Goal: Task Accomplishment & Management: Complete application form

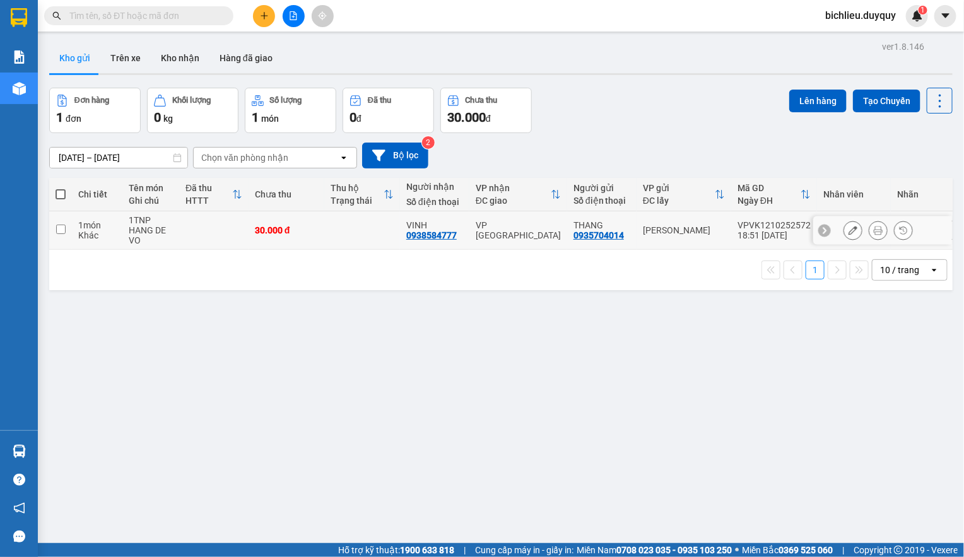
drag, startPoint x: 56, startPoint y: 231, endPoint x: 116, endPoint y: 244, distance: 61.9
click at [56, 233] on input "checkbox" at bounding box center [60, 229] width 9 height 9
checkbox input "true"
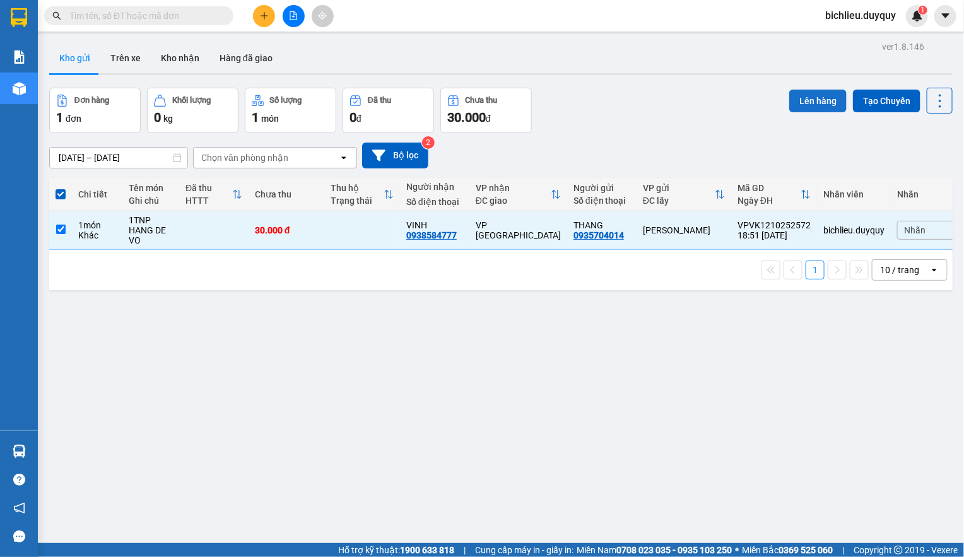
click at [791, 99] on button "Lên hàng" at bounding box center [817, 101] width 57 height 23
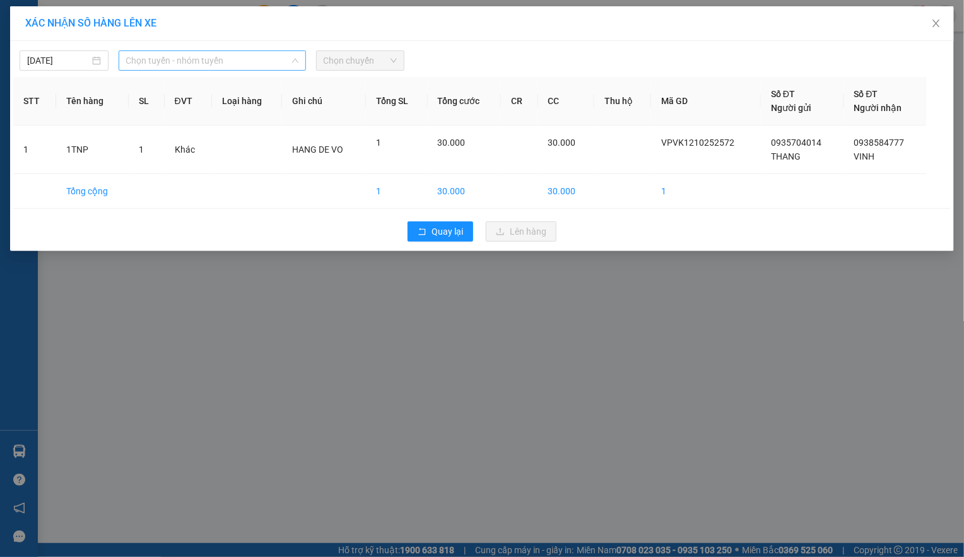
click at [227, 61] on span "Chọn tuyến - nhóm tuyến" at bounding box center [212, 60] width 172 height 19
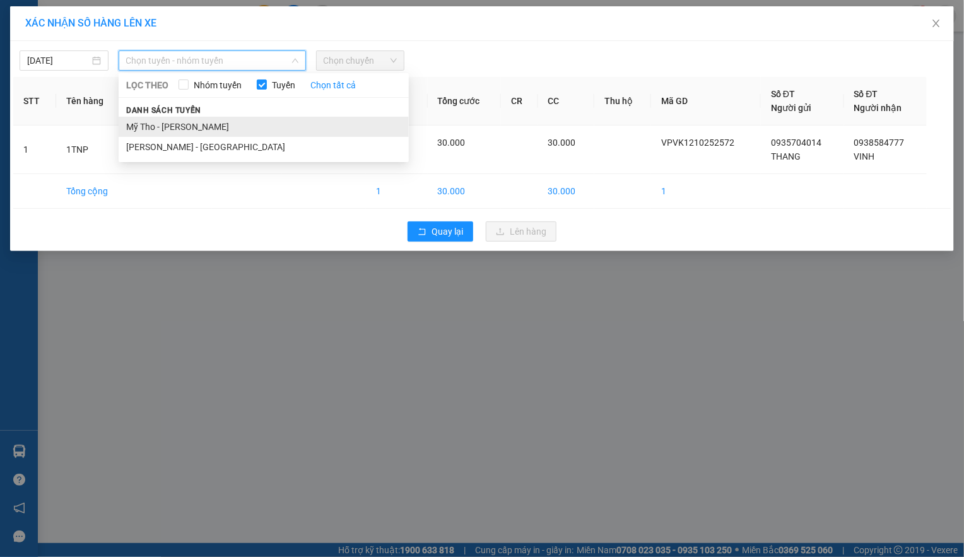
click at [227, 124] on li "Mỹ Tho - [PERSON_NAME]" at bounding box center [264, 127] width 290 height 20
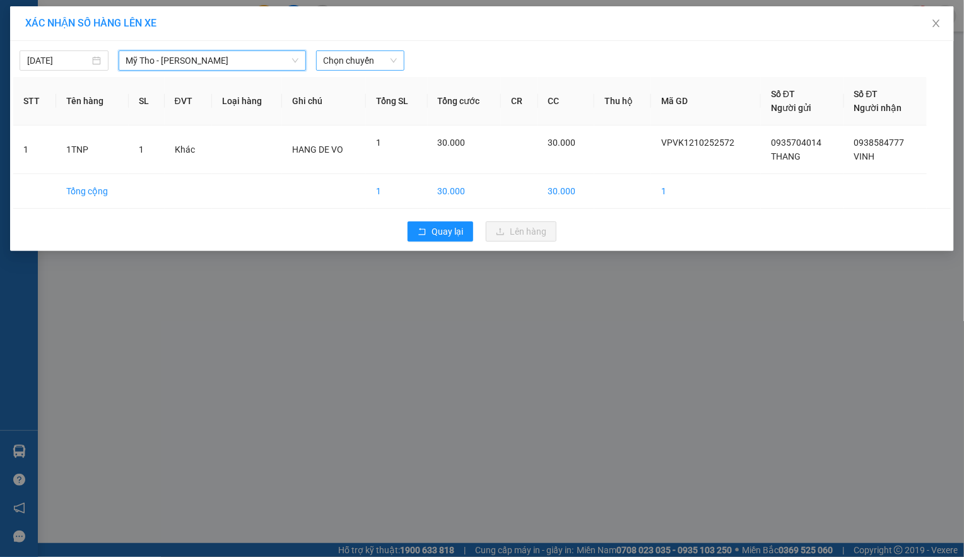
click at [373, 54] on span "Chọn chuyến" at bounding box center [361, 60] width 74 height 19
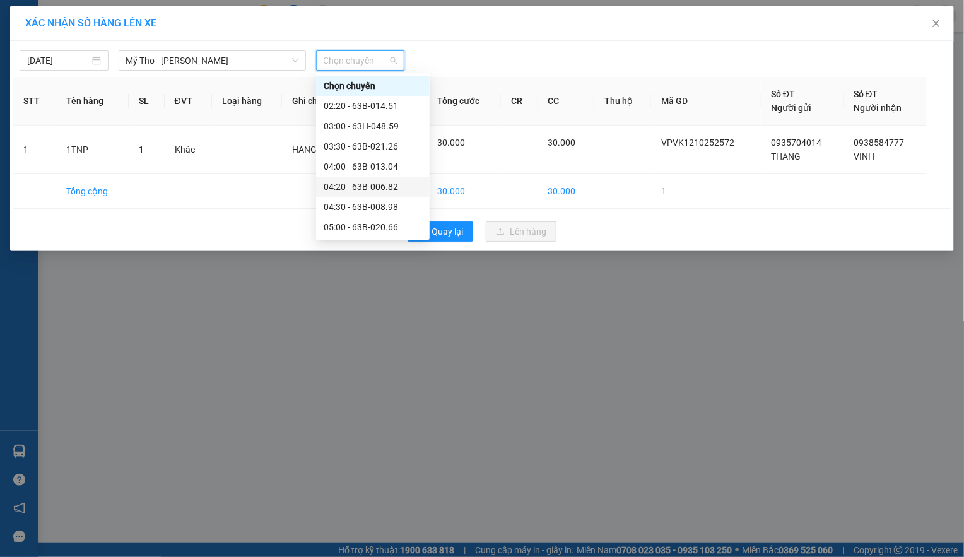
click at [385, 187] on div "04:20 - 63B-006.82" at bounding box center [373, 187] width 98 height 14
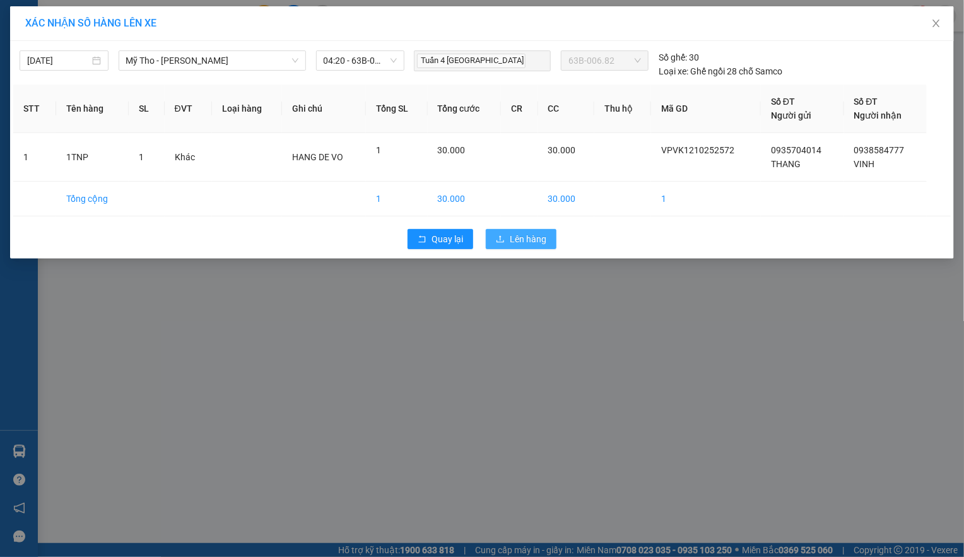
click at [515, 238] on span "Lên hàng" at bounding box center [528, 239] width 37 height 14
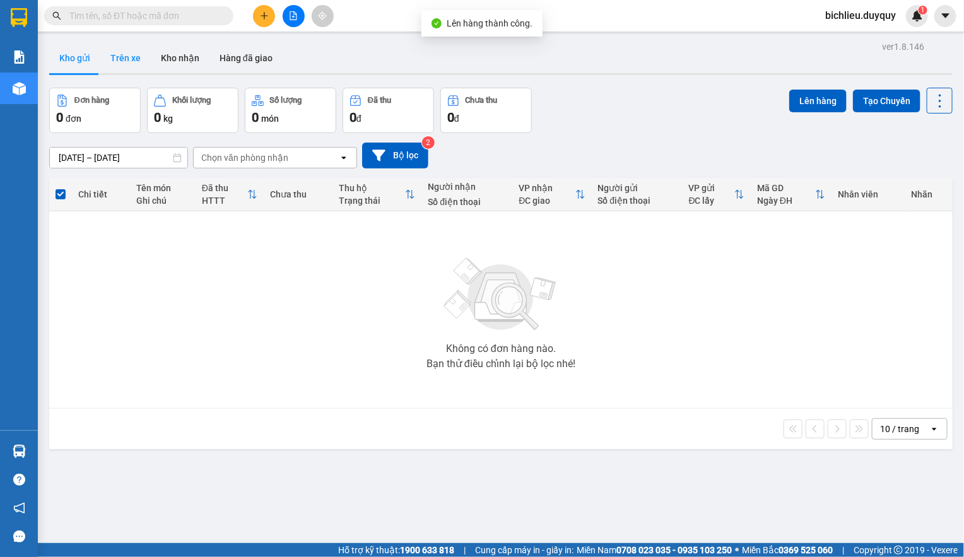
click at [120, 54] on button "Trên xe" at bounding box center [125, 58] width 50 height 30
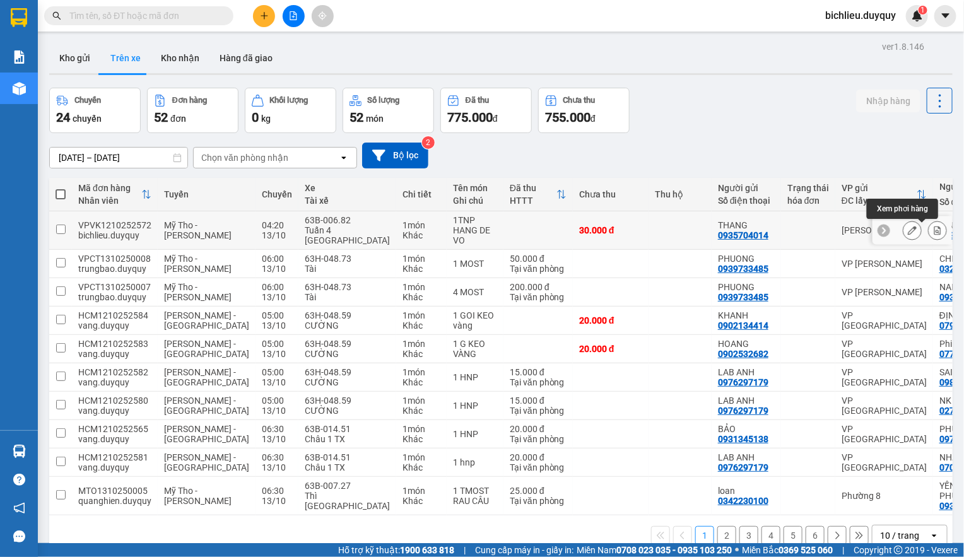
click at [933, 233] on icon at bounding box center [937, 230] width 9 height 9
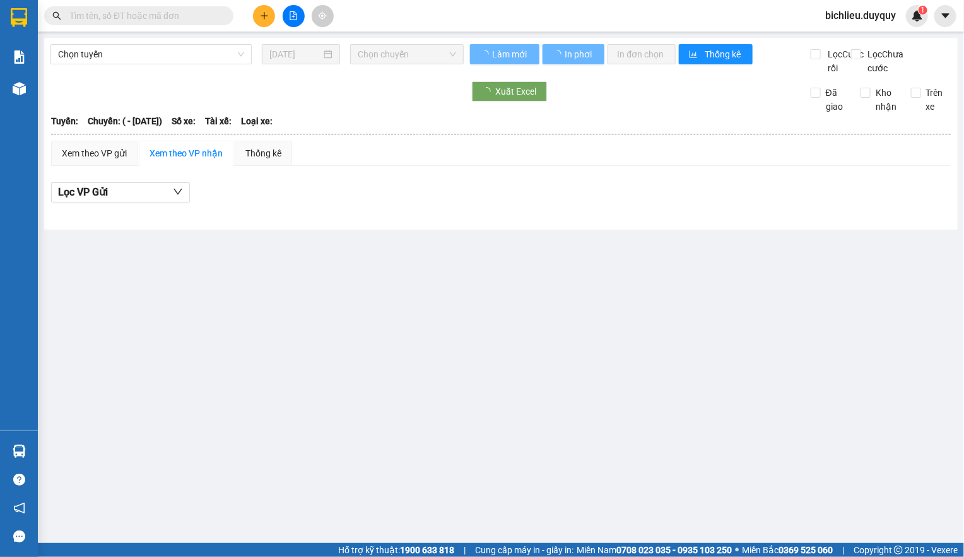
type input "[DATE]"
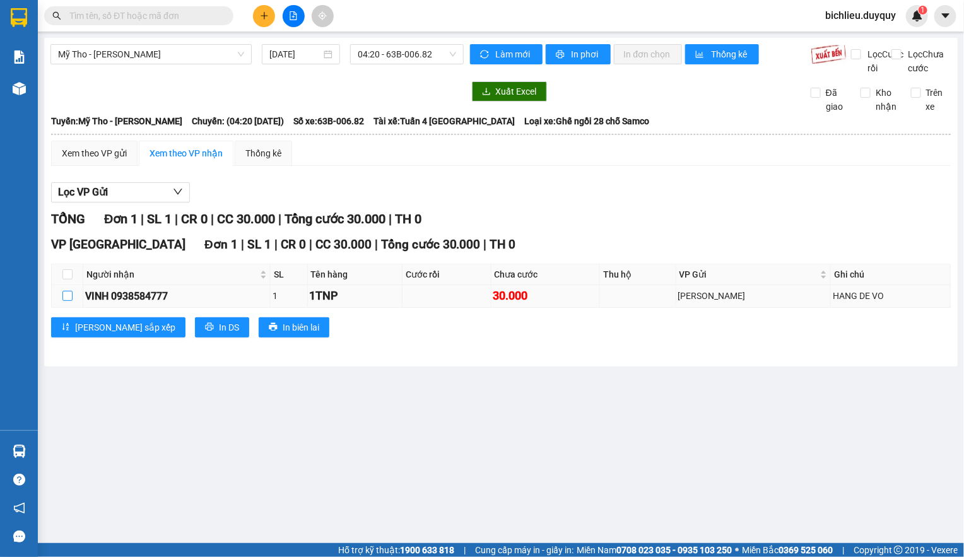
click at [64, 301] on input "checkbox" at bounding box center [67, 296] width 10 height 10
checkbox input "true"
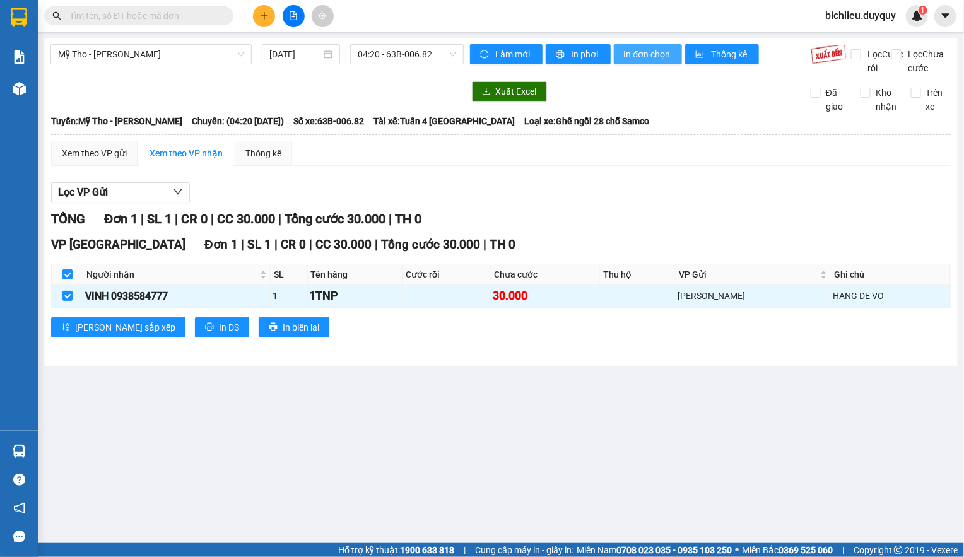
click at [643, 55] on span "In đơn chọn" at bounding box center [648, 54] width 49 height 14
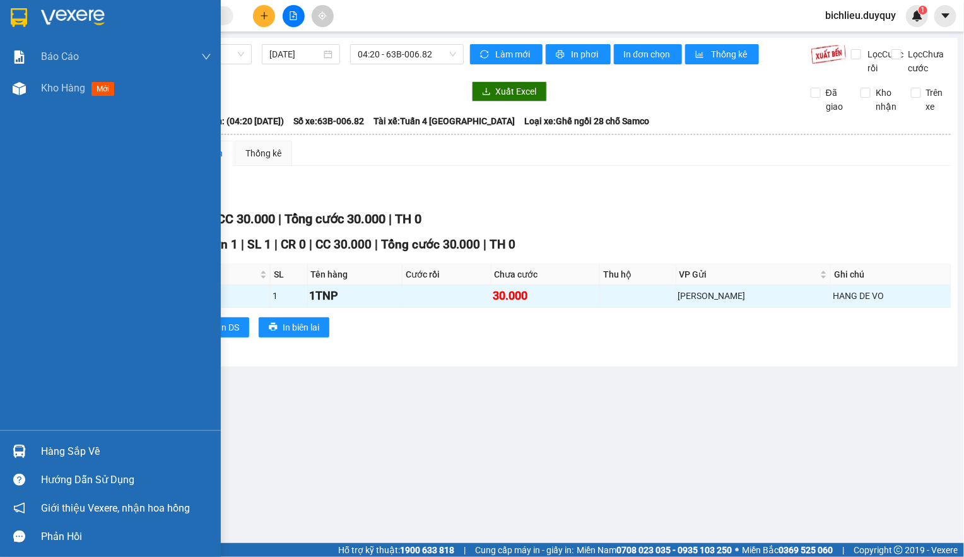
click at [17, 13] on img at bounding box center [19, 17] width 16 height 19
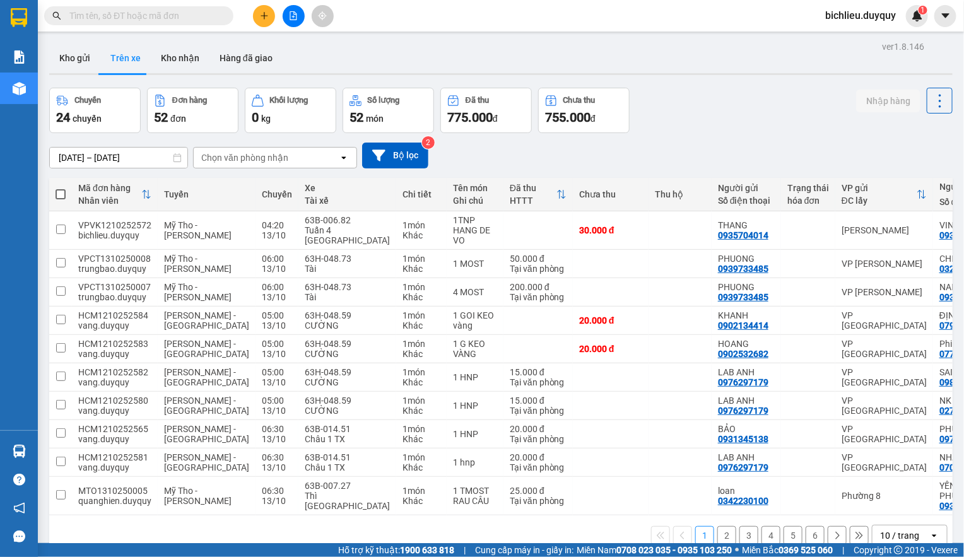
click at [271, 161] on div "Chọn văn phòng nhận" at bounding box center [244, 157] width 87 height 13
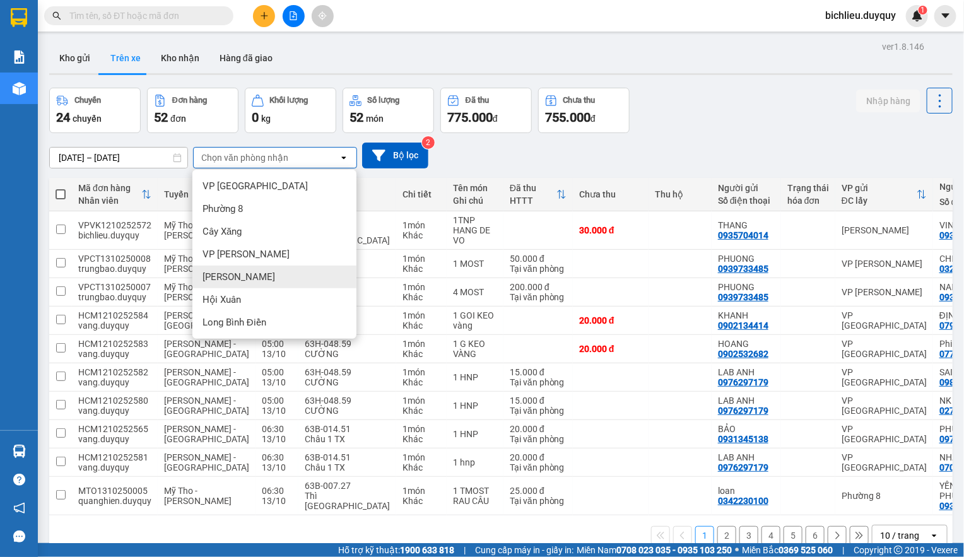
click at [233, 273] on span "[PERSON_NAME]" at bounding box center [238, 277] width 73 height 13
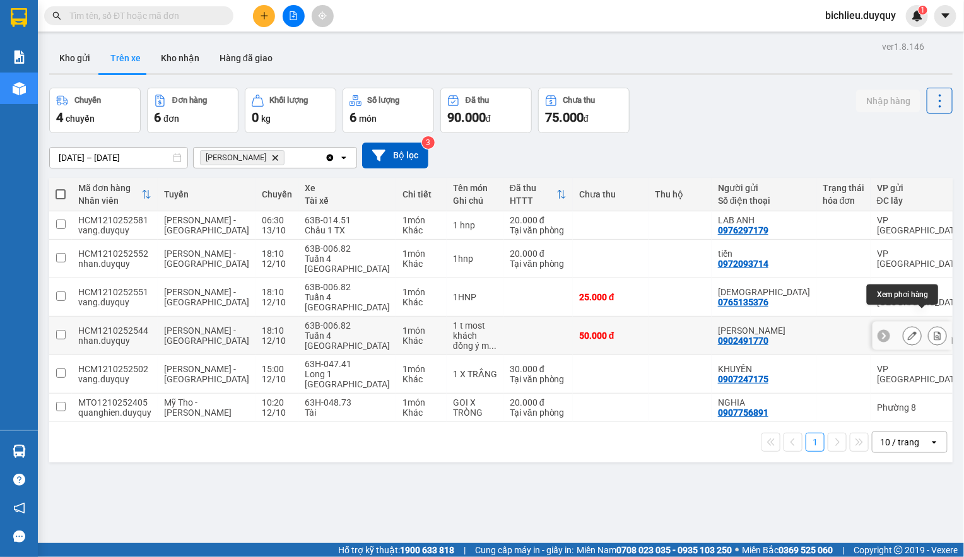
click at [934, 331] on icon at bounding box center [937, 335] width 7 height 9
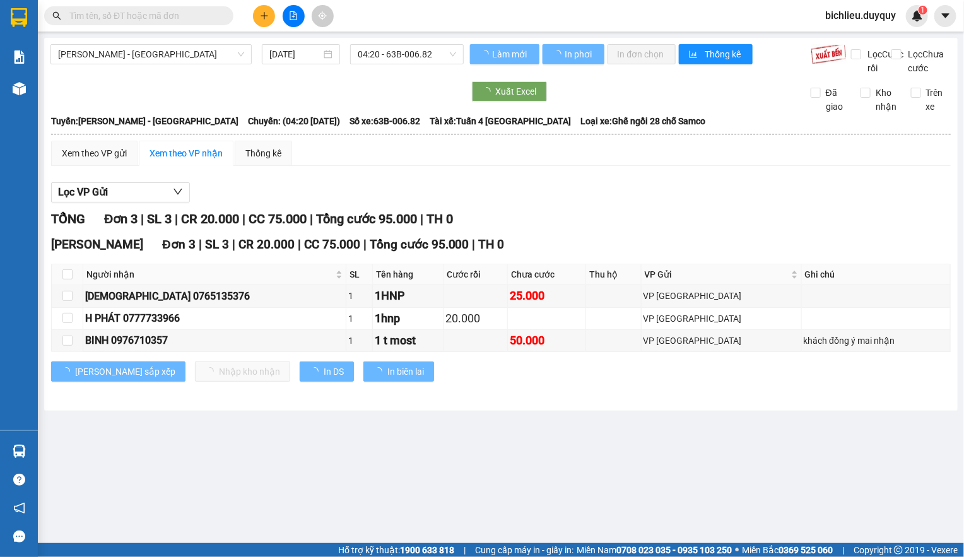
type input "[DATE]"
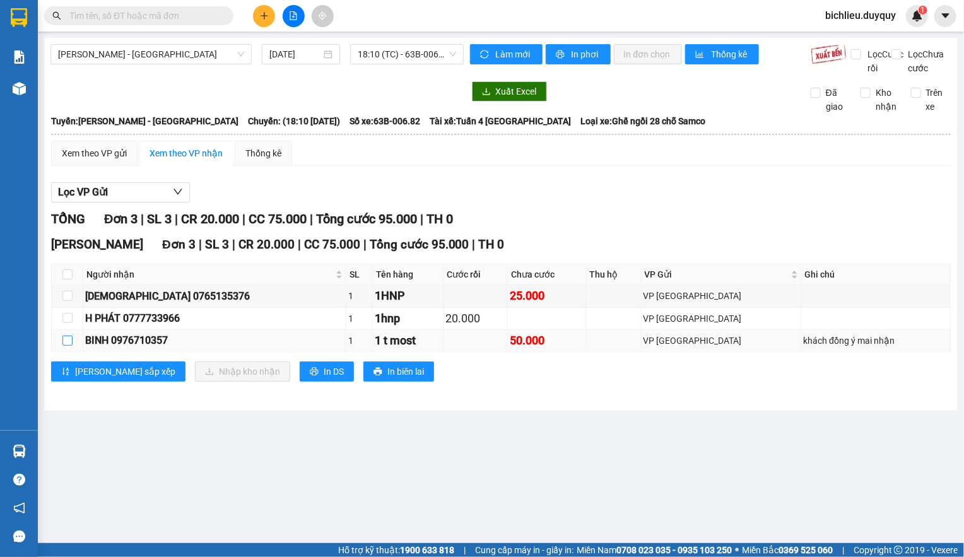
click at [68, 346] on input "checkbox" at bounding box center [67, 341] width 10 height 10
checkbox input "true"
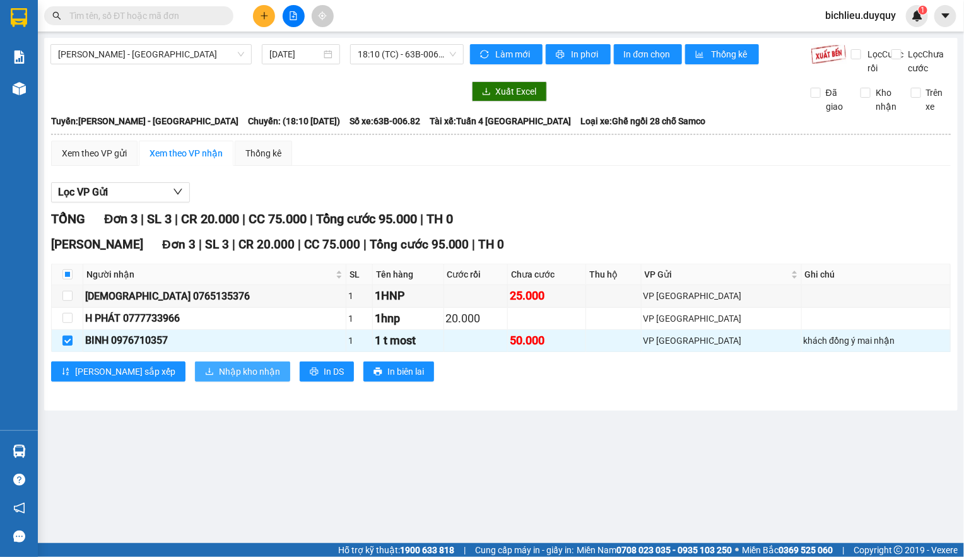
click at [219, 378] on span "Nhập kho nhận" at bounding box center [249, 372] width 61 height 14
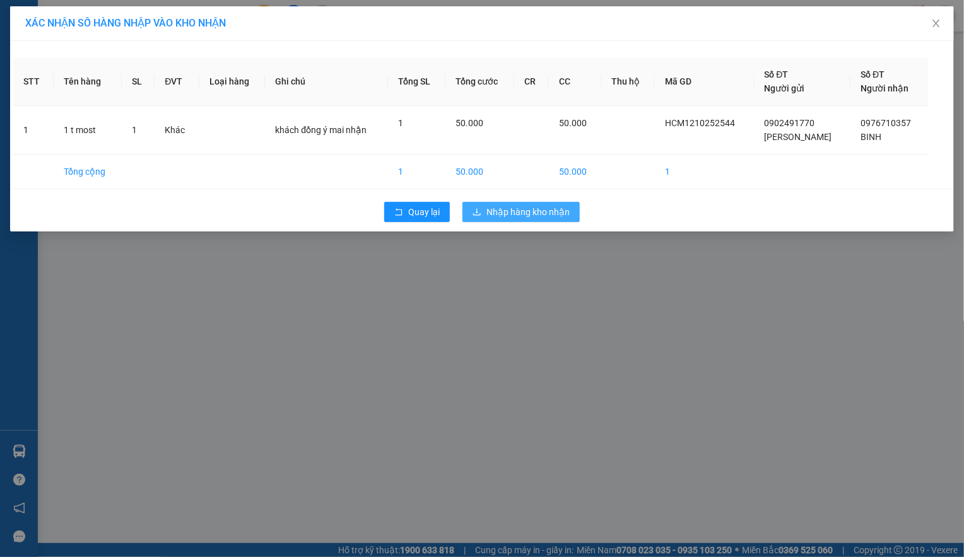
click at [504, 214] on span "Nhập hàng kho nhận" at bounding box center [527, 212] width 83 height 14
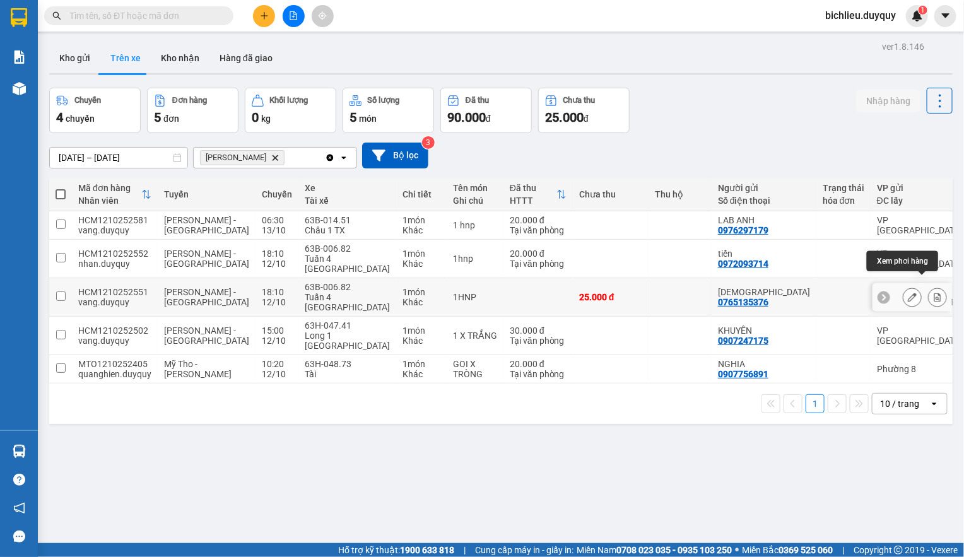
click at [929, 286] on button at bounding box center [938, 297] width 18 height 22
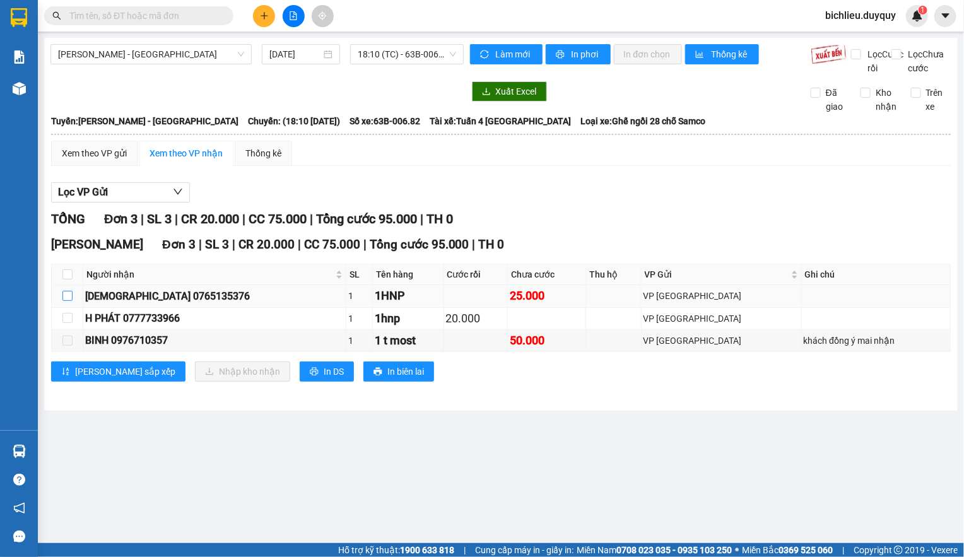
click at [65, 301] on input "checkbox" at bounding box center [67, 296] width 10 height 10
checkbox input "true"
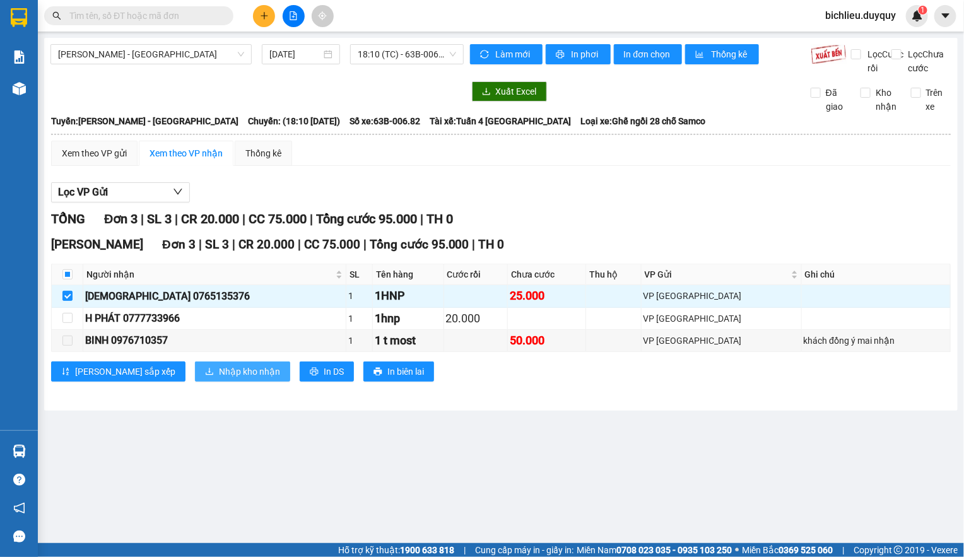
click at [219, 378] on span "Nhập kho nhận" at bounding box center [249, 372] width 61 height 14
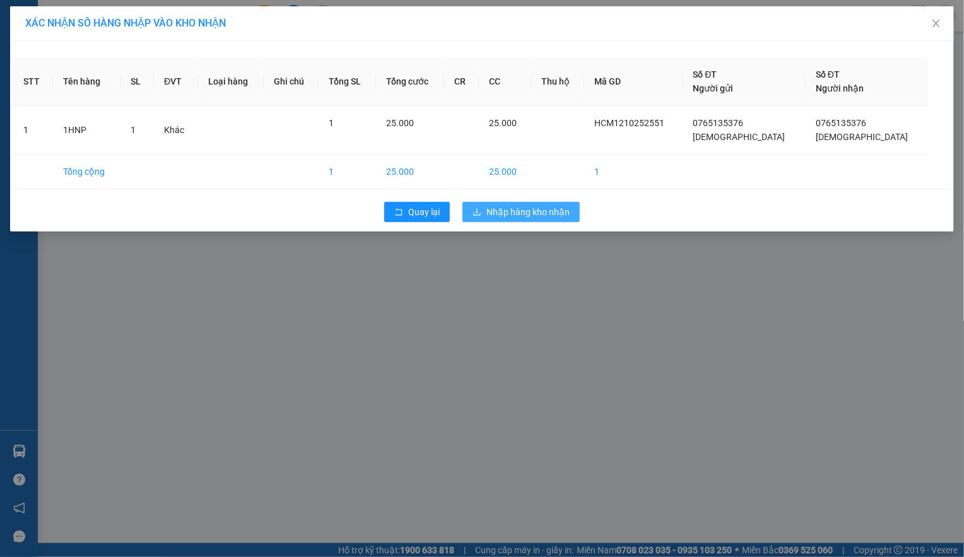
click at [519, 208] on span "Nhập hàng kho nhận" at bounding box center [527, 212] width 83 height 14
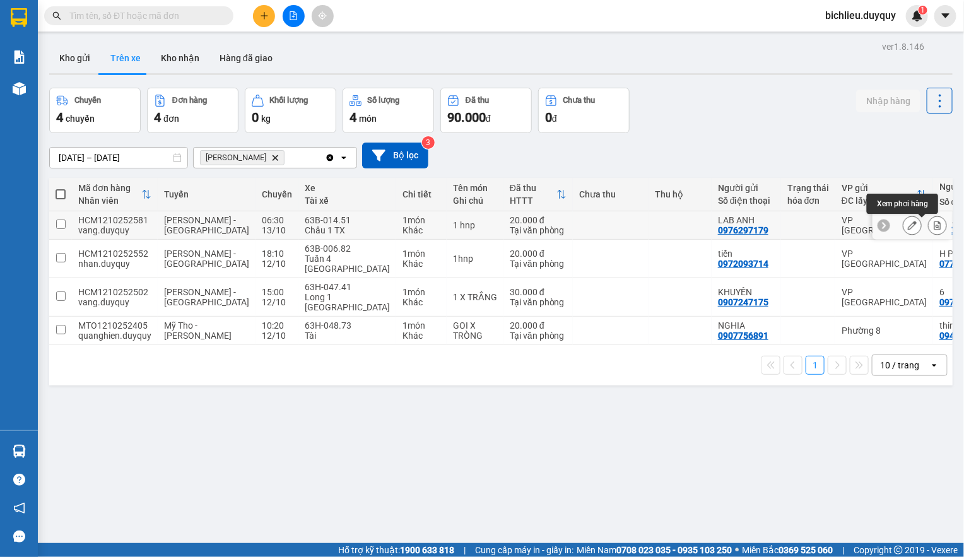
click at [934, 224] on icon at bounding box center [937, 225] width 7 height 9
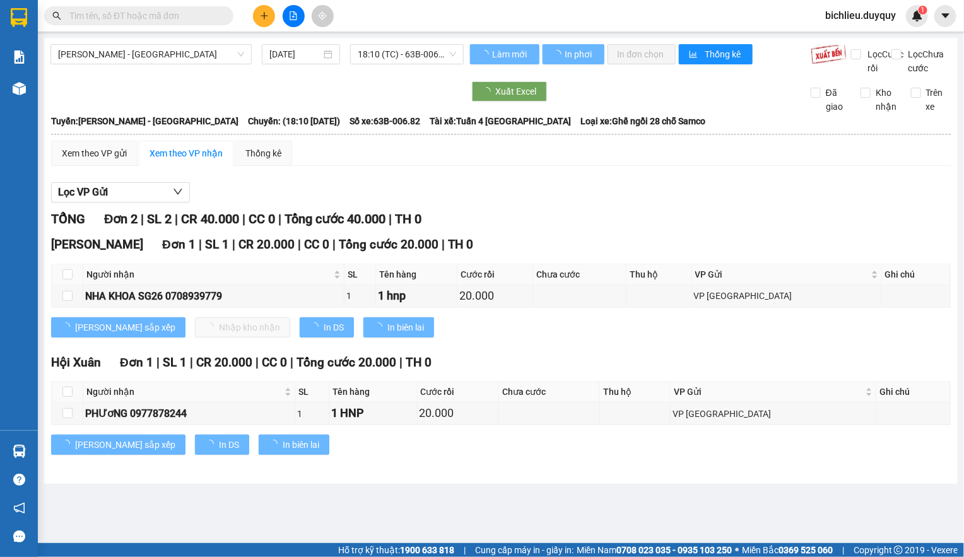
type input "[DATE]"
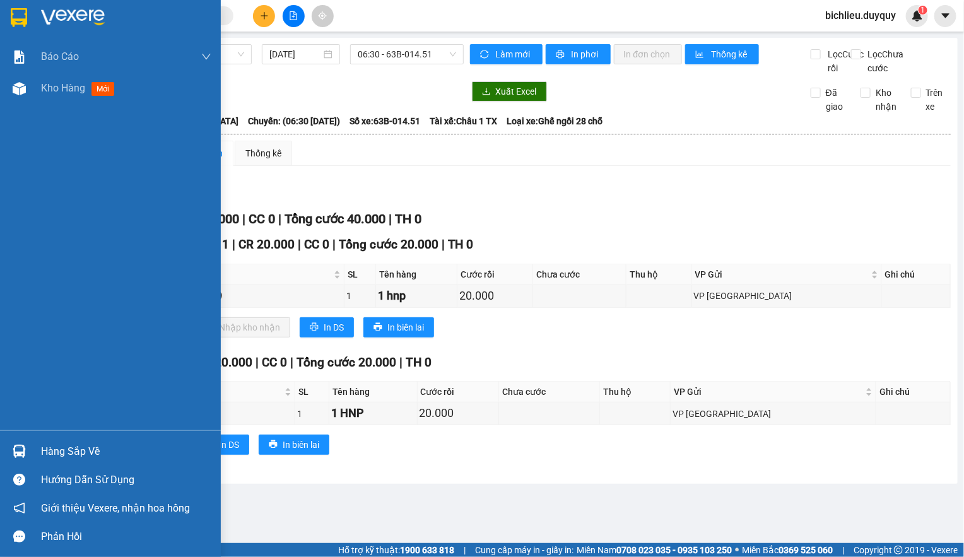
click at [12, 21] on img at bounding box center [19, 17] width 16 height 19
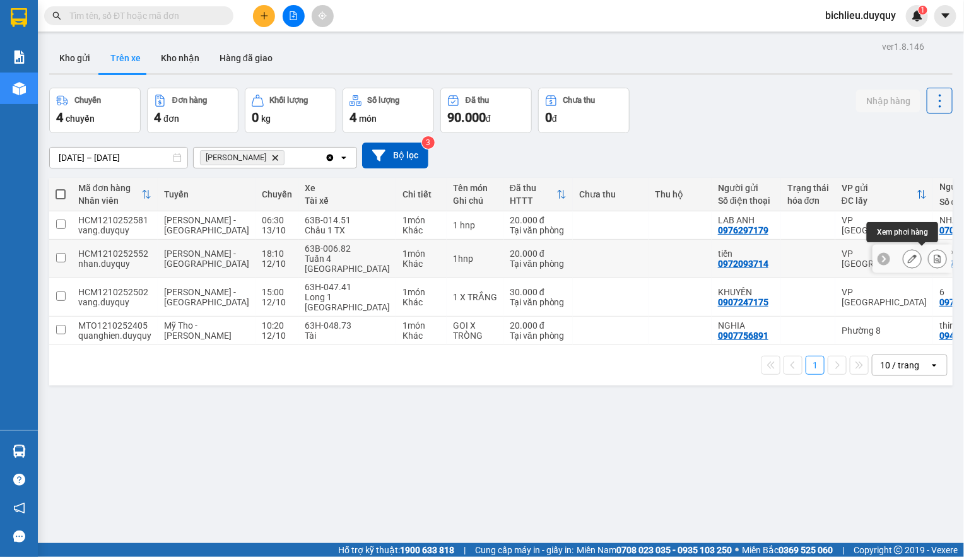
click at [933, 257] on icon at bounding box center [937, 258] width 9 height 9
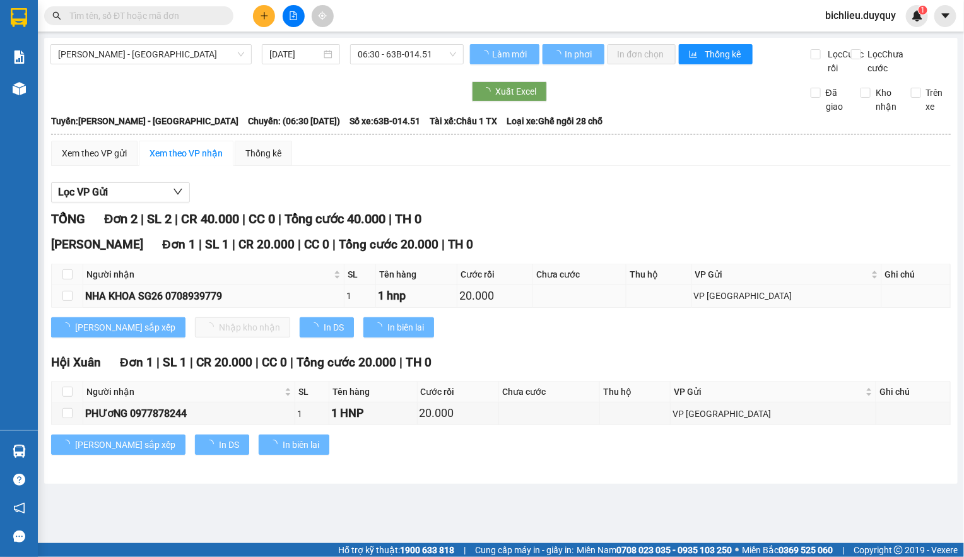
type input "[DATE]"
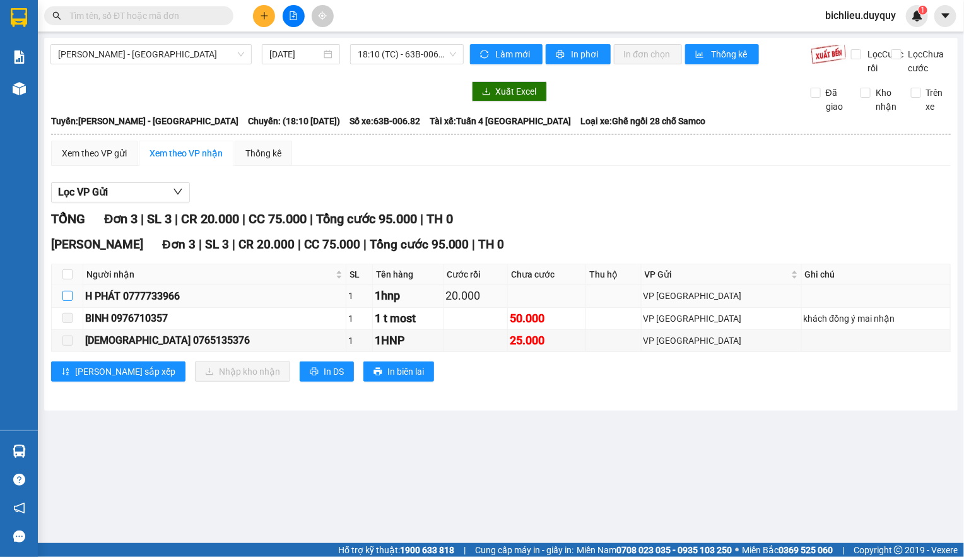
click at [70, 303] on label at bounding box center [67, 296] width 10 height 14
click at [70, 301] on input "checkbox" at bounding box center [67, 296] width 10 height 10
checkbox input "true"
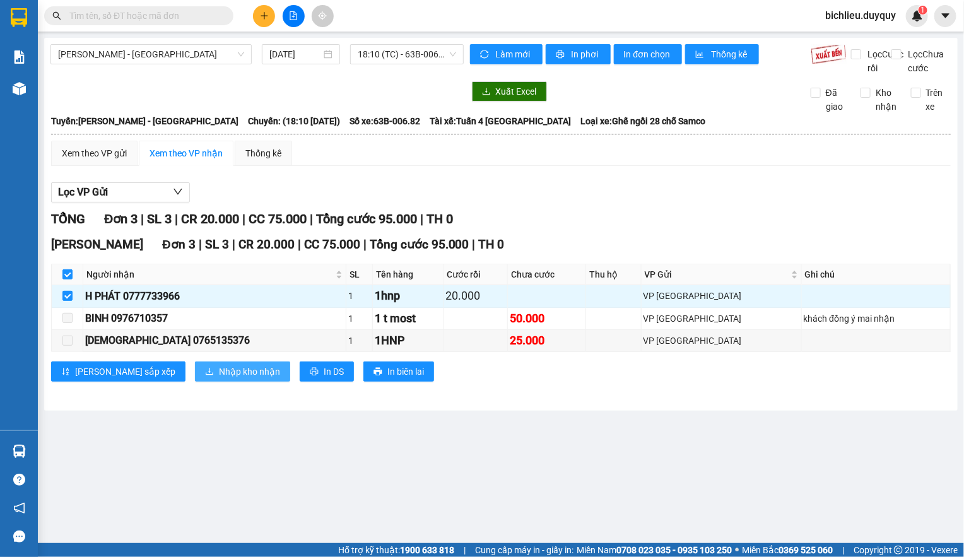
click at [196, 379] on button "Nhập kho nhận" at bounding box center [242, 371] width 95 height 20
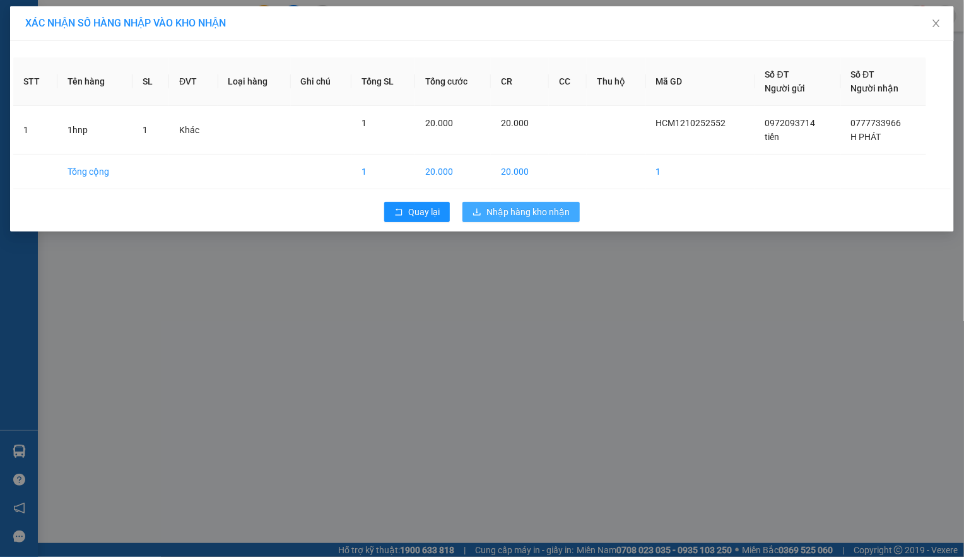
click at [511, 218] on span "Nhập hàng kho nhận" at bounding box center [527, 212] width 83 height 14
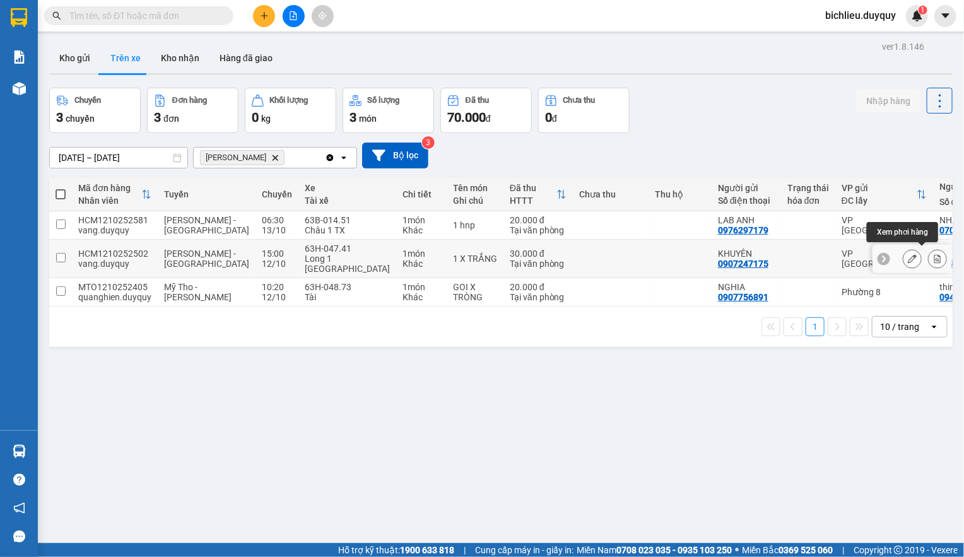
click at [934, 254] on icon at bounding box center [937, 258] width 7 height 9
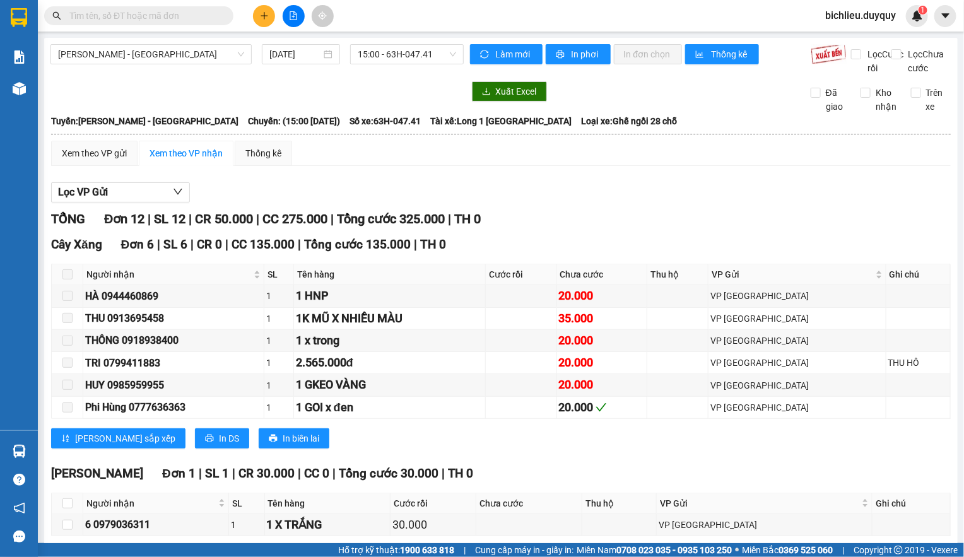
scroll to position [189, 0]
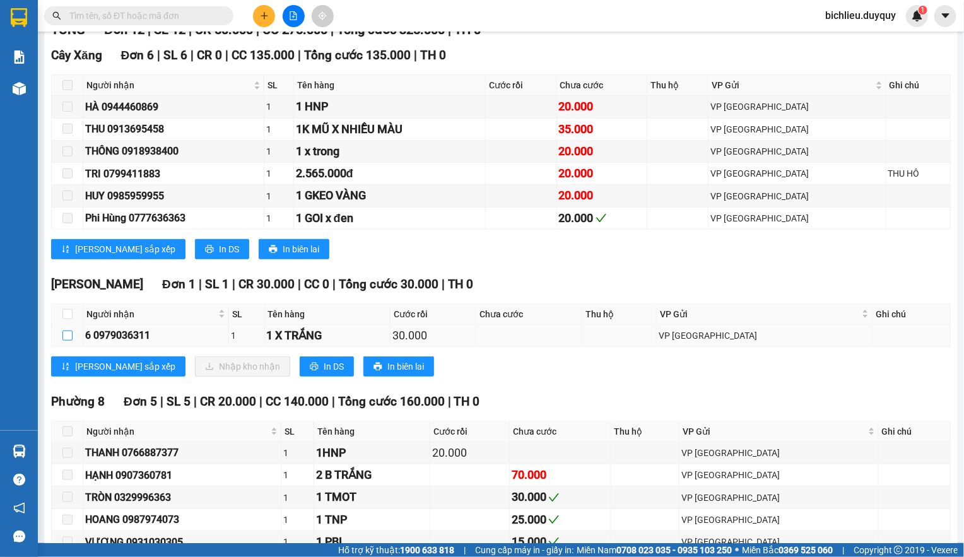
click at [67, 341] on input "checkbox" at bounding box center [67, 336] width 10 height 10
checkbox input "true"
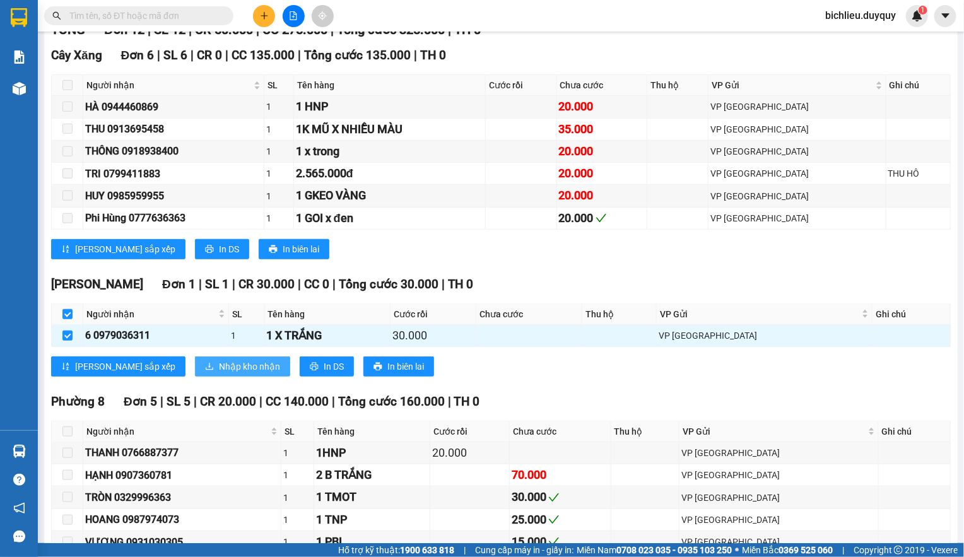
click at [219, 373] on span "Nhập kho nhận" at bounding box center [249, 367] width 61 height 14
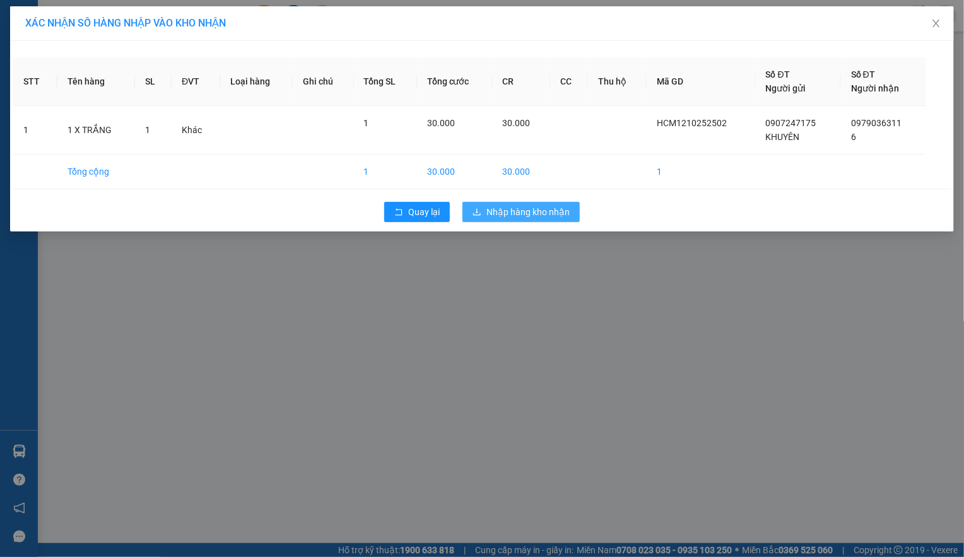
click at [532, 214] on span "Nhập hàng kho nhận" at bounding box center [527, 212] width 83 height 14
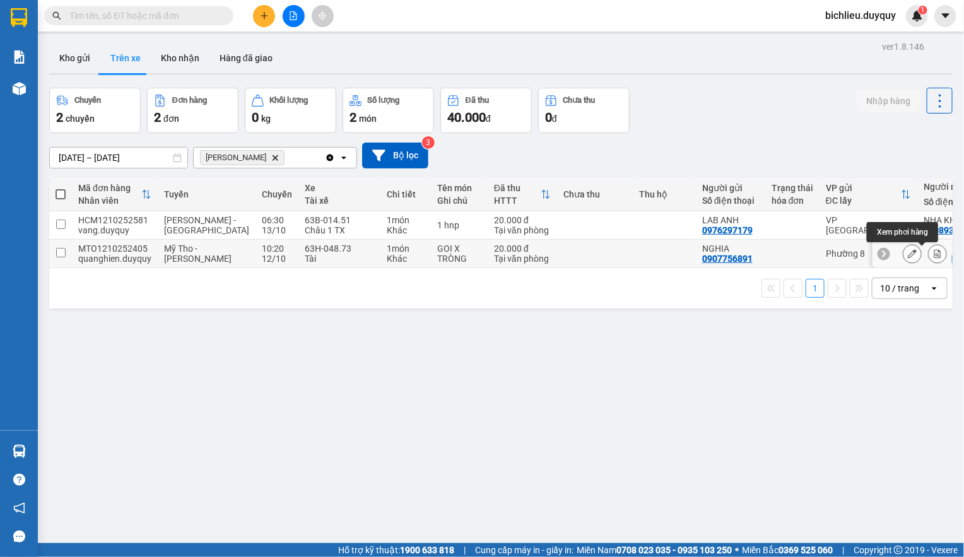
click at [934, 252] on icon at bounding box center [937, 253] width 7 height 9
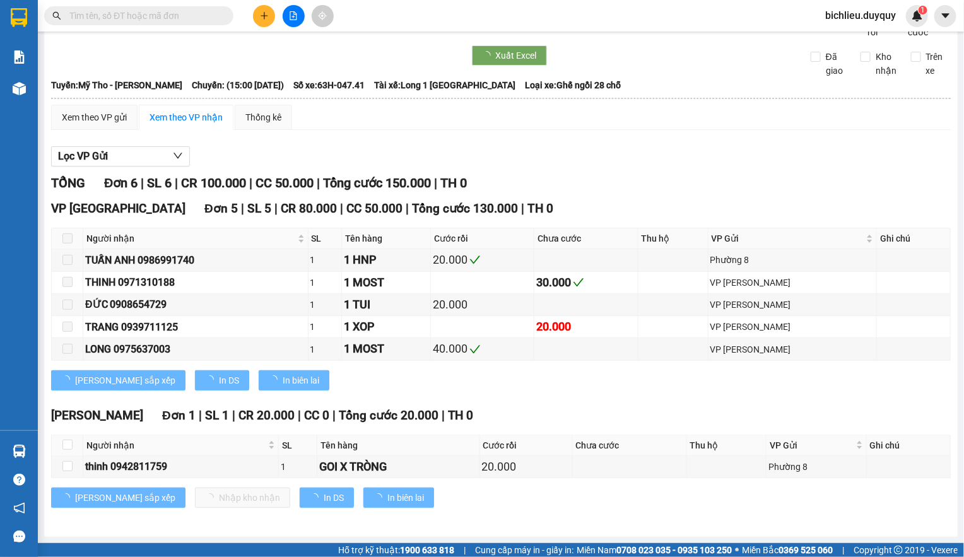
scroll to position [54, 0]
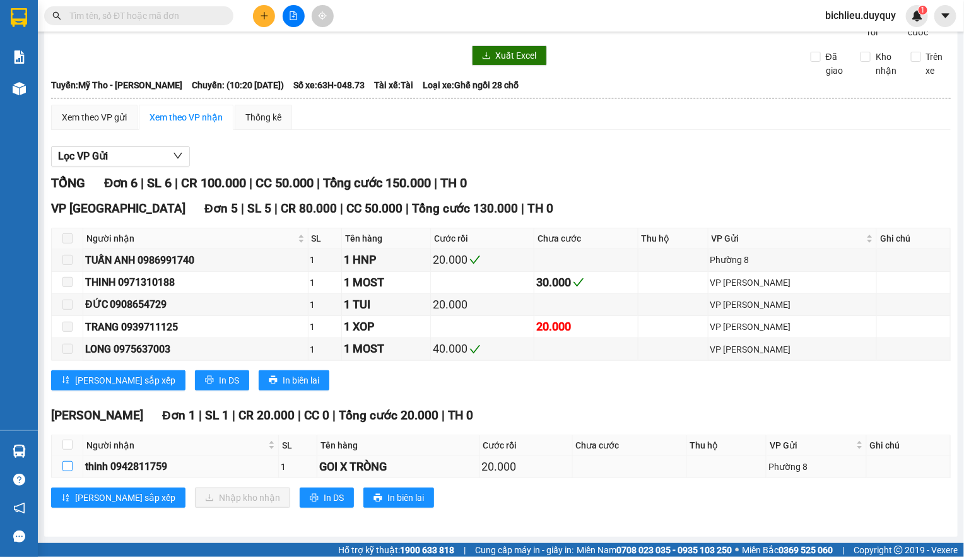
click at [65, 468] on input "checkbox" at bounding box center [67, 466] width 10 height 10
checkbox input "true"
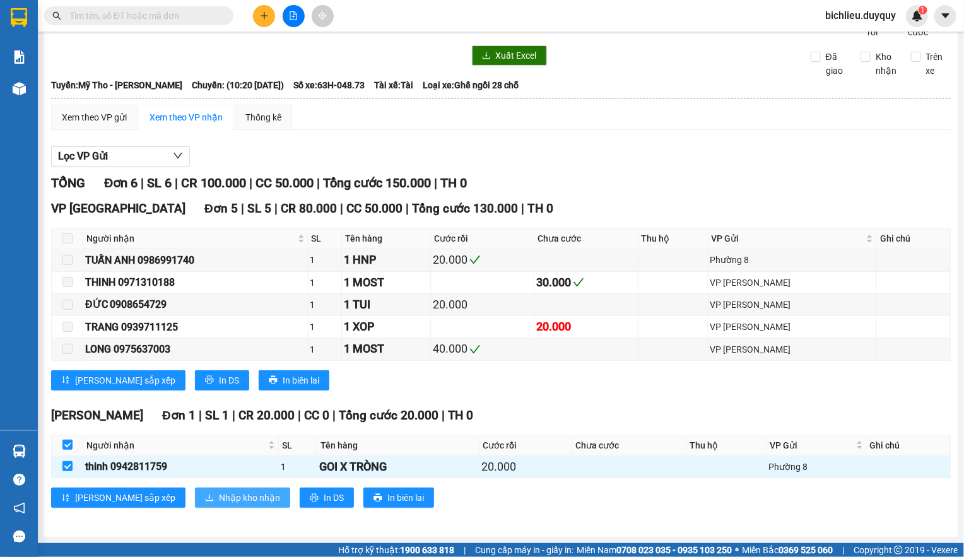
click at [219, 494] on span "Nhập kho nhận" at bounding box center [249, 498] width 61 height 14
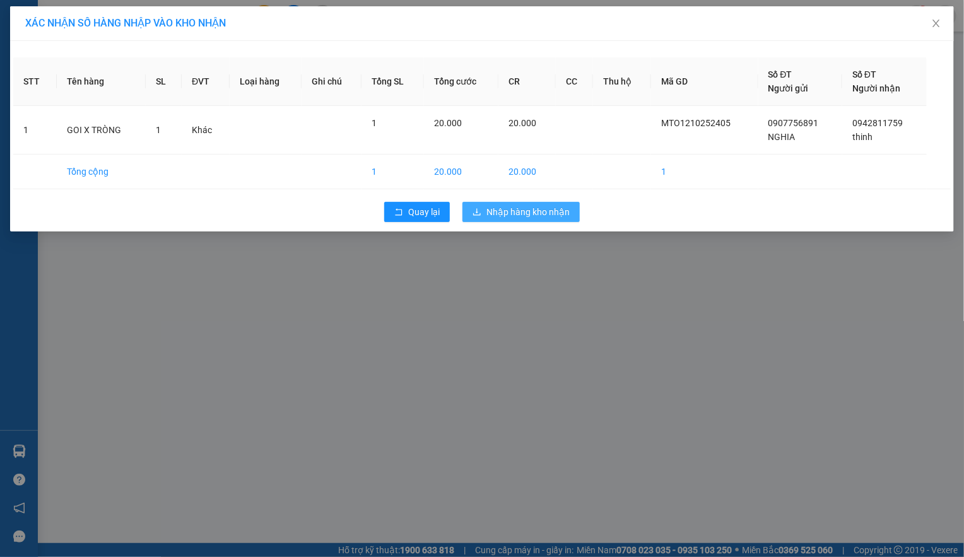
click at [527, 204] on button "Nhập hàng kho nhận" at bounding box center [520, 212] width 117 height 20
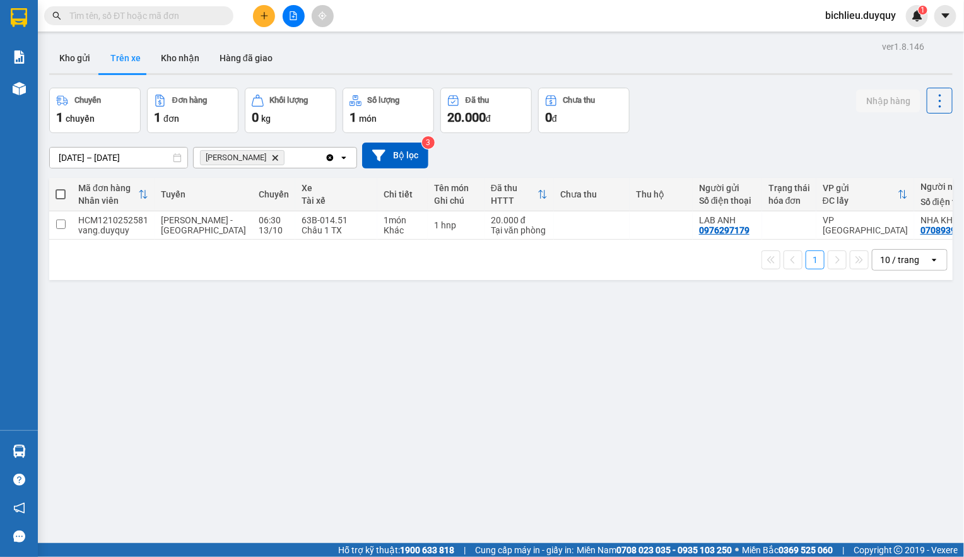
drag, startPoint x: 179, startPoint y: 48, endPoint x: 190, endPoint y: 88, distance: 41.3
click at [179, 54] on button "Kho nhận" at bounding box center [180, 58] width 59 height 30
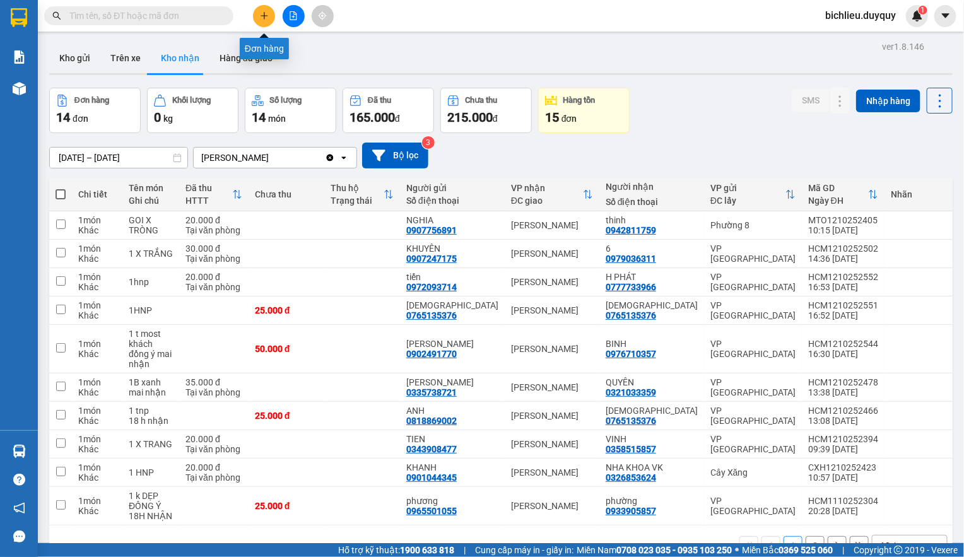
click at [256, 21] on button at bounding box center [264, 16] width 22 height 22
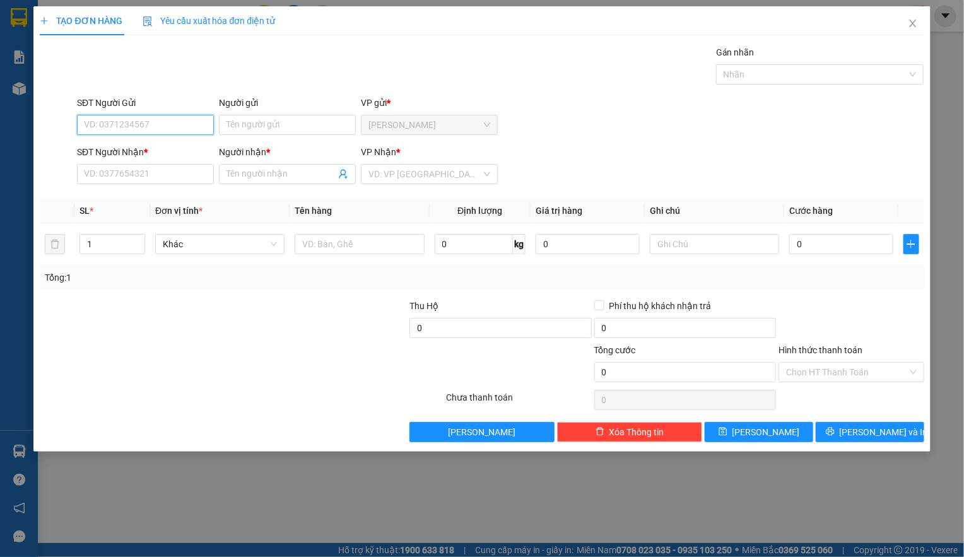
click at [112, 126] on input "SĐT Người Gửi" at bounding box center [145, 125] width 137 height 20
type input "0916779739"
click at [257, 125] on input "Người gửi" at bounding box center [287, 125] width 137 height 20
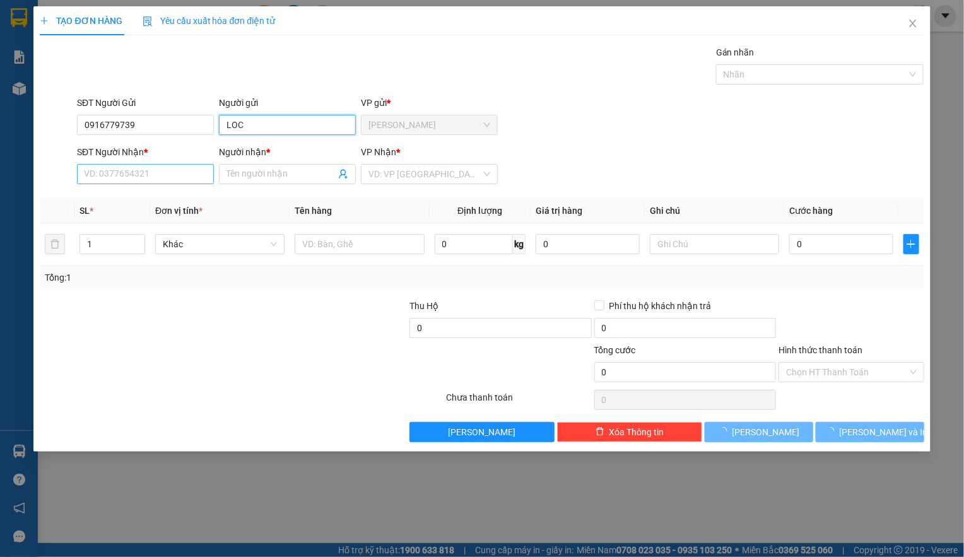
type input "LOC"
click at [108, 178] on input "SĐT Người Nhận *" at bounding box center [145, 174] width 137 height 20
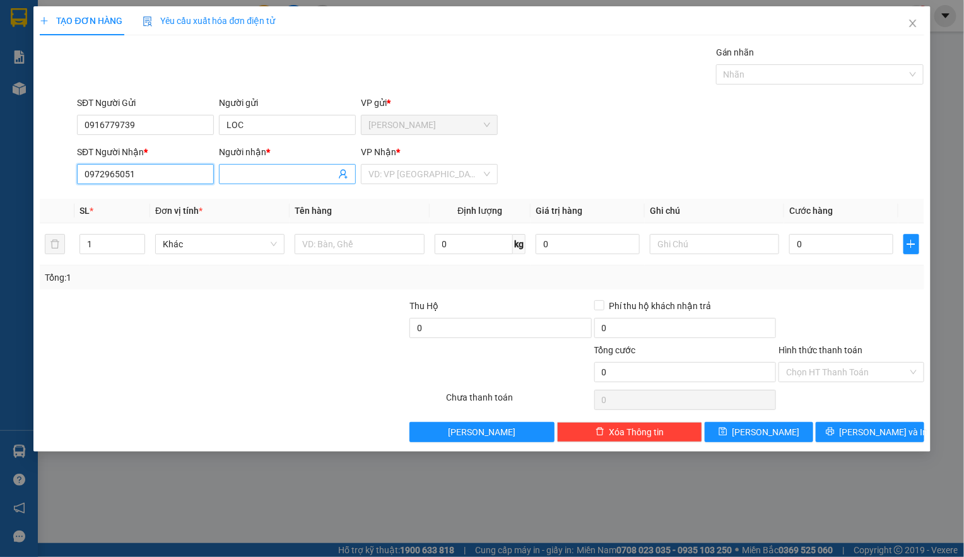
type input "0972965051"
click at [244, 172] on input "Người nhận *" at bounding box center [280, 174] width 109 height 14
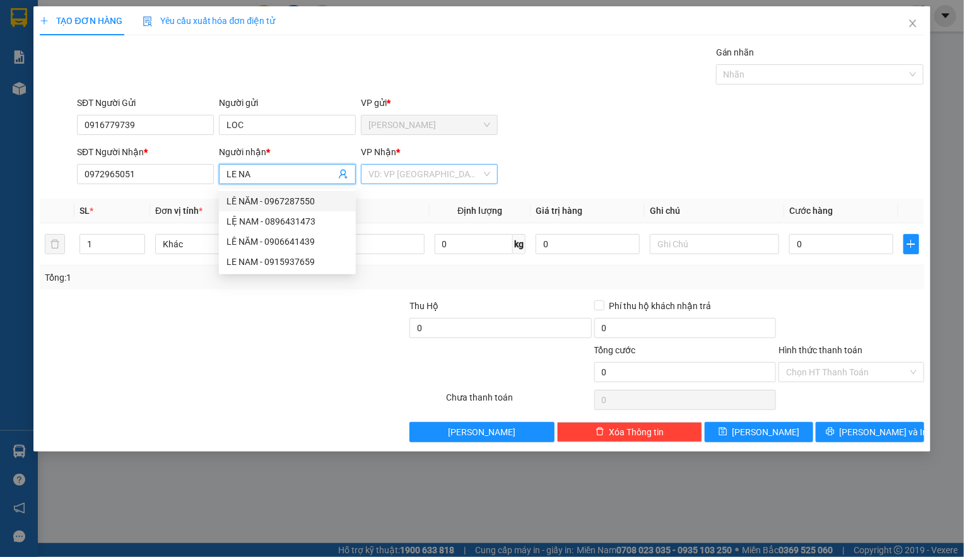
type input "LE NA"
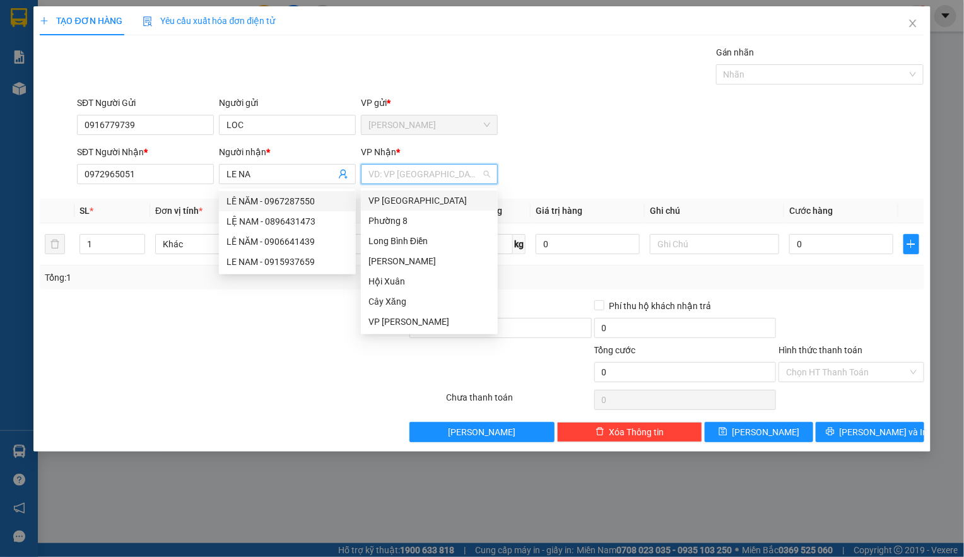
click at [381, 175] on input "search" at bounding box center [424, 174] width 113 height 19
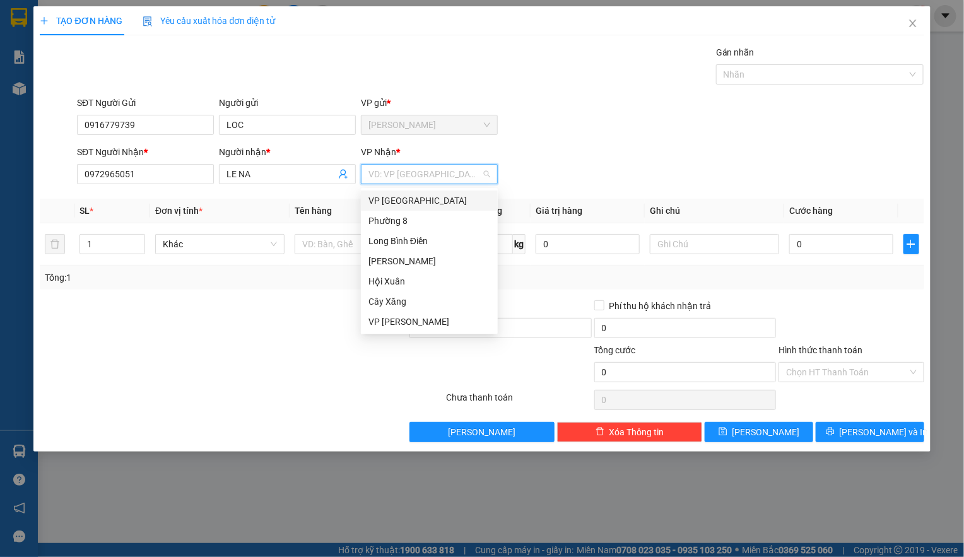
click at [394, 202] on div "VP [GEOGRAPHIC_DATA]" at bounding box center [429, 201] width 122 height 14
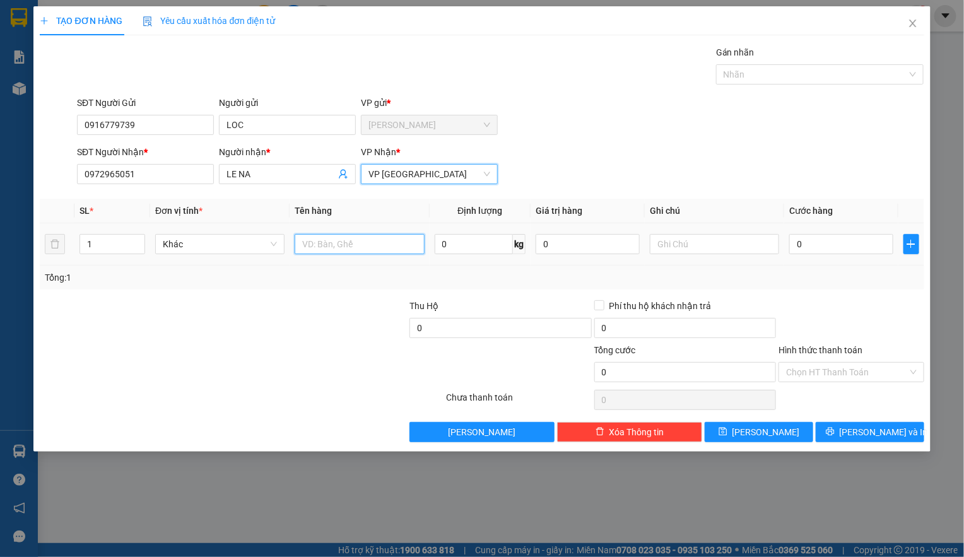
click at [322, 237] on input "text" at bounding box center [359, 244] width 129 height 20
type input "1HNP"
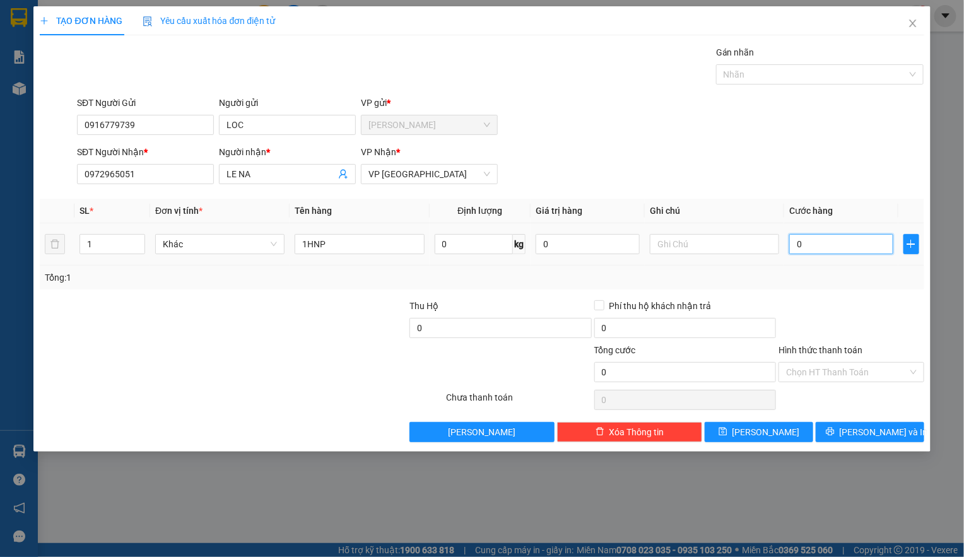
click at [812, 246] on input "0" at bounding box center [841, 244] width 104 height 20
type input "2"
type input "20"
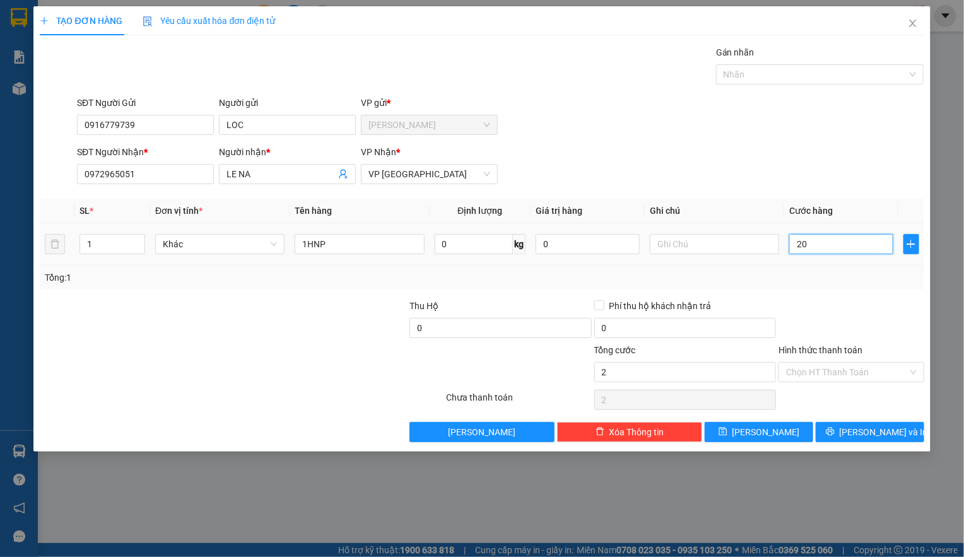
type input "20"
type input "200"
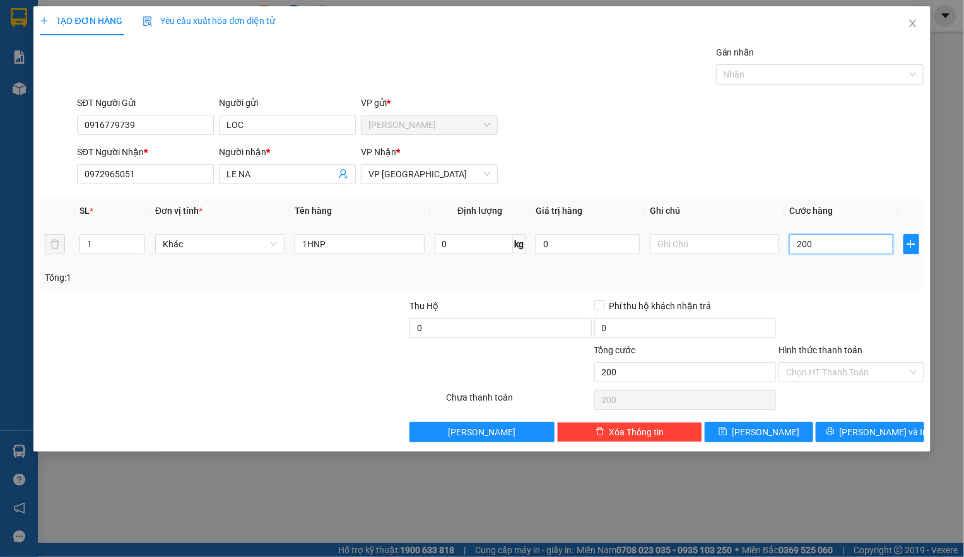
type input "2.000"
type input "20.000"
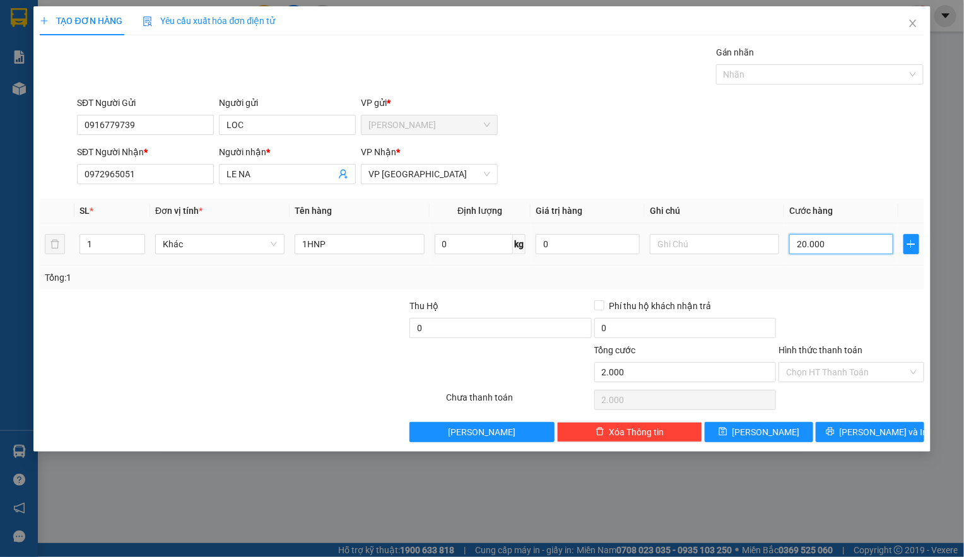
type input "20.000"
type input "200.000"
type input "20.000"
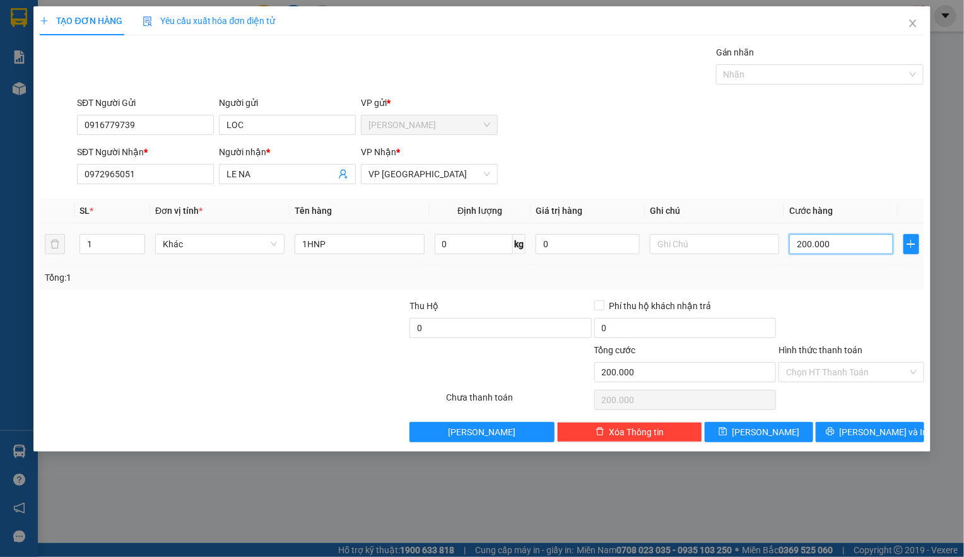
type input "20.000"
click at [799, 377] on input "Hình thức thanh toán" at bounding box center [846, 372] width 121 height 19
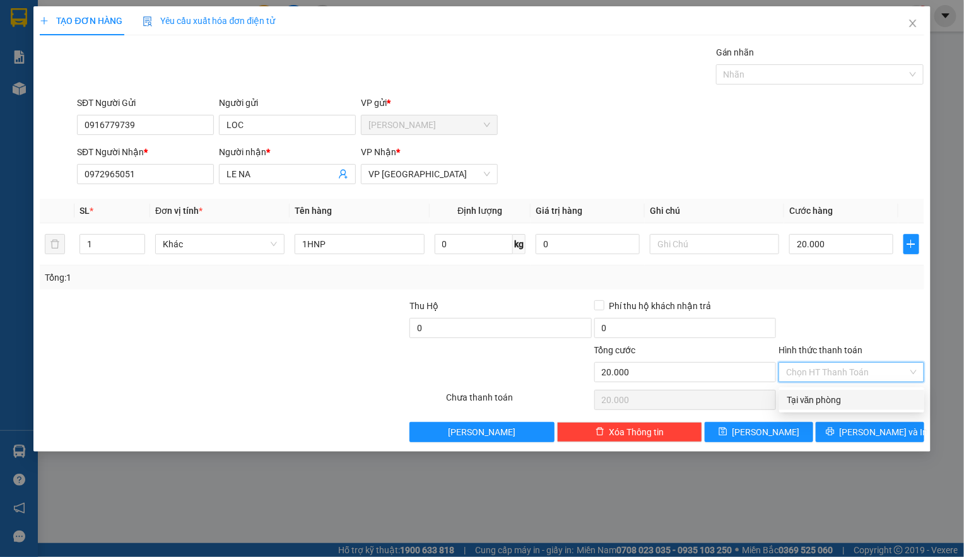
click at [790, 401] on div "Tại văn phòng" at bounding box center [852, 400] width 130 height 14
type input "0"
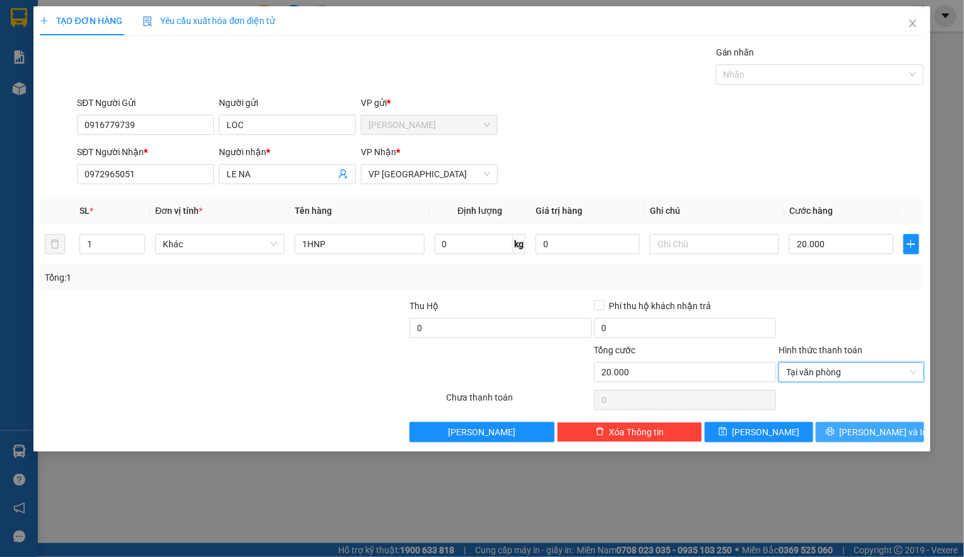
click at [860, 432] on span "[PERSON_NAME] và In" at bounding box center [884, 432] width 88 height 14
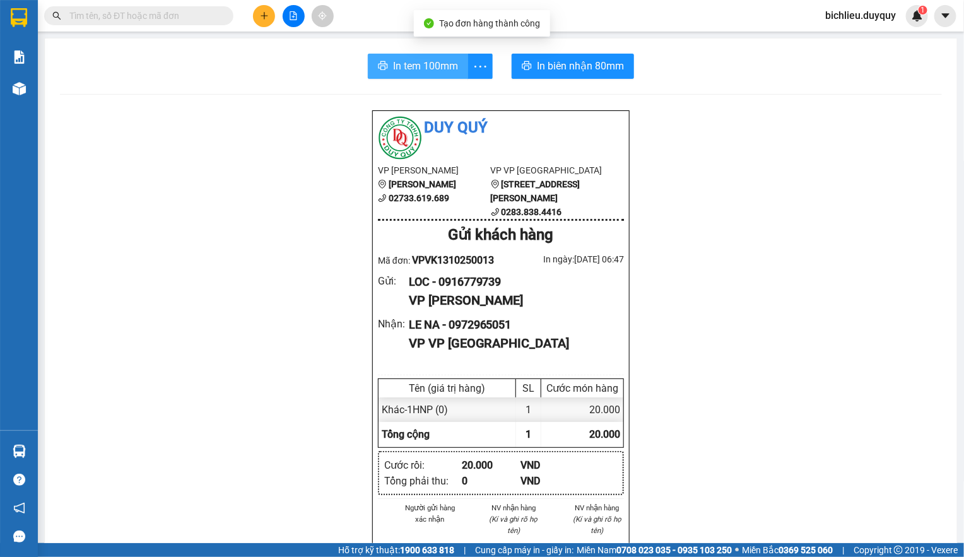
click at [411, 65] on span "In tem 100mm" at bounding box center [425, 66] width 65 height 16
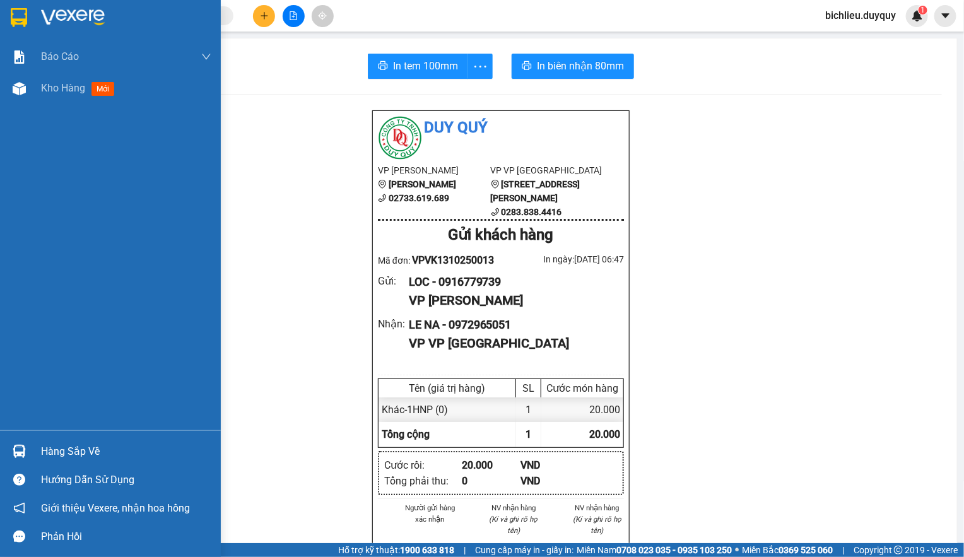
click at [19, 21] on img at bounding box center [19, 17] width 16 height 19
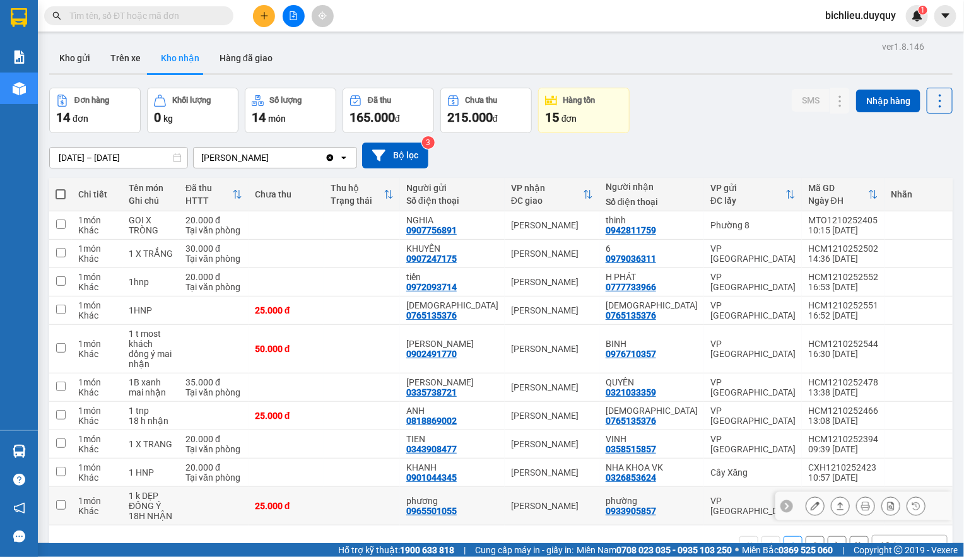
scroll to position [59, 0]
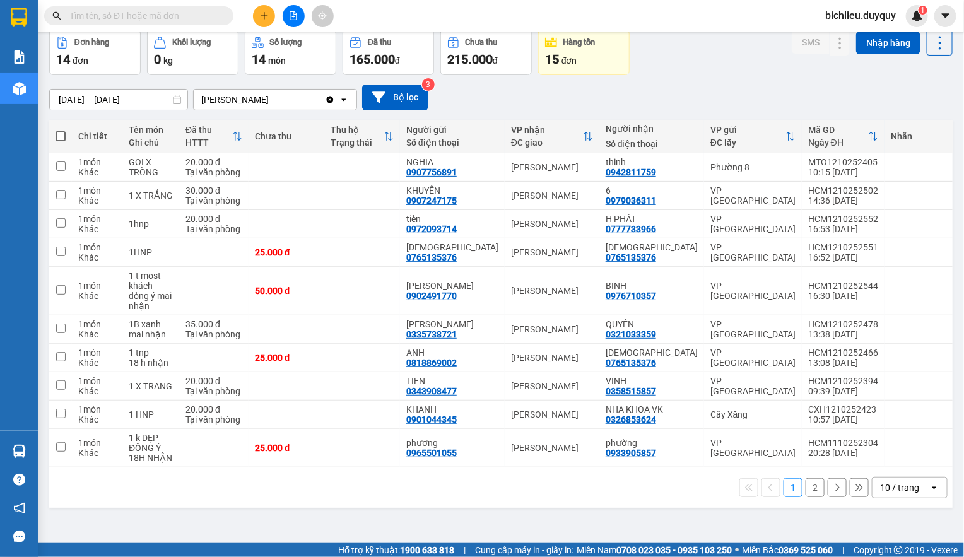
click at [872, 478] on div "10 / trang" at bounding box center [900, 488] width 57 height 20
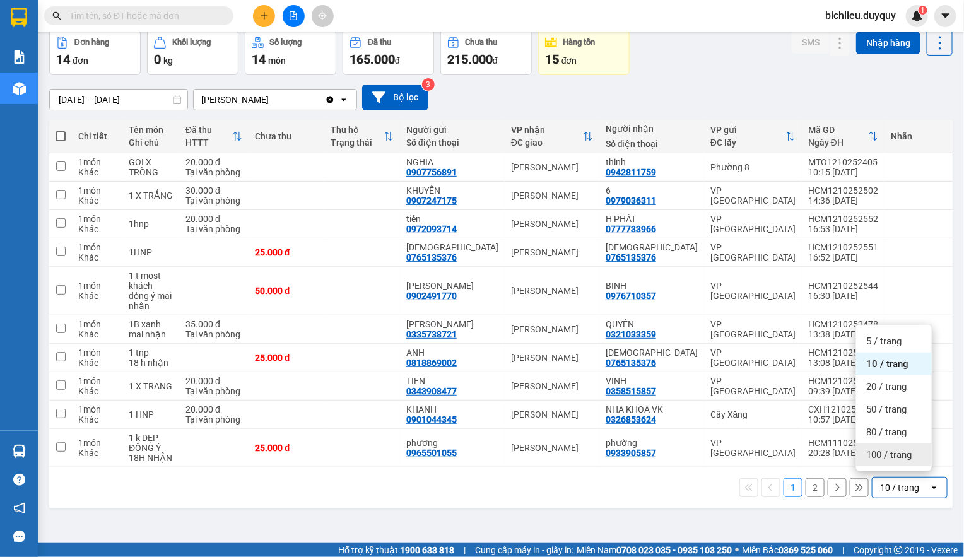
click at [876, 451] on span "100 / trang" at bounding box center [888, 454] width 45 height 13
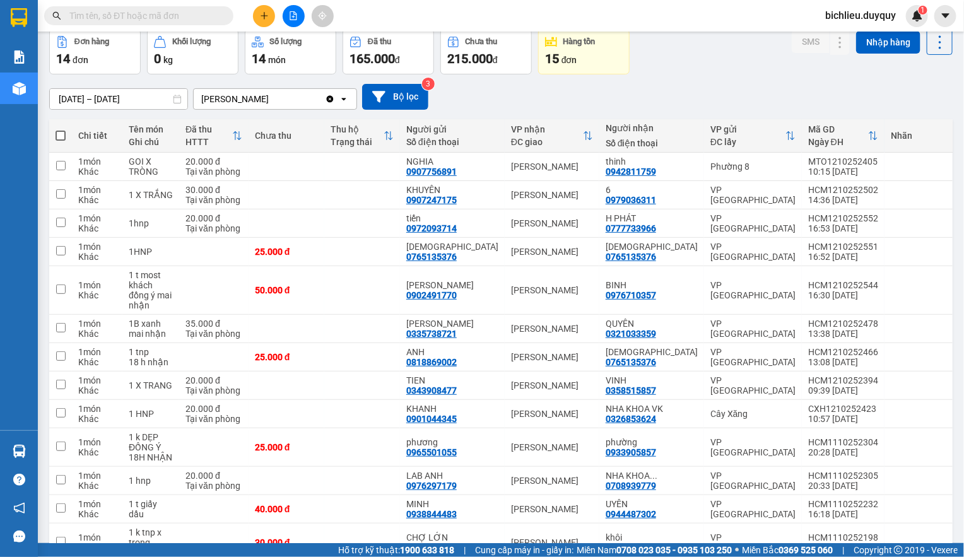
click at [68, 95] on input "[DATE] – [DATE]" at bounding box center [119, 99] width 138 height 20
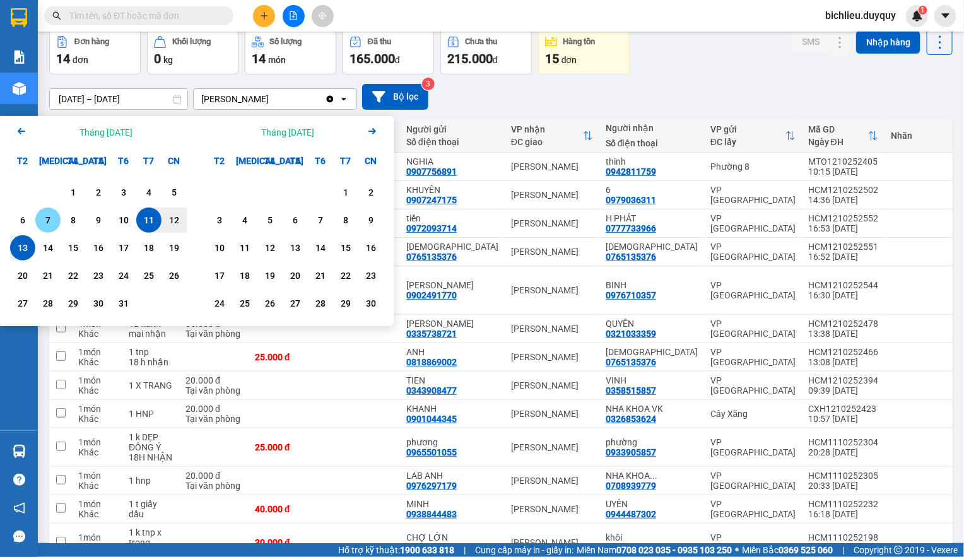
drag, startPoint x: 47, startPoint y: 223, endPoint x: 53, endPoint y: 231, distance: 9.5
click at [47, 224] on div "7" at bounding box center [48, 220] width 18 height 15
click at [19, 249] on div "13" at bounding box center [23, 247] width 18 height 15
type input "[DATE] – [DATE]"
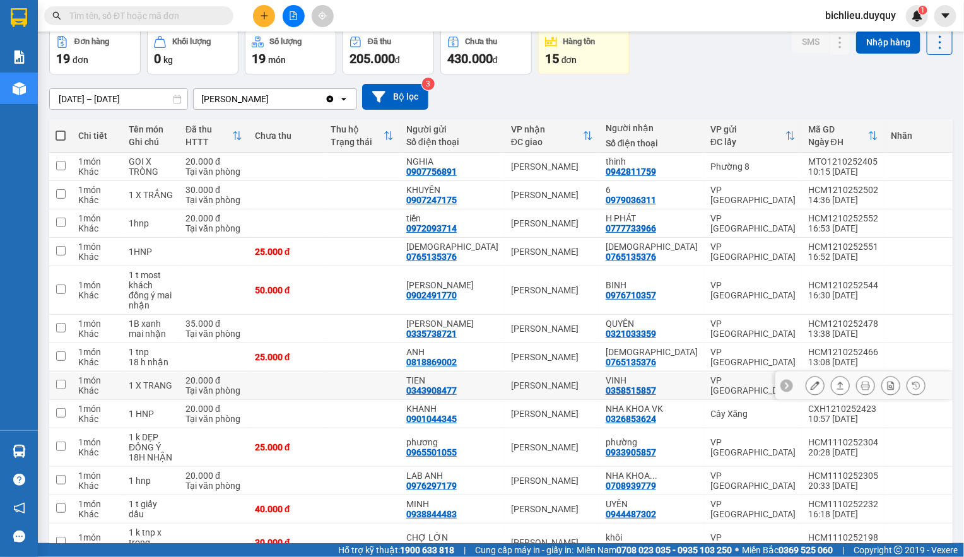
scroll to position [297, 0]
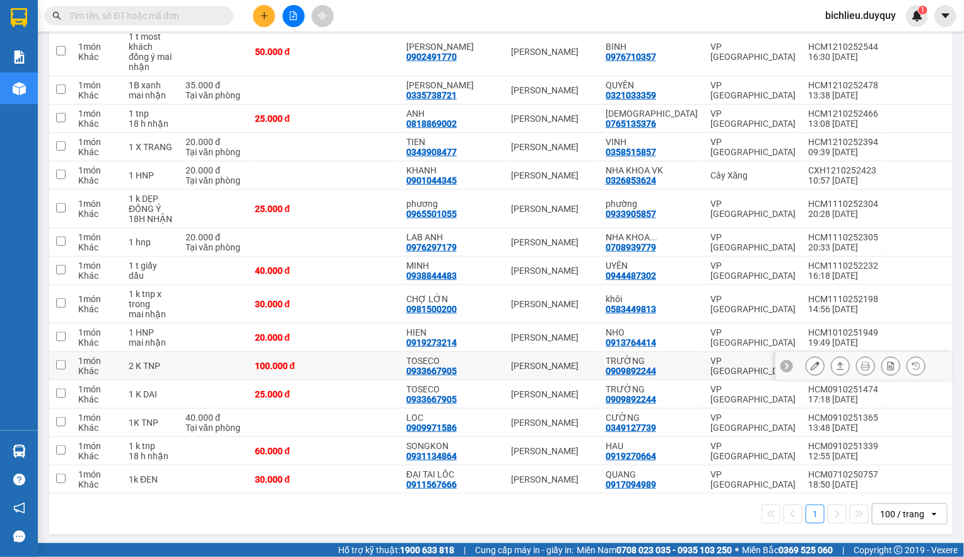
click at [811, 361] on icon at bounding box center [815, 365] width 9 height 9
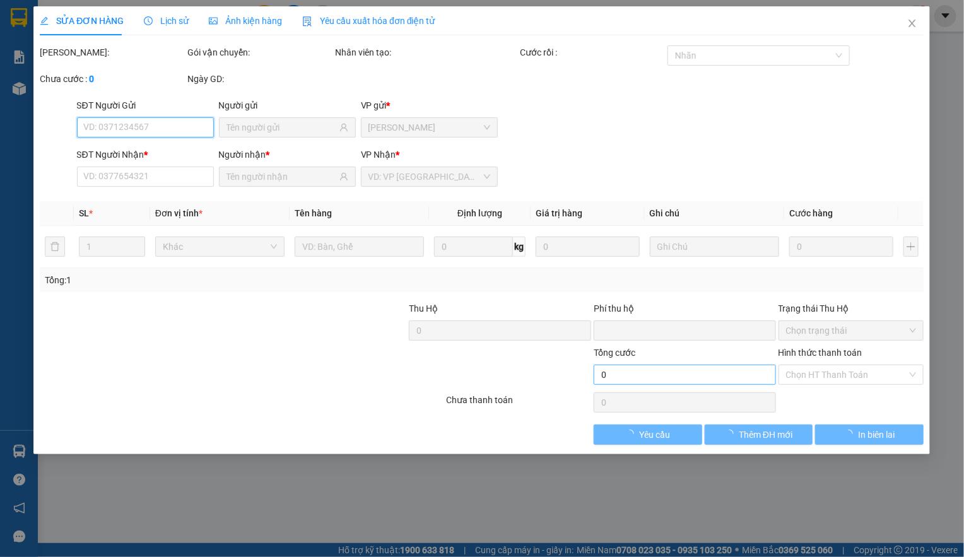
type input "0933667905"
type input "TOSECO"
type input "0909892244"
type input "TRƯỜNG"
type input "0"
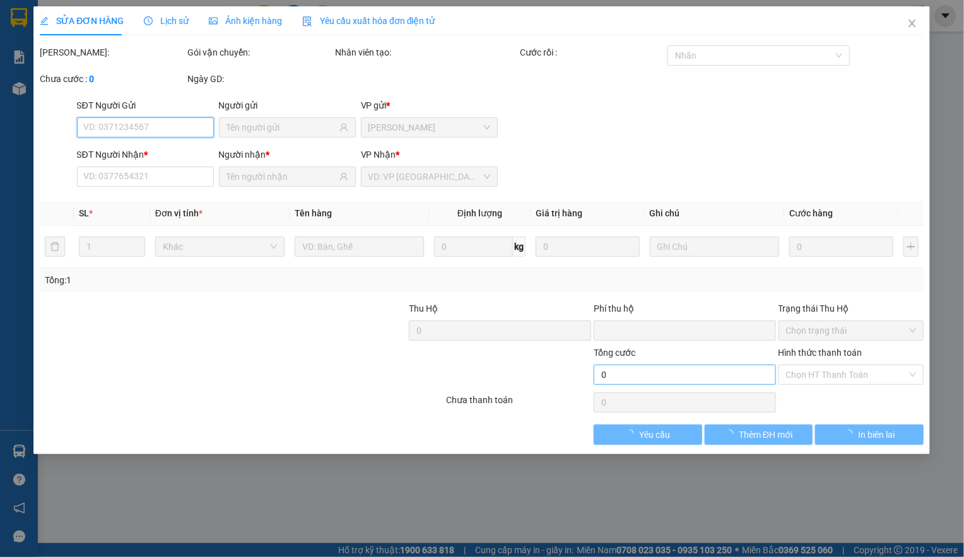
type input "100.000"
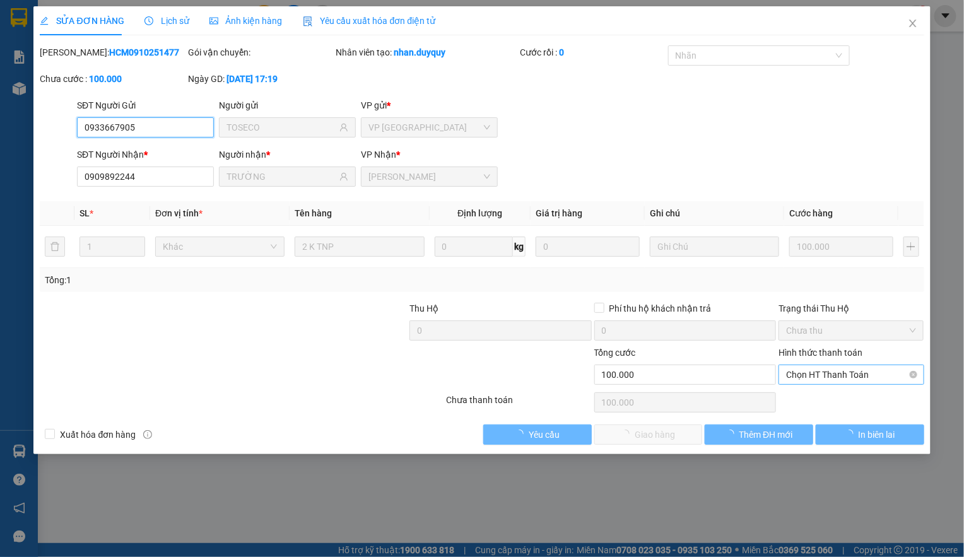
click at [793, 366] on div "Chọn HT Thanh Toán" at bounding box center [850, 375] width 145 height 20
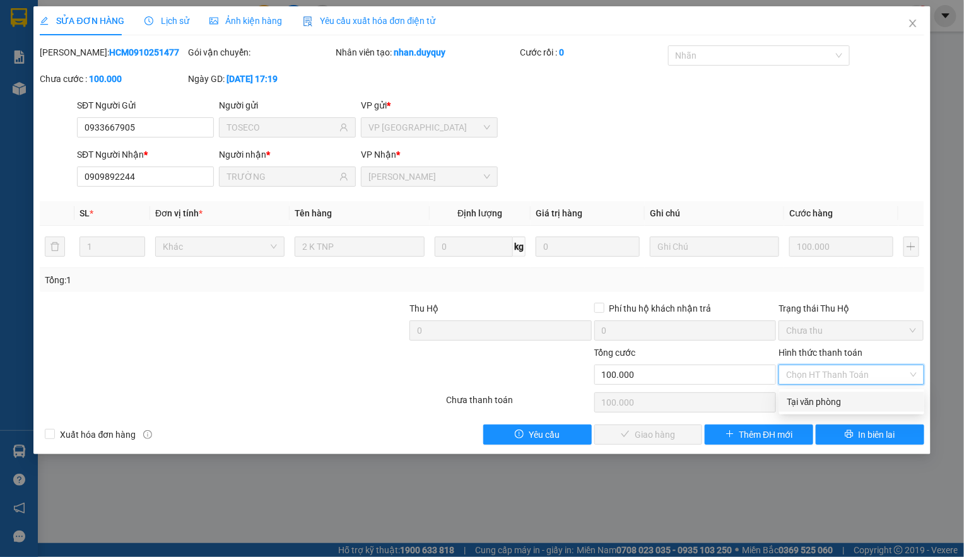
click at [792, 403] on div "Tại văn phòng" at bounding box center [852, 402] width 130 height 14
type input "0"
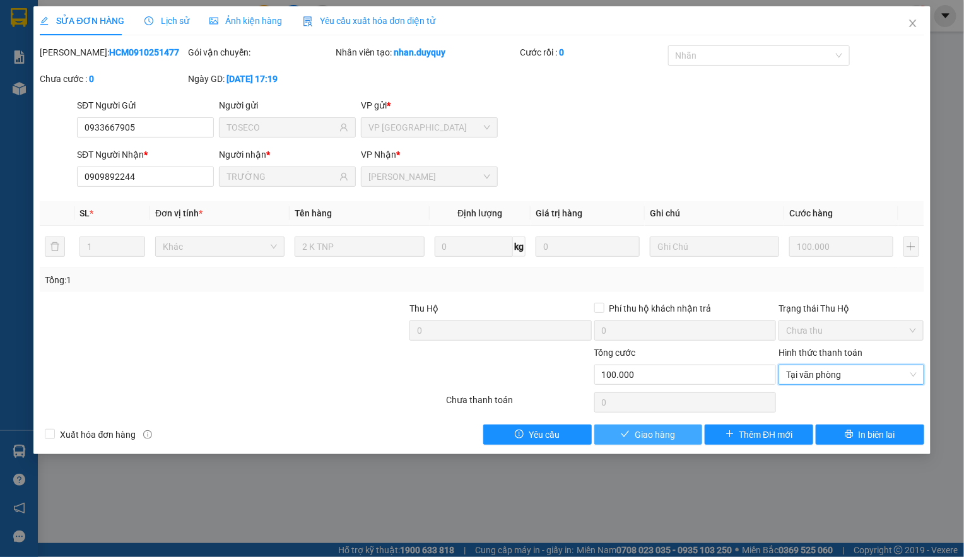
click at [640, 435] on span "Giao hàng" at bounding box center [655, 435] width 40 height 14
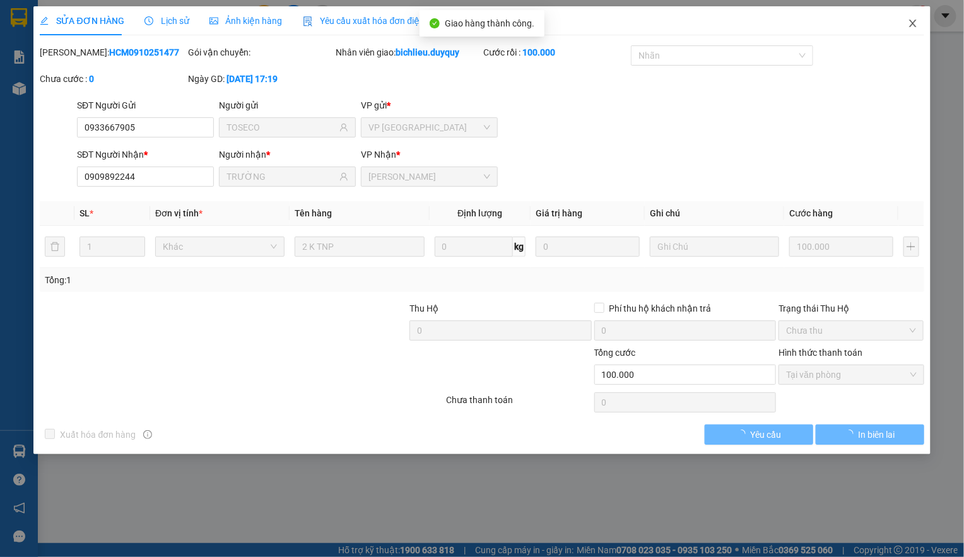
click at [915, 25] on icon "close" at bounding box center [913, 23] width 10 height 10
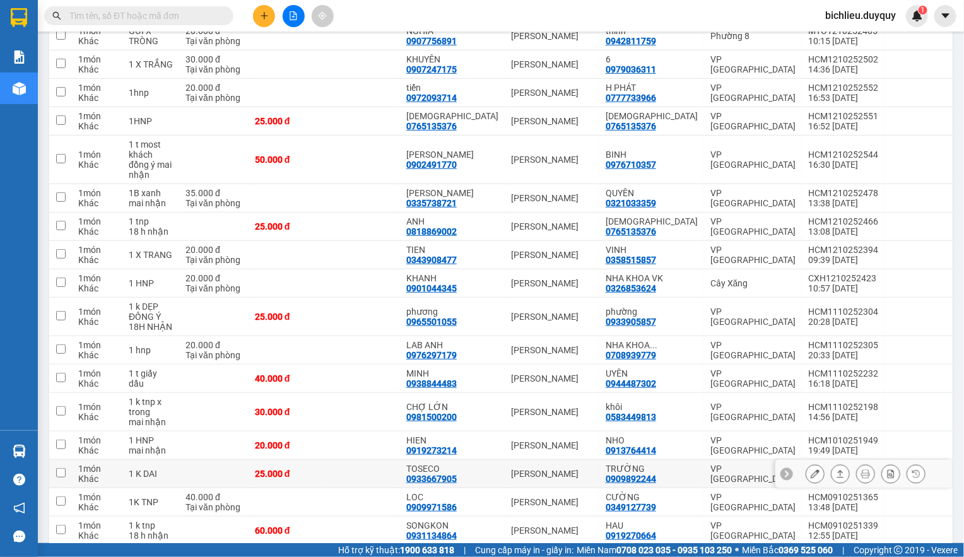
scroll to position [269, 0]
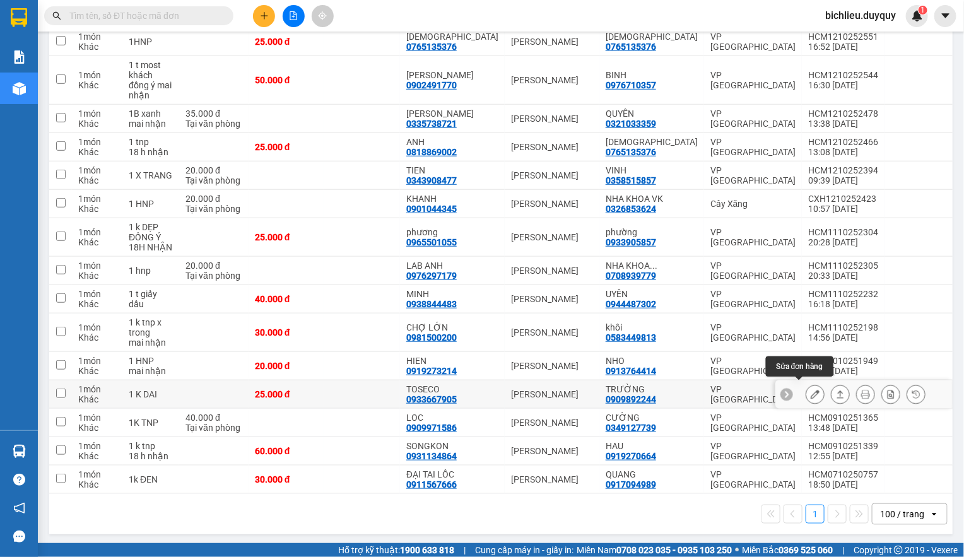
click at [811, 390] on icon at bounding box center [815, 394] width 9 height 9
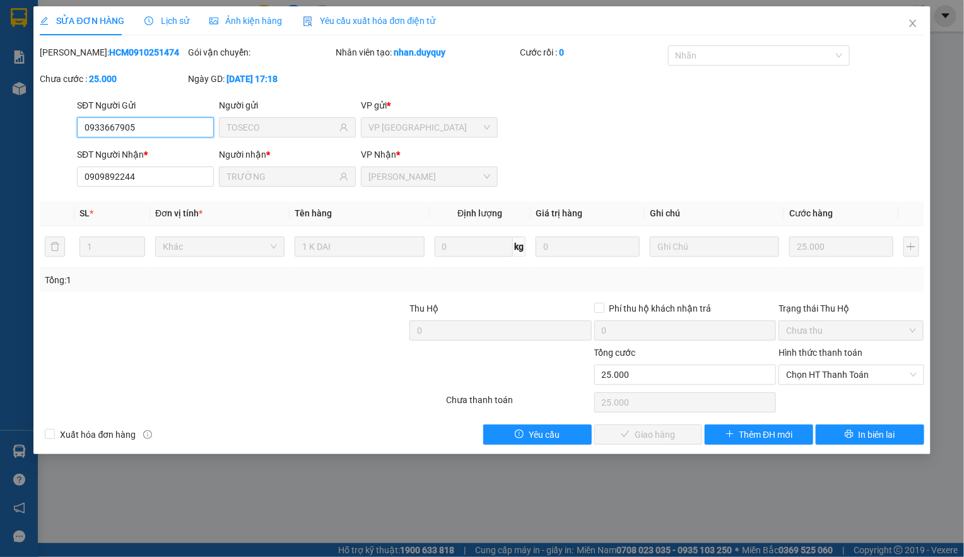
type input "0933667905"
type input "TOSECO"
type input "0909892244"
type input "TRƯỜNG"
type input "0"
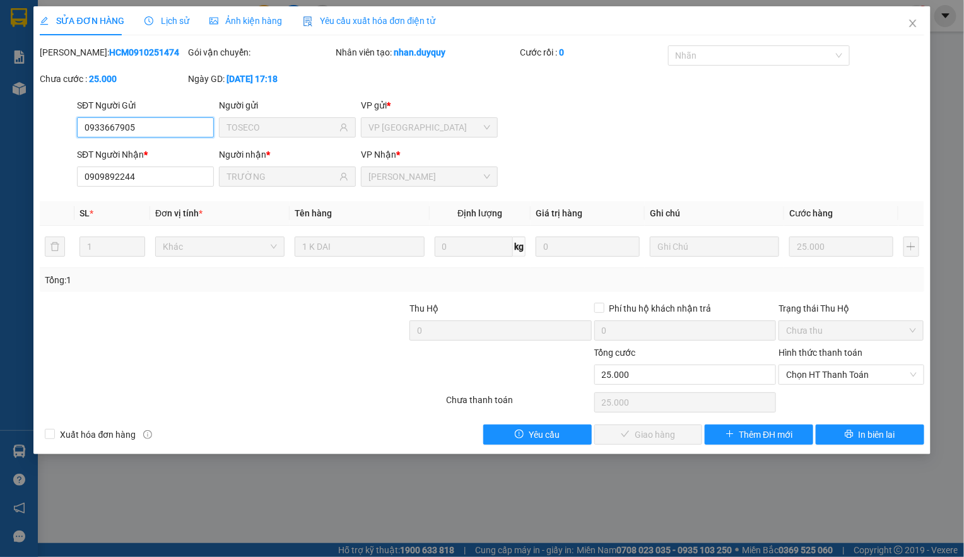
type input "25.000"
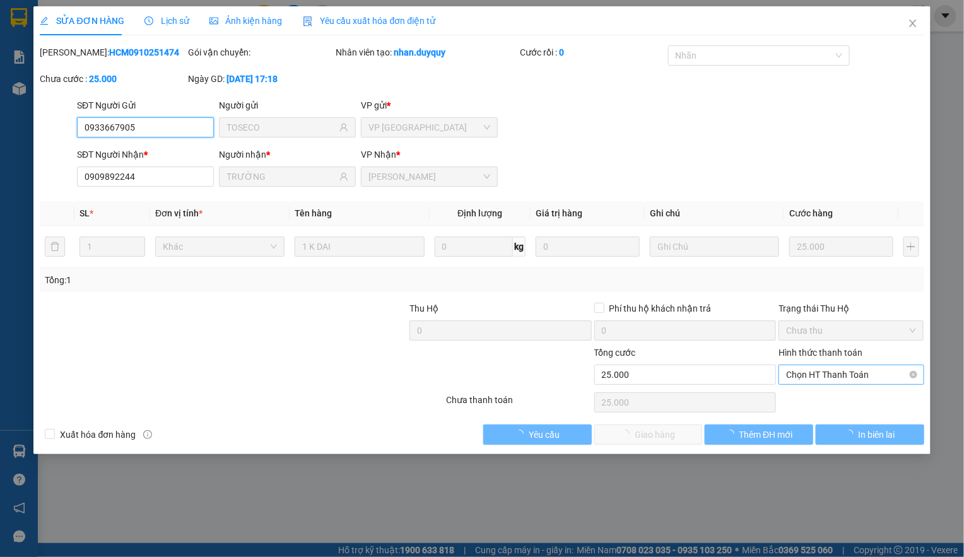
click at [803, 371] on span "Chọn HT Thanh Toán" at bounding box center [851, 374] width 130 height 19
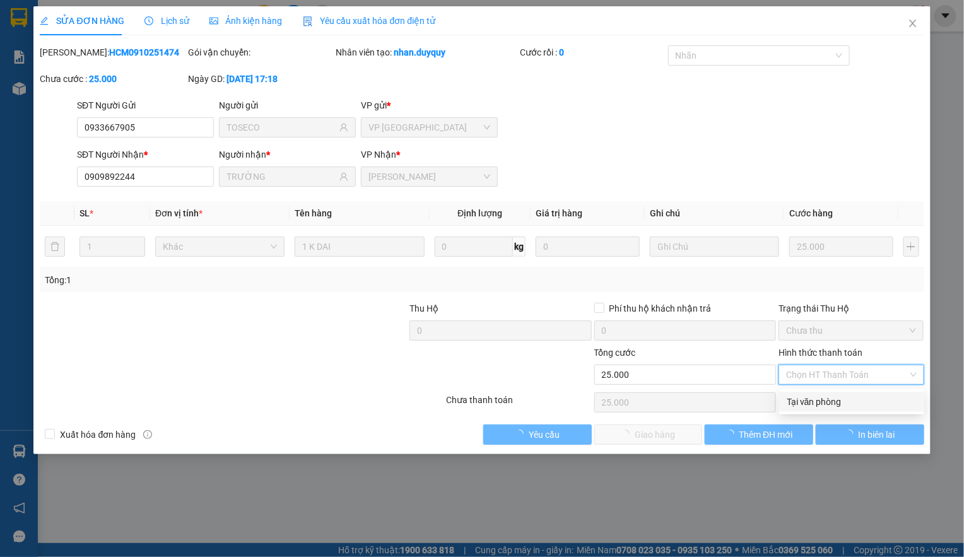
click at [795, 401] on div "Tại văn phòng" at bounding box center [852, 402] width 130 height 14
type input "0"
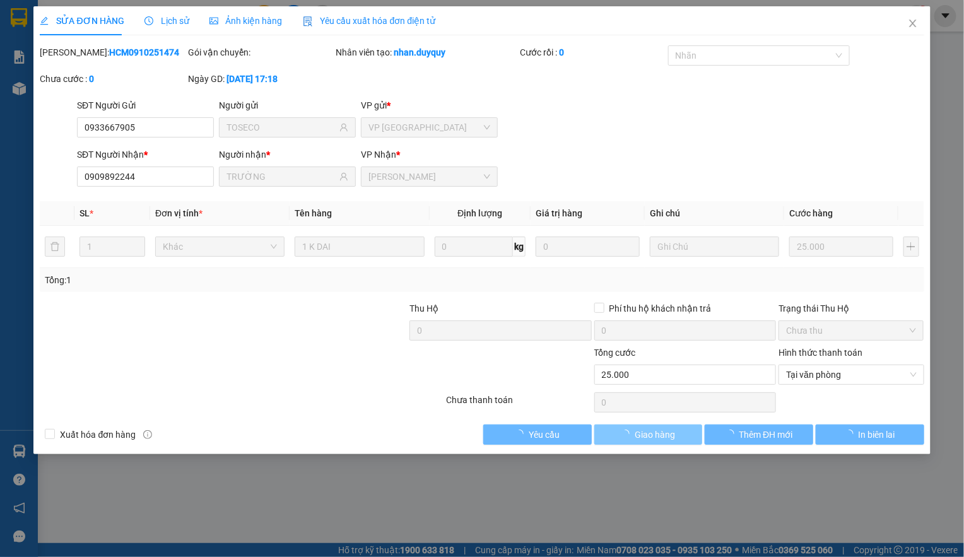
click at [653, 438] on span "Giao hàng" at bounding box center [655, 435] width 40 height 14
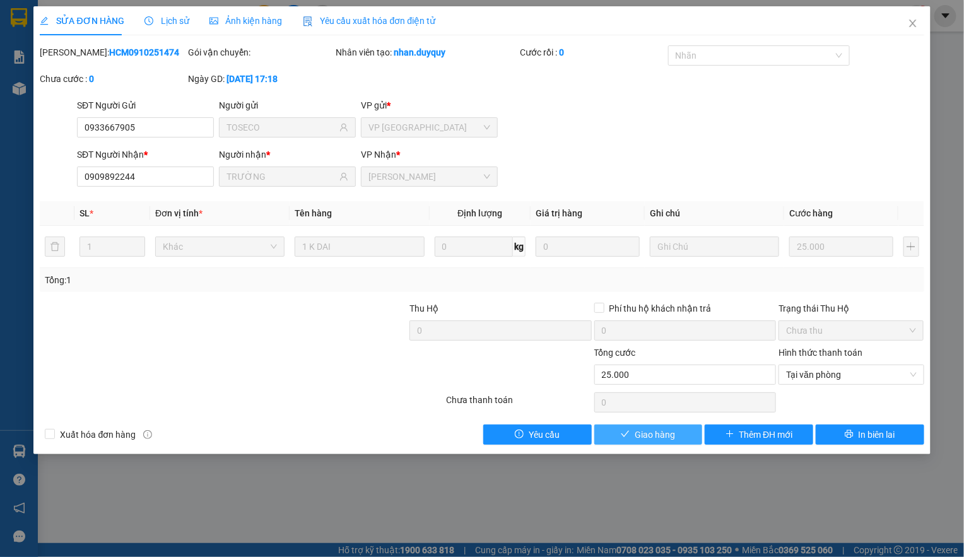
click at [648, 441] on span "Giao hàng" at bounding box center [655, 435] width 40 height 14
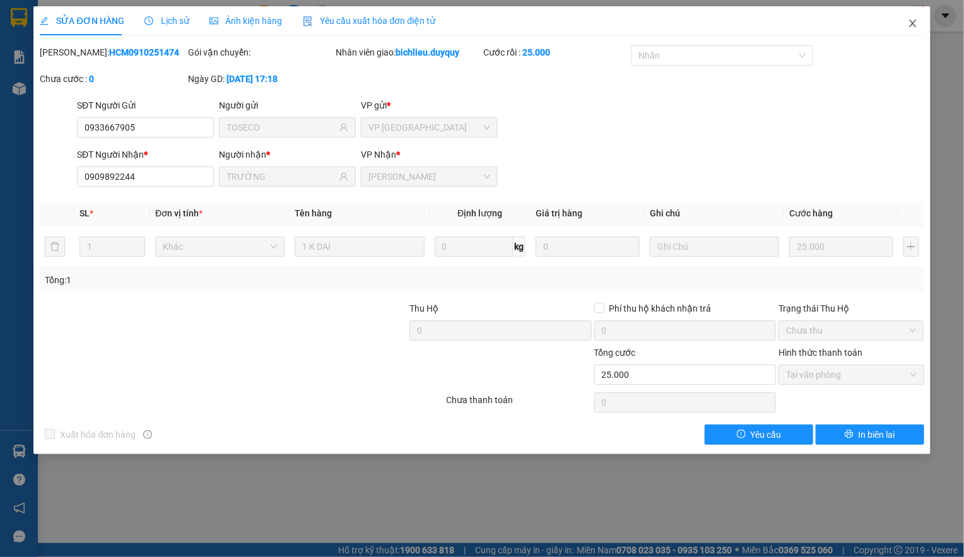
click at [913, 21] on icon "close" at bounding box center [913, 23] width 10 height 10
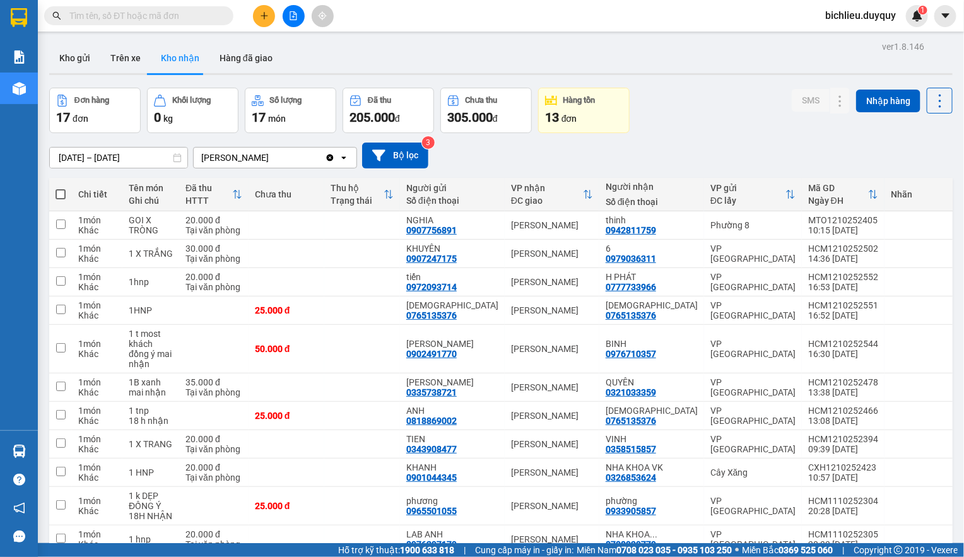
scroll to position [240, 0]
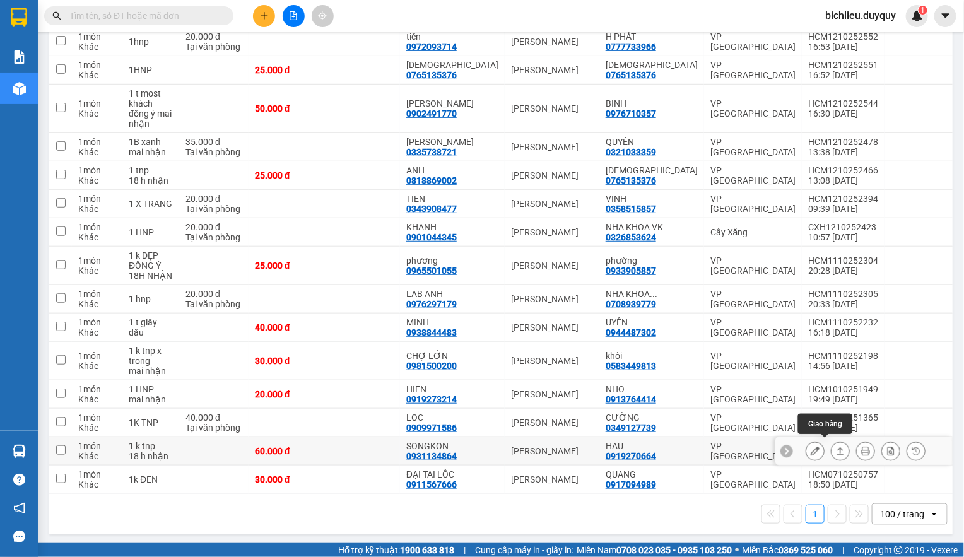
click at [836, 447] on icon at bounding box center [840, 451] width 9 height 9
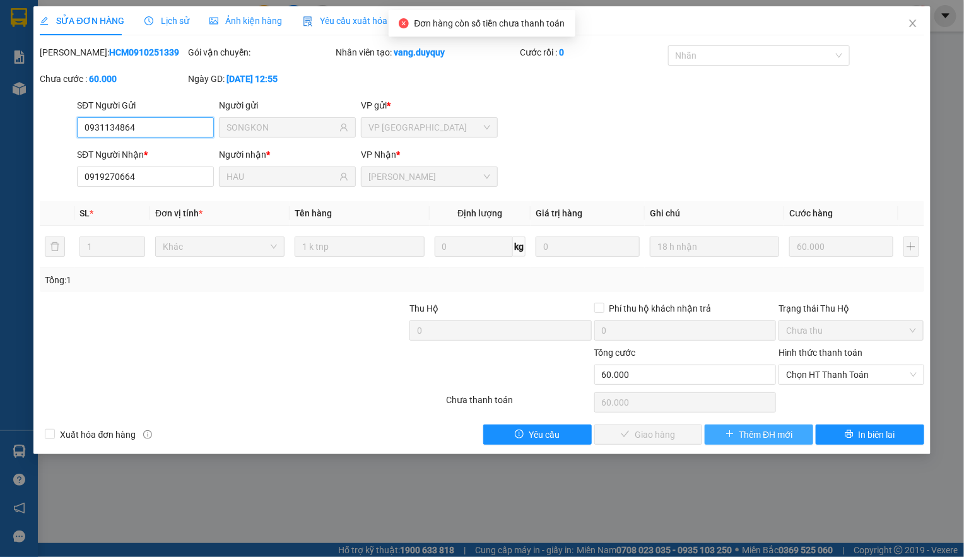
type input "0931134864"
type input "SONGKON"
type input "0919270664"
type input "HAU"
type input "0"
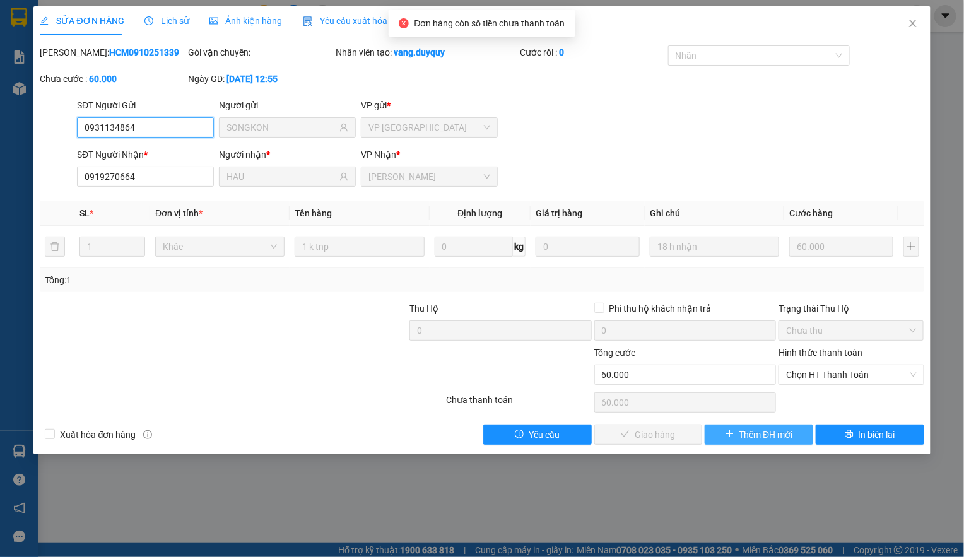
type input "60.000"
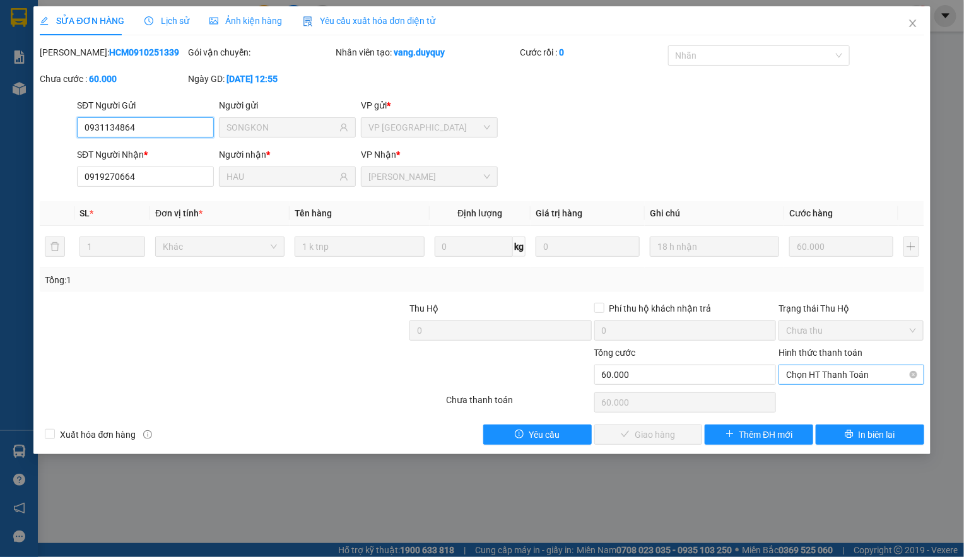
click at [802, 373] on span "Chọn HT Thanh Toán" at bounding box center [851, 374] width 130 height 19
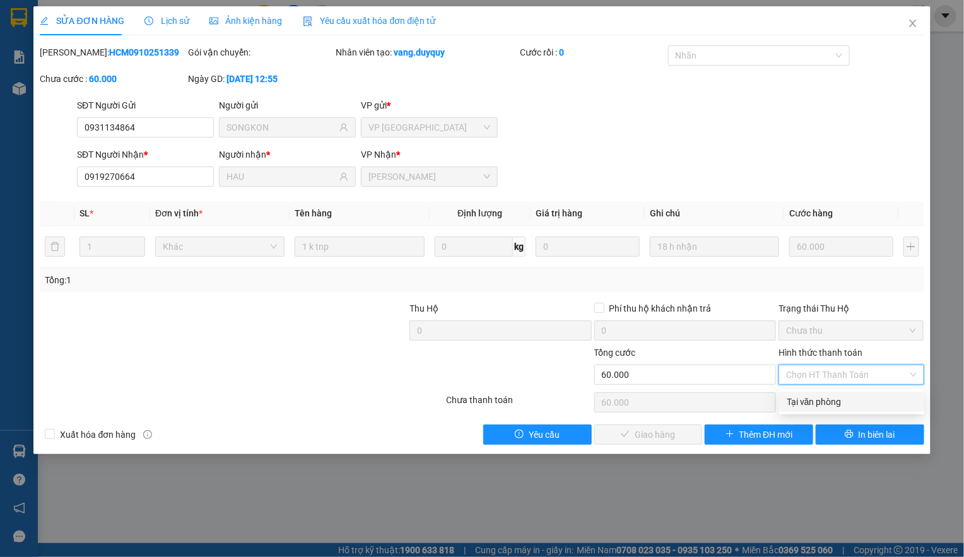
drag, startPoint x: 802, startPoint y: 399, endPoint x: 780, endPoint y: 399, distance: 22.1
click at [801, 399] on div "Tại văn phòng" at bounding box center [852, 402] width 130 height 14
type input "0"
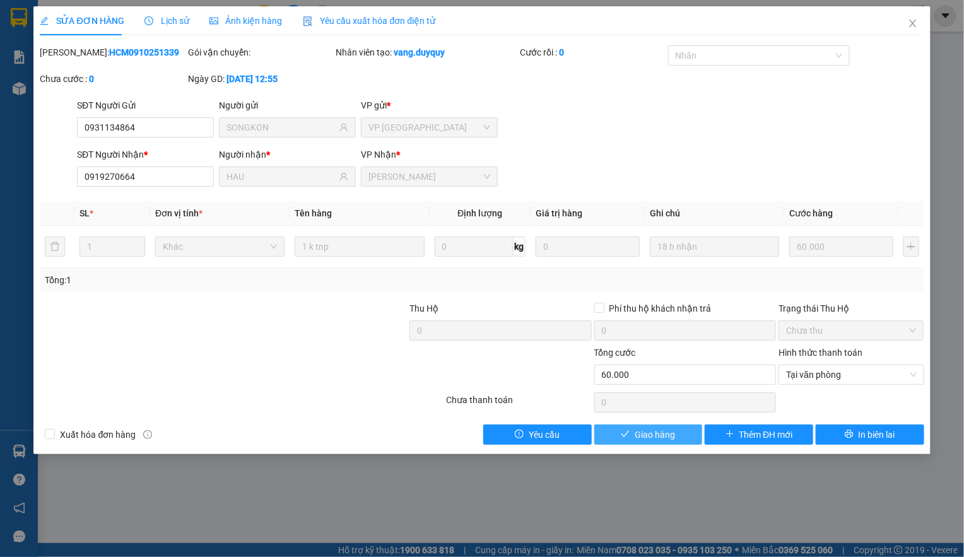
click at [647, 442] on span "Giao hàng" at bounding box center [655, 435] width 40 height 14
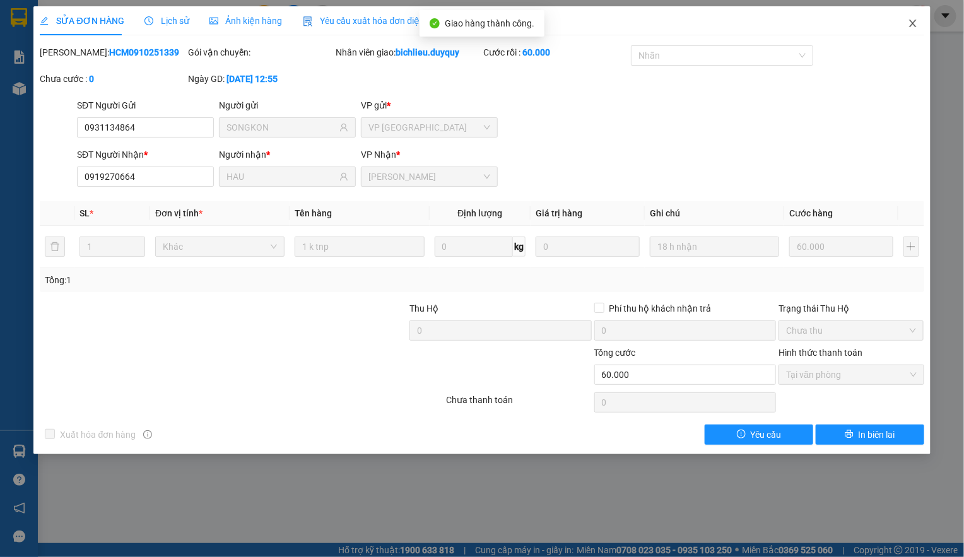
click at [913, 26] on icon "close" at bounding box center [913, 23] width 10 height 10
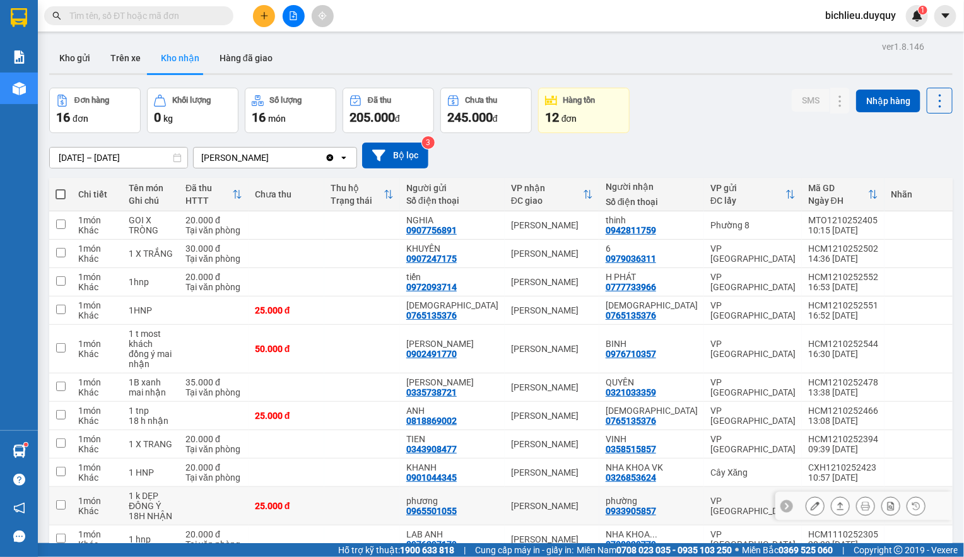
scroll to position [211, 0]
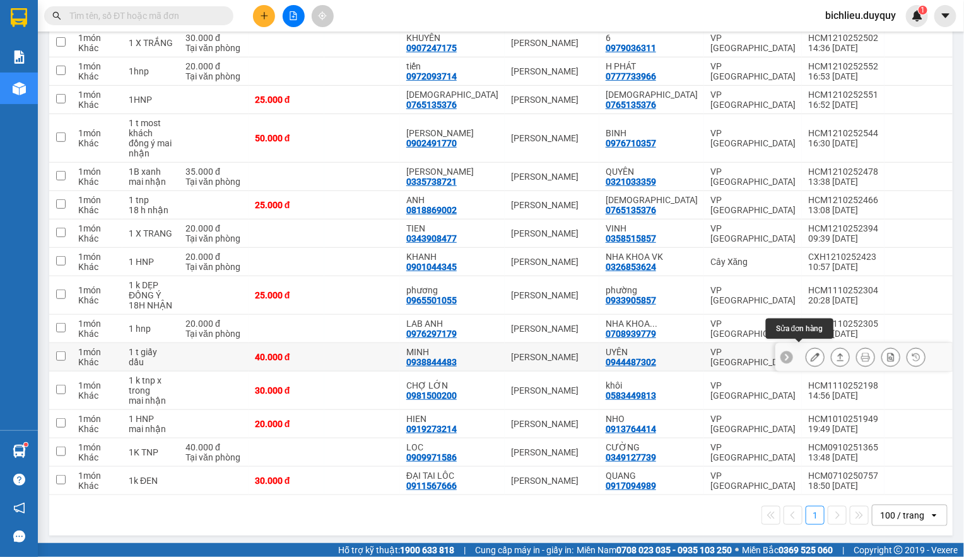
click at [806, 346] on button at bounding box center [815, 357] width 18 height 22
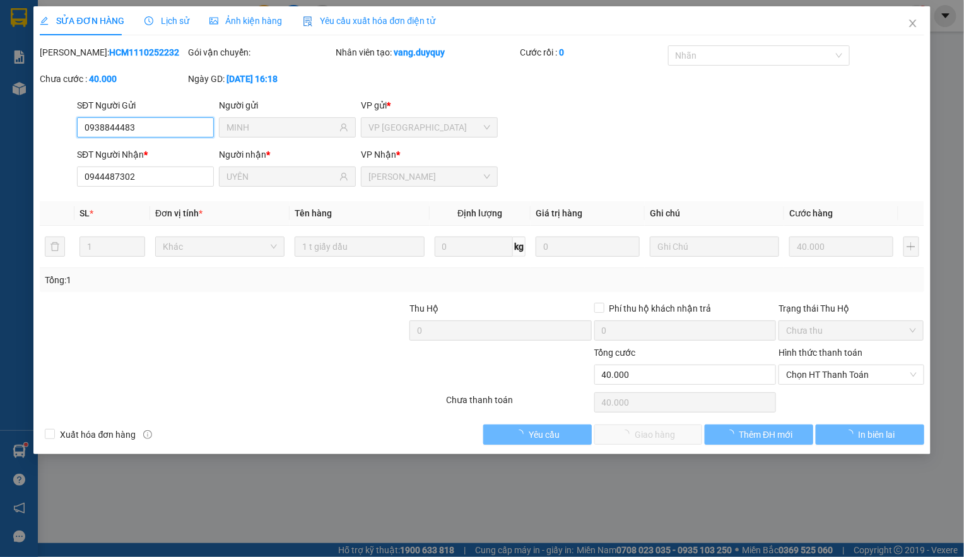
type input "0938844483"
type input "MINH"
type input "0944487302"
type input "UYÊN"
type input "0"
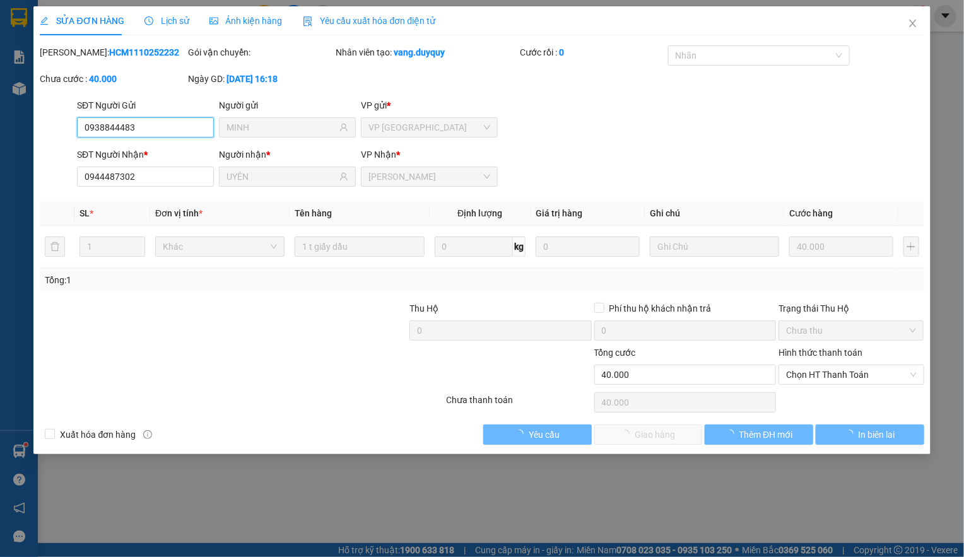
type input "40.000"
click at [788, 379] on span "Chọn HT Thanh Toán" at bounding box center [851, 374] width 130 height 19
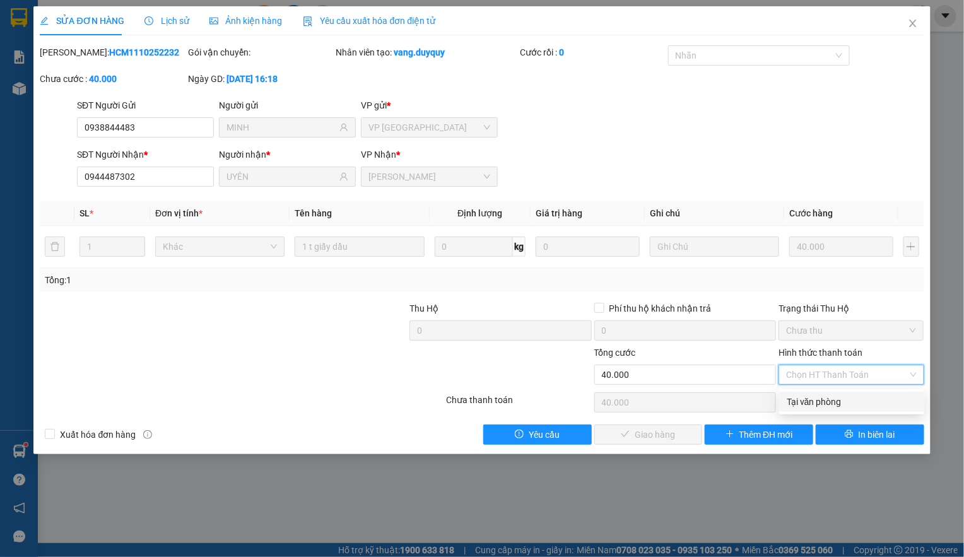
click at [797, 399] on div "Tại văn phòng" at bounding box center [852, 402] width 130 height 14
type input "0"
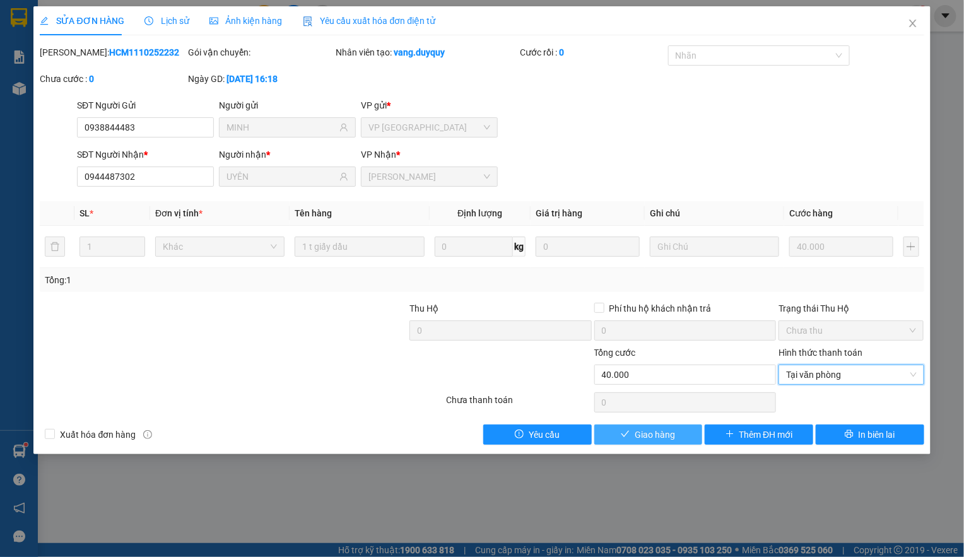
click at [638, 436] on span "Giao hàng" at bounding box center [655, 435] width 40 height 14
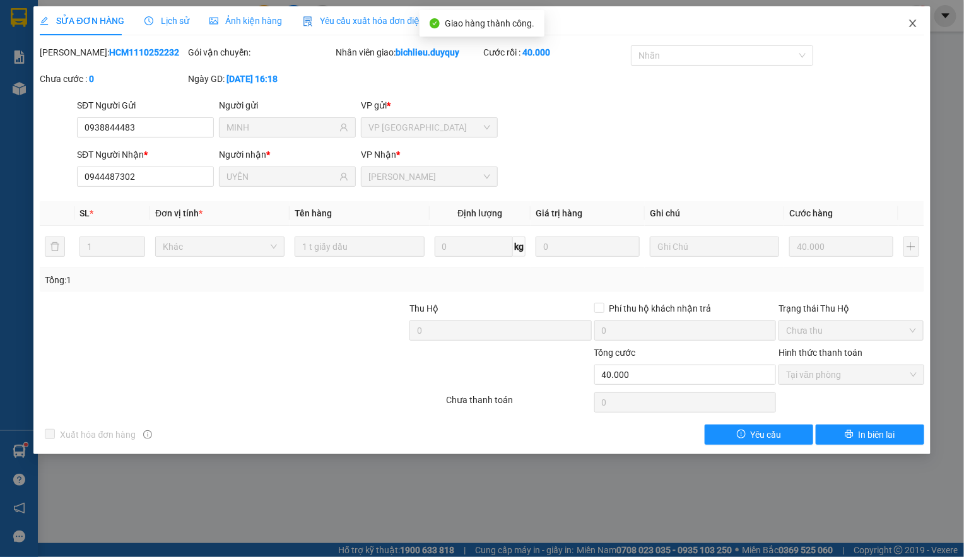
click at [920, 21] on span "Close" at bounding box center [912, 23] width 35 height 35
click at [912, 31] on div "Kết quả tìm kiếm ( 0 ) Bộ lọc No Data bichlieu.duyquy 1" at bounding box center [482, 16] width 964 height 32
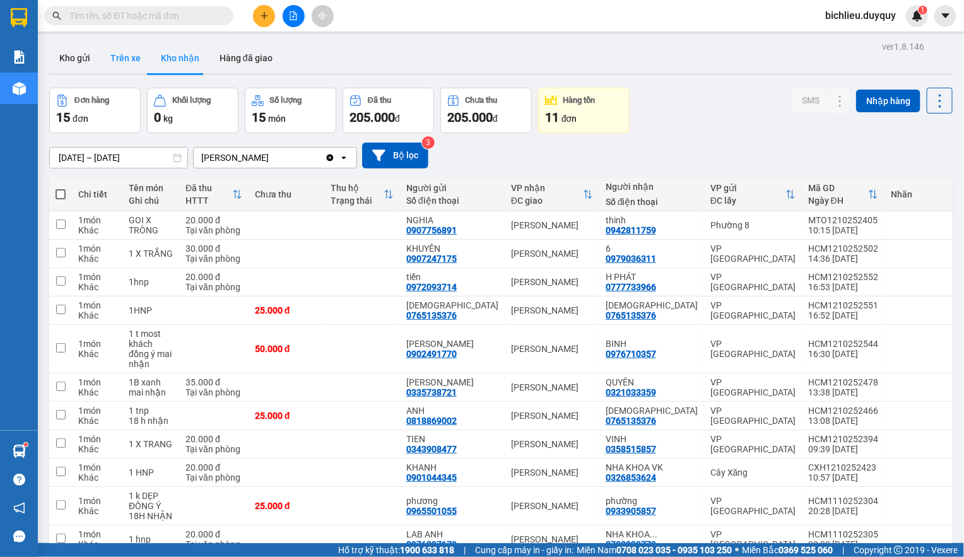
click at [116, 72] on button "Trên xe" at bounding box center [125, 58] width 50 height 30
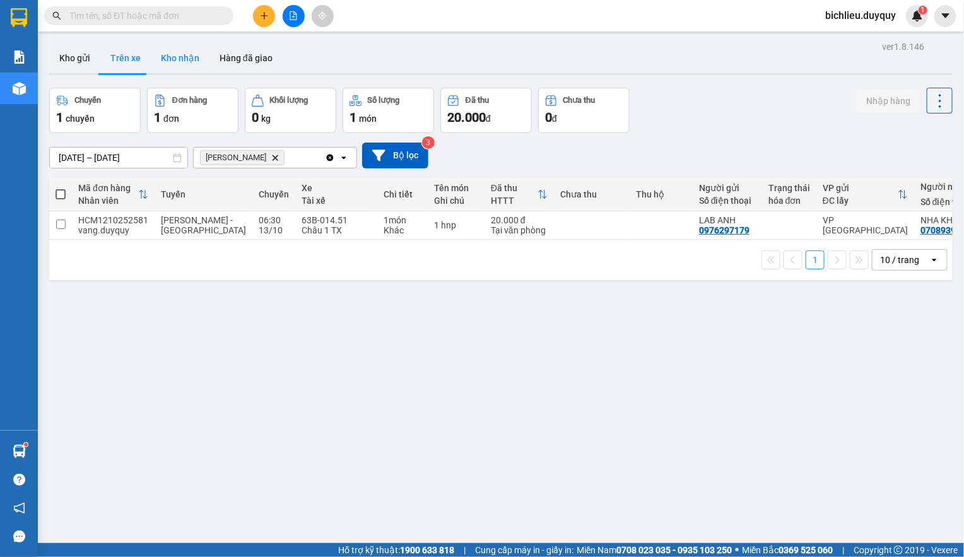
click at [173, 61] on button "Kho nhận" at bounding box center [180, 58] width 59 height 30
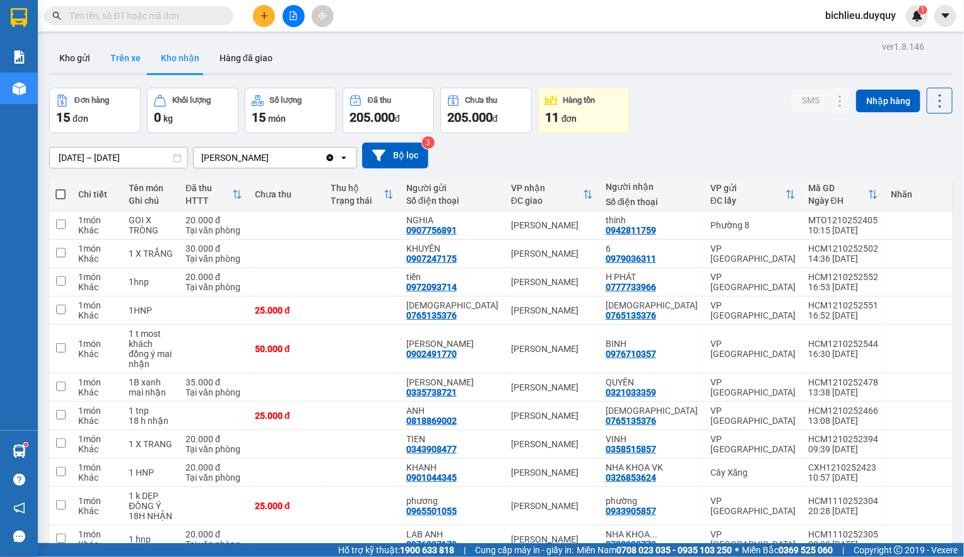
click at [125, 66] on button "Trên xe" at bounding box center [125, 58] width 50 height 30
type input "[DATE] – [DATE]"
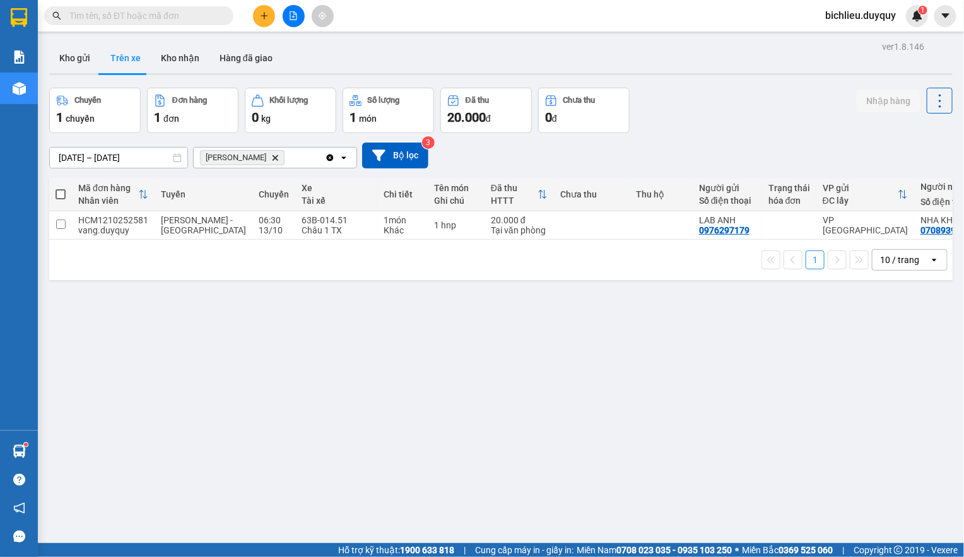
click at [86, 6] on span at bounding box center [138, 15] width 189 height 19
click at [93, 8] on span at bounding box center [138, 15] width 189 height 19
click at [87, 6] on span at bounding box center [138, 15] width 189 height 19
click at [131, 6] on span at bounding box center [138, 15] width 189 height 19
click at [260, 19] on icon "plus" at bounding box center [264, 15] width 9 height 9
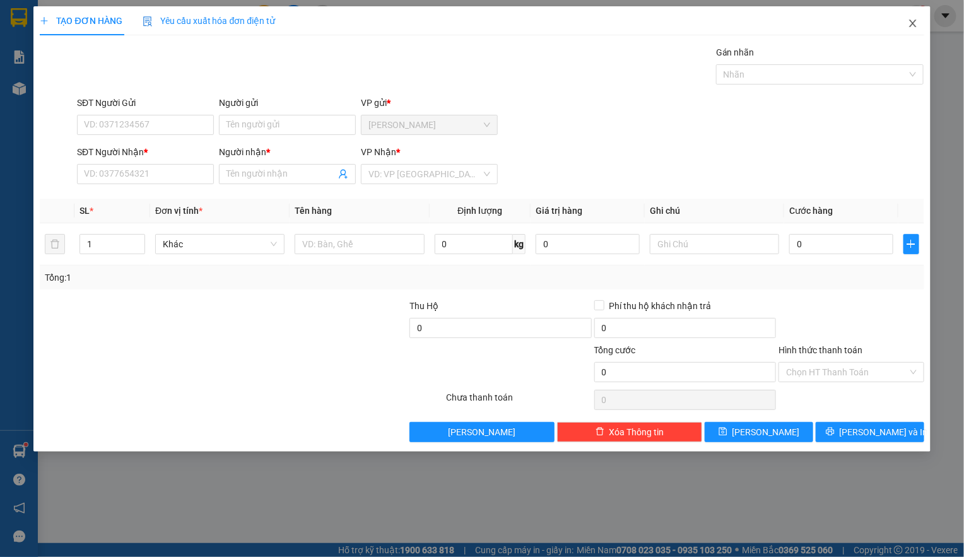
click at [905, 25] on span "Close" at bounding box center [912, 23] width 35 height 35
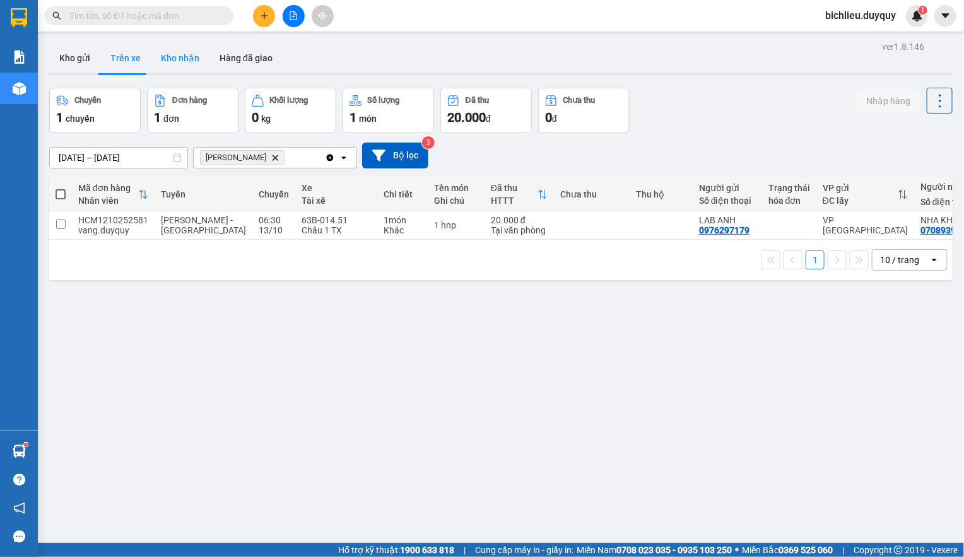
click at [172, 55] on button "Kho nhận" at bounding box center [180, 58] width 59 height 30
type input "[DATE] – [DATE]"
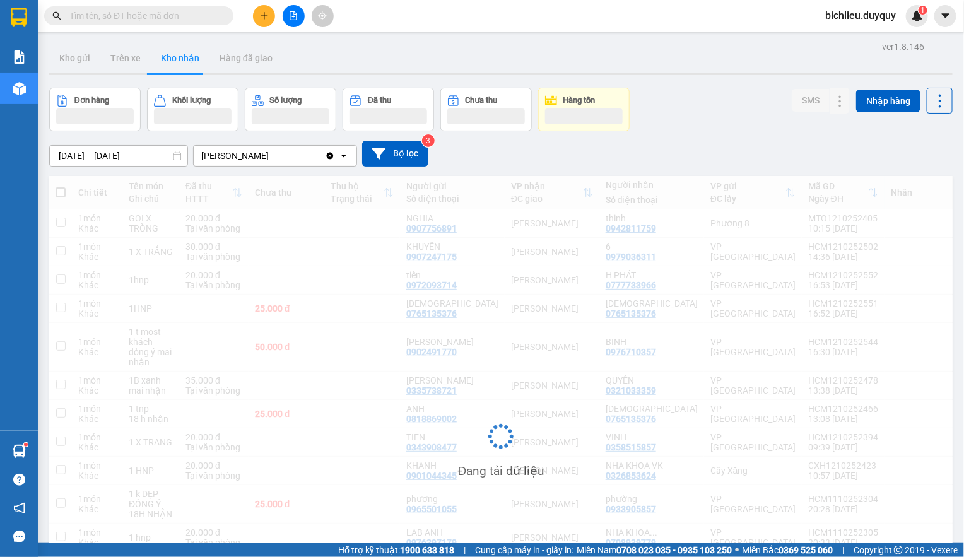
click at [107, 12] on input "text" at bounding box center [143, 16] width 149 height 14
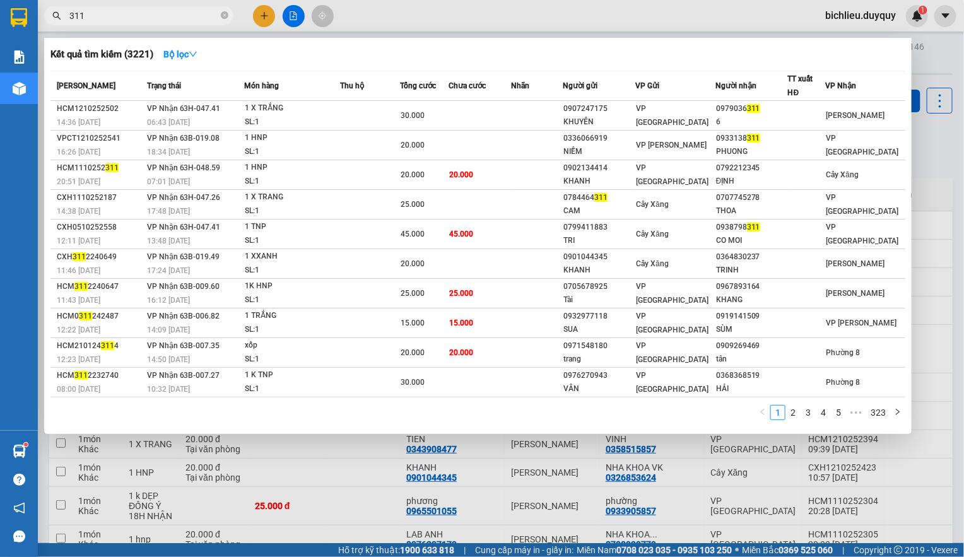
type input "311"
click at [262, 10] on div at bounding box center [482, 278] width 964 height 557
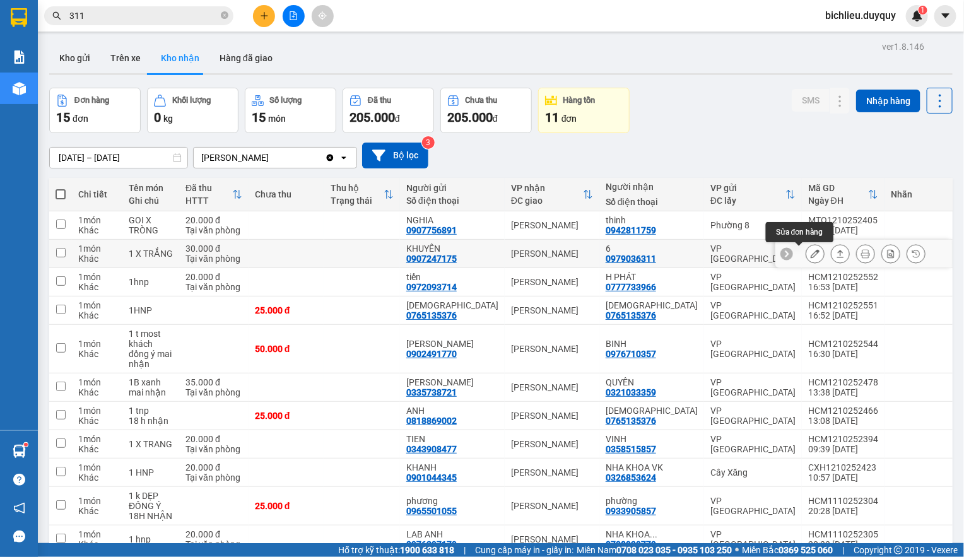
click at [811, 256] on icon at bounding box center [815, 253] width 9 height 9
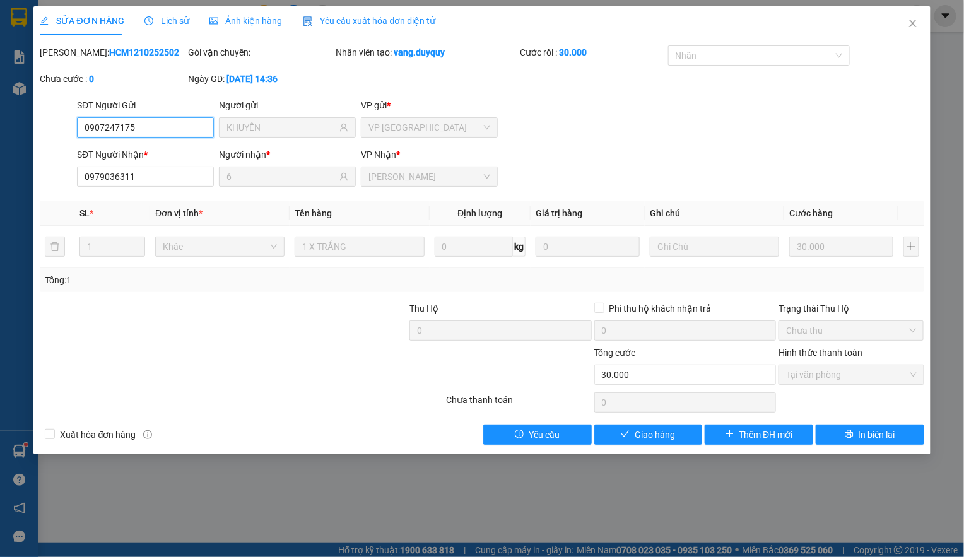
type input "0907247175"
type input "KHUYÊN"
type input "0979036311"
type input "6"
type input "0"
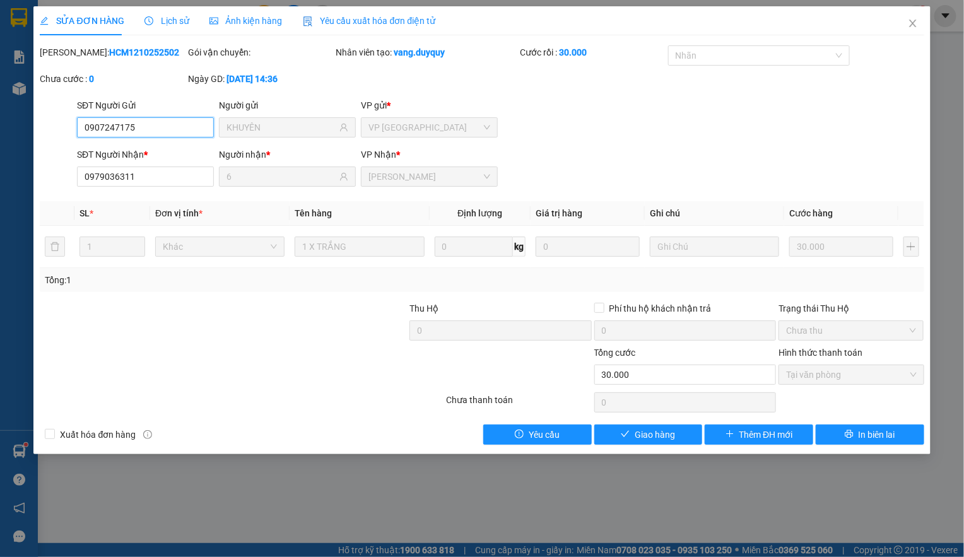
type input "30.000"
click at [653, 437] on span "Giao hàng" at bounding box center [655, 435] width 40 height 14
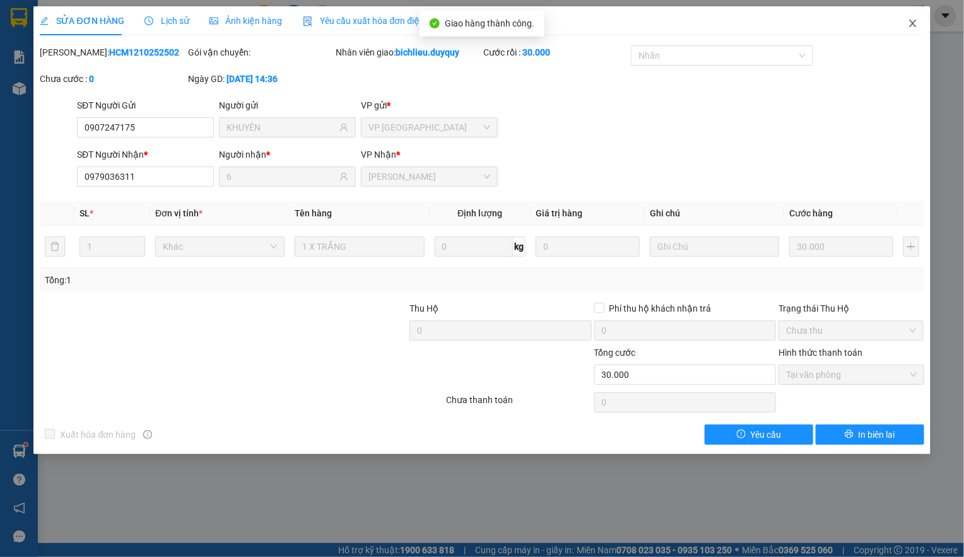
click at [905, 27] on span "Close" at bounding box center [912, 23] width 35 height 35
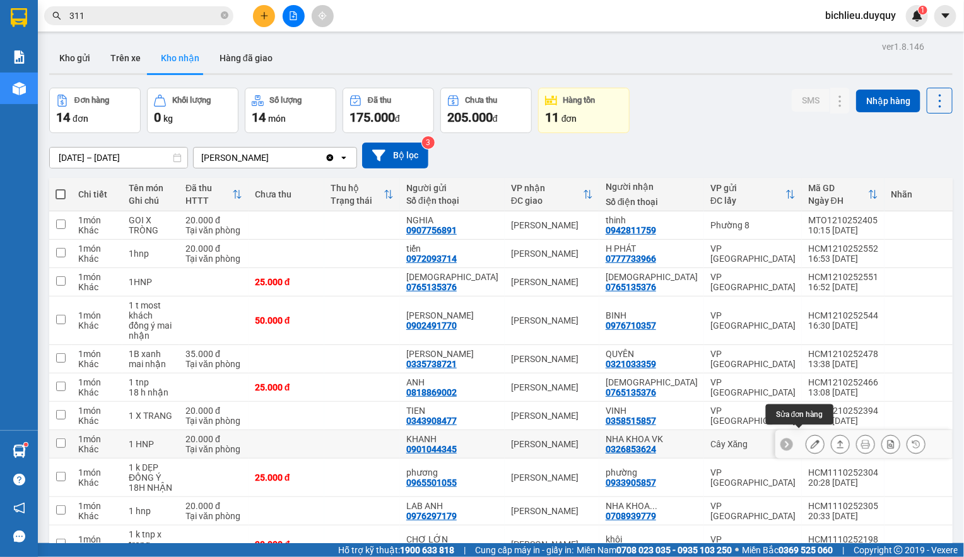
click at [811, 440] on icon at bounding box center [815, 444] width 9 height 9
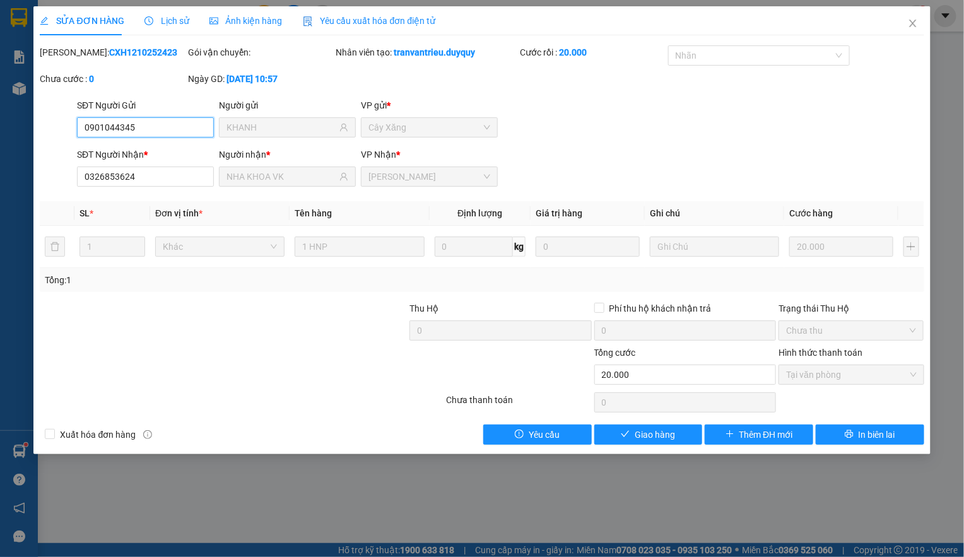
type input "0901044345"
type input "KHANH"
type input "0326853624"
type input "NHA KHOA VK"
type input "0"
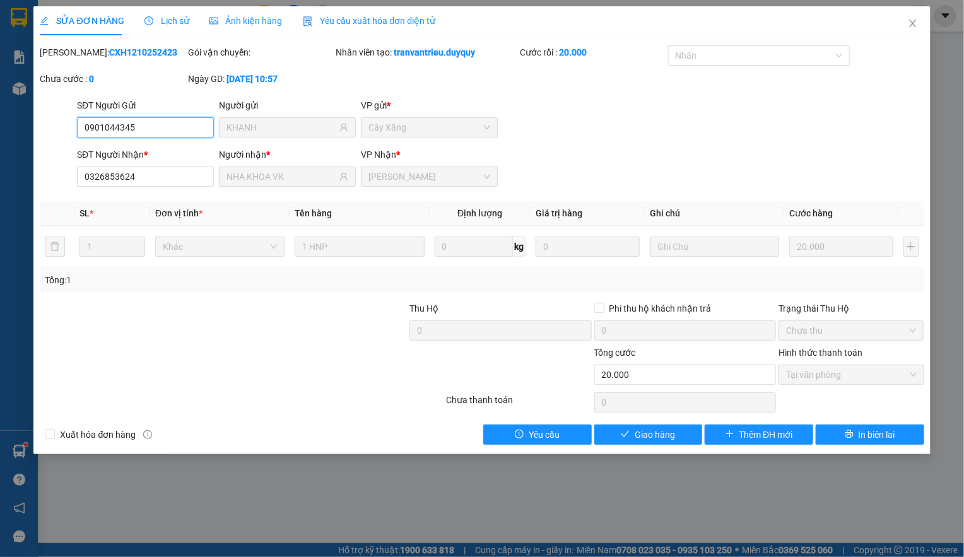
type input "20.000"
click at [653, 442] on span "Giao hàng" at bounding box center [655, 435] width 40 height 14
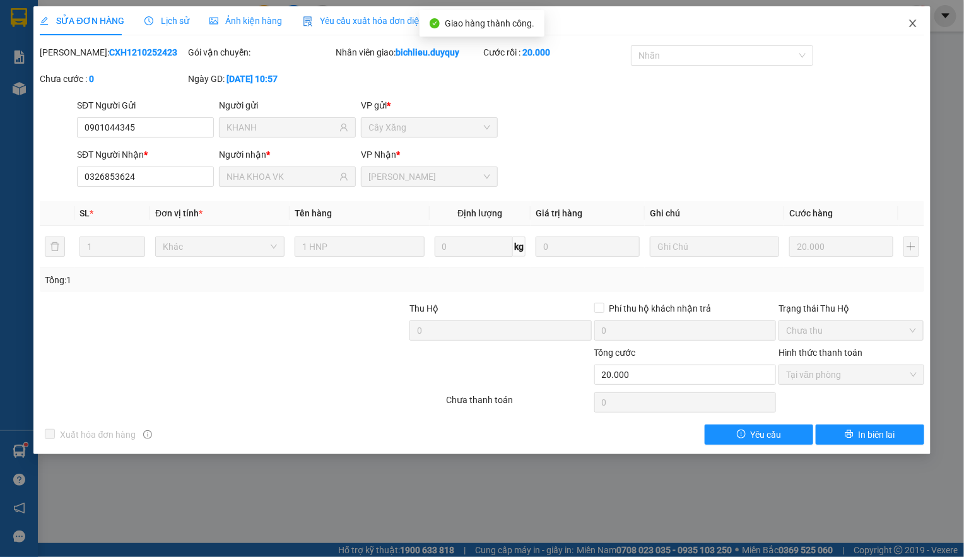
click at [912, 23] on icon "close" at bounding box center [913, 23] width 10 height 10
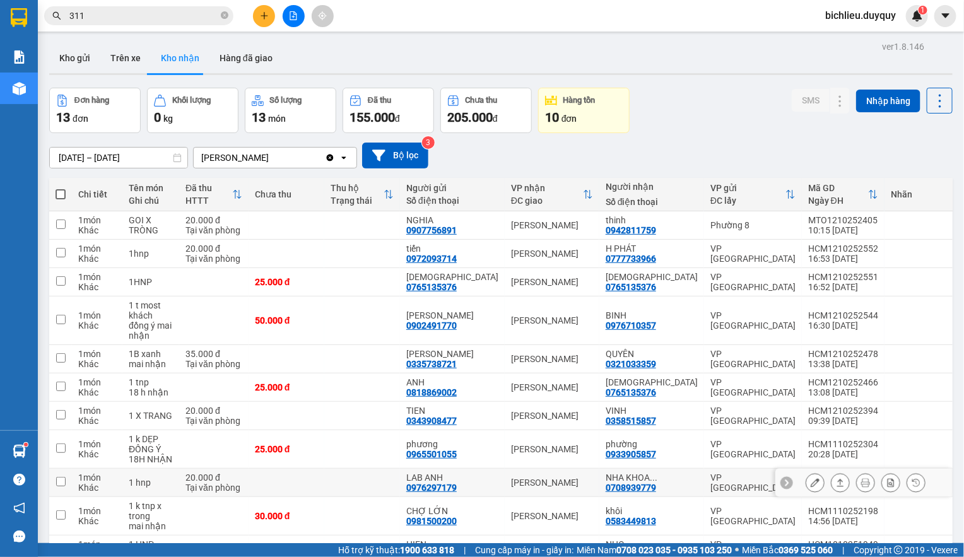
scroll to position [95, 0]
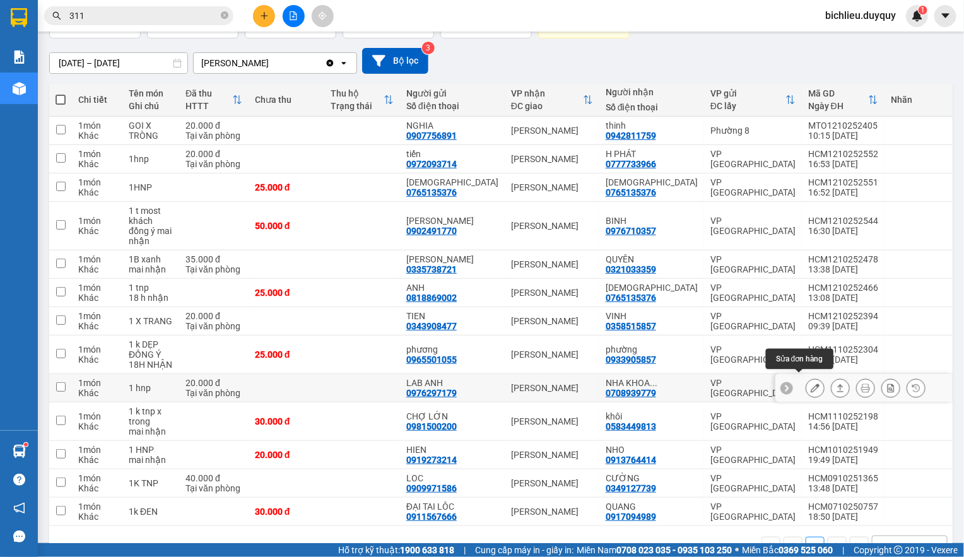
click at [806, 378] on div at bounding box center [815, 387] width 19 height 19
click at [806, 377] on button at bounding box center [815, 388] width 18 height 22
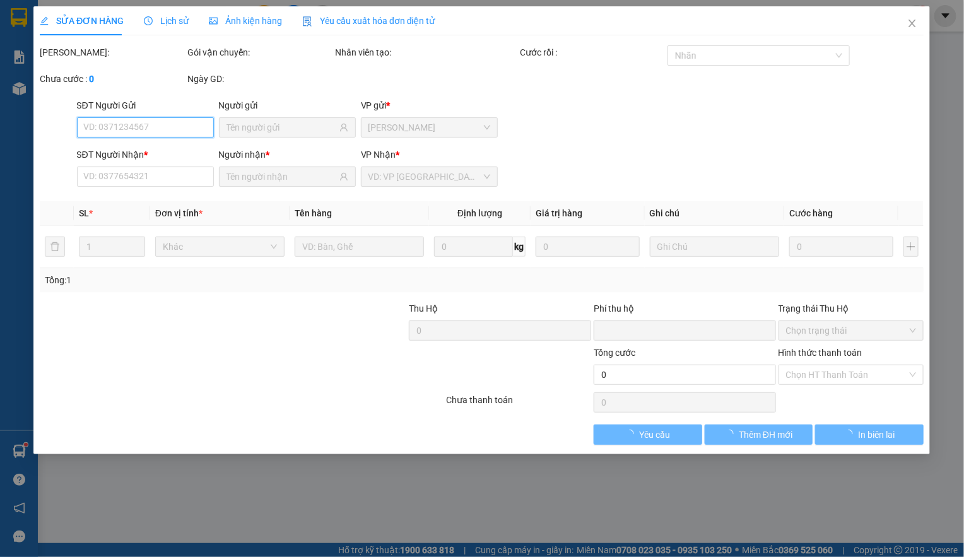
type input "0976297179"
type input "LAB ANH"
type input "0708939779"
type input "NHA KHOA SG26"
type input "0"
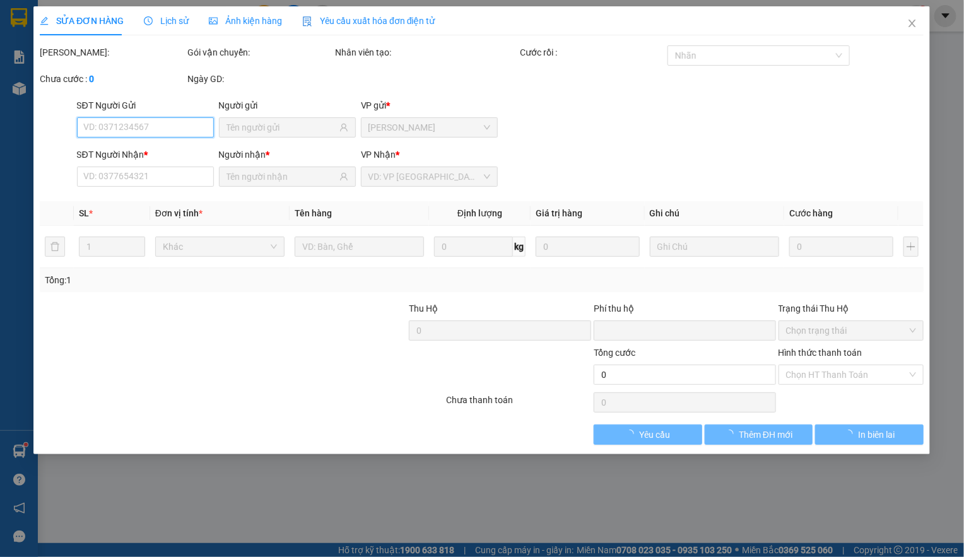
type input "20.000"
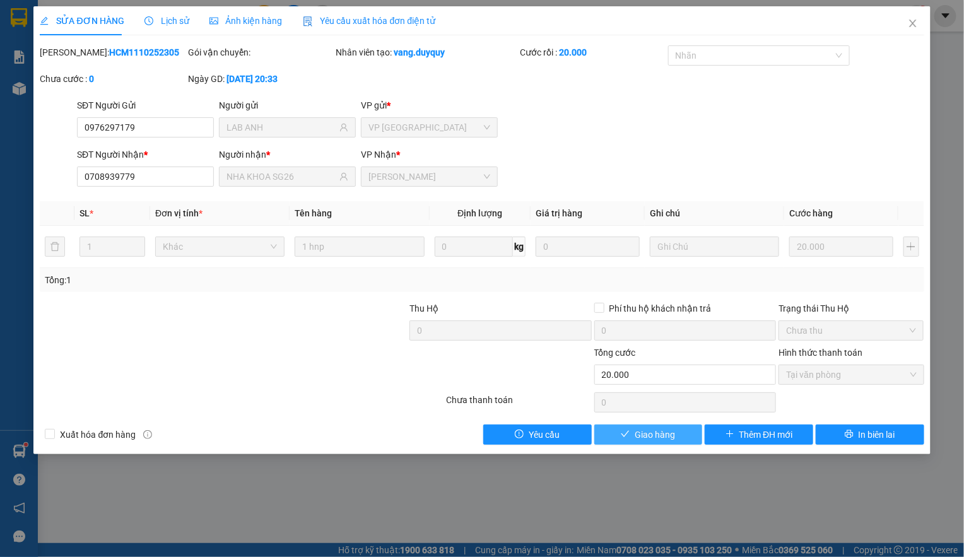
click at [663, 439] on span "Giao hàng" at bounding box center [655, 435] width 40 height 14
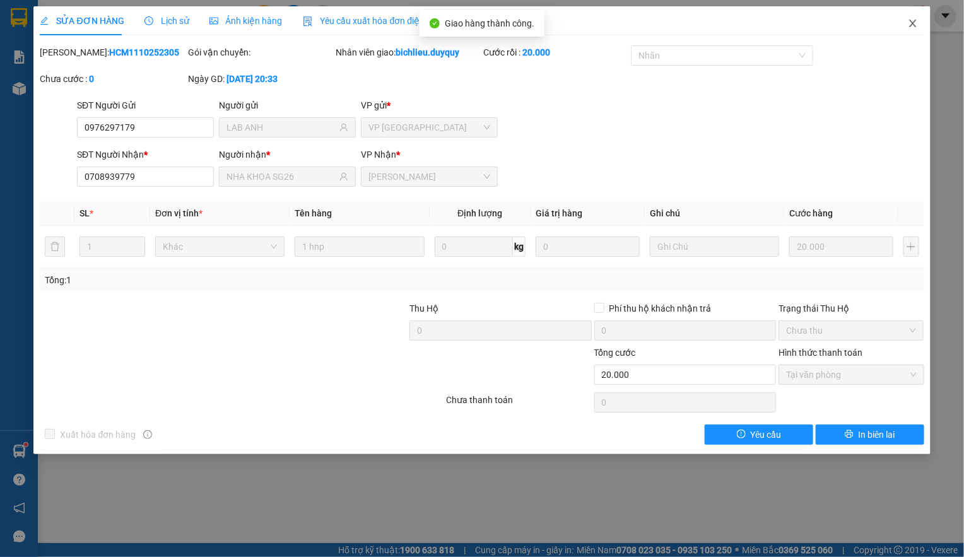
click at [910, 20] on icon "close" at bounding box center [913, 23] width 10 height 10
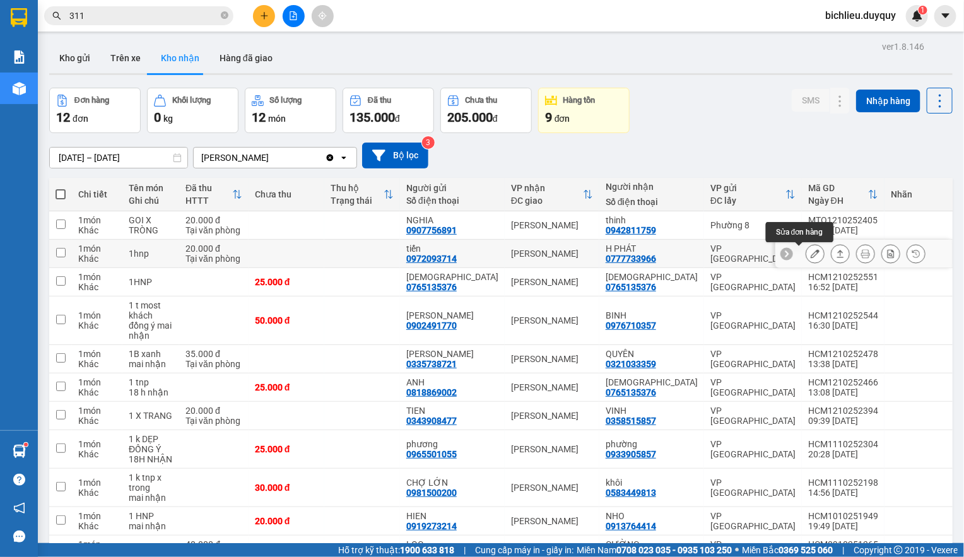
click at [811, 257] on icon at bounding box center [815, 253] width 9 height 9
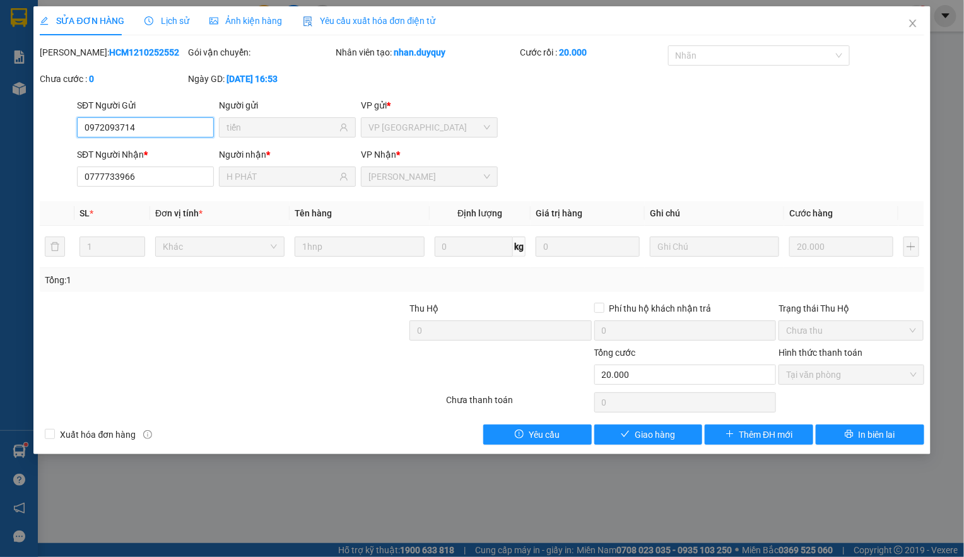
type input "0972093714"
type input "tiến"
type input "0777733966"
type input "H PHÁT"
type input "0"
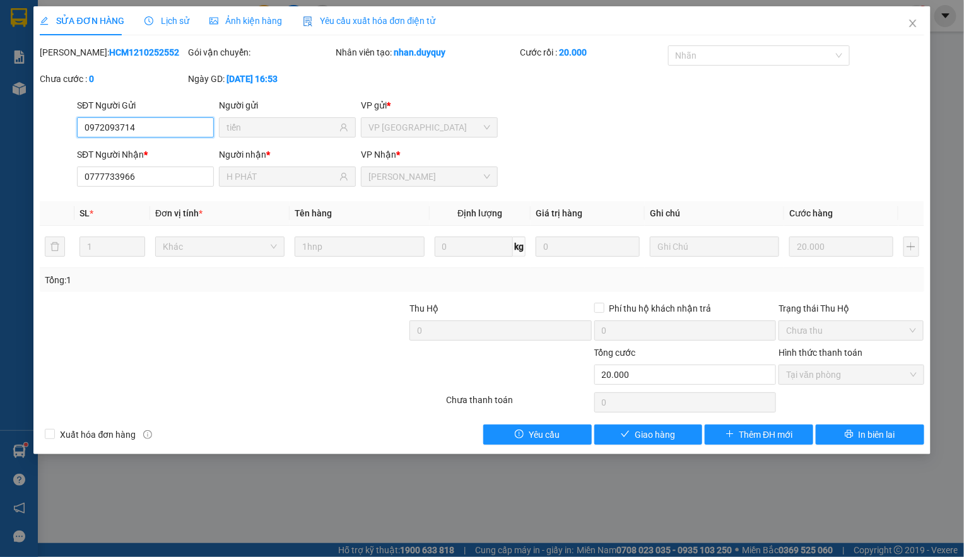
type input "20.000"
click at [640, 438] on span "Giao hàng" at bounding box center [655, 435] width 40 height 14
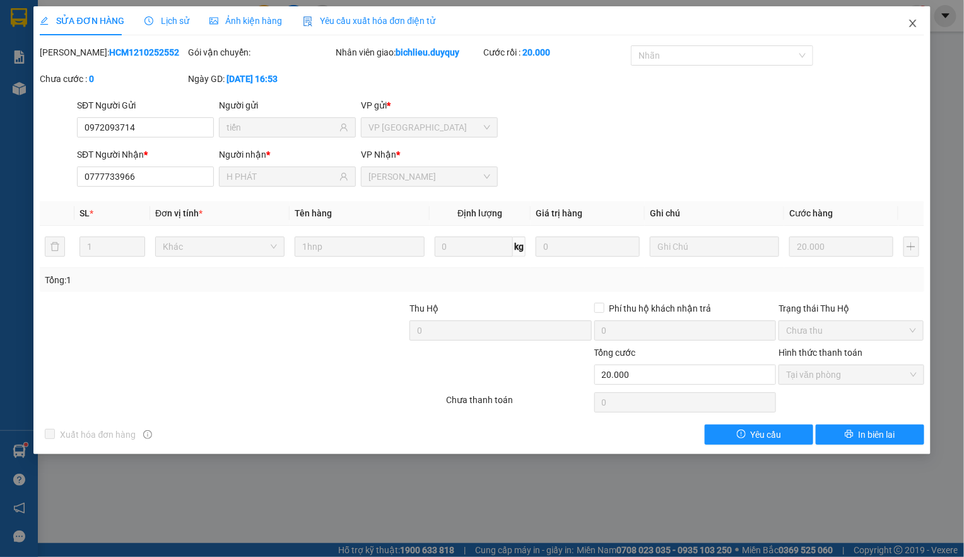
click at [914, 28] on icon "close" at bounding box center [913, 23] width 10 height 10
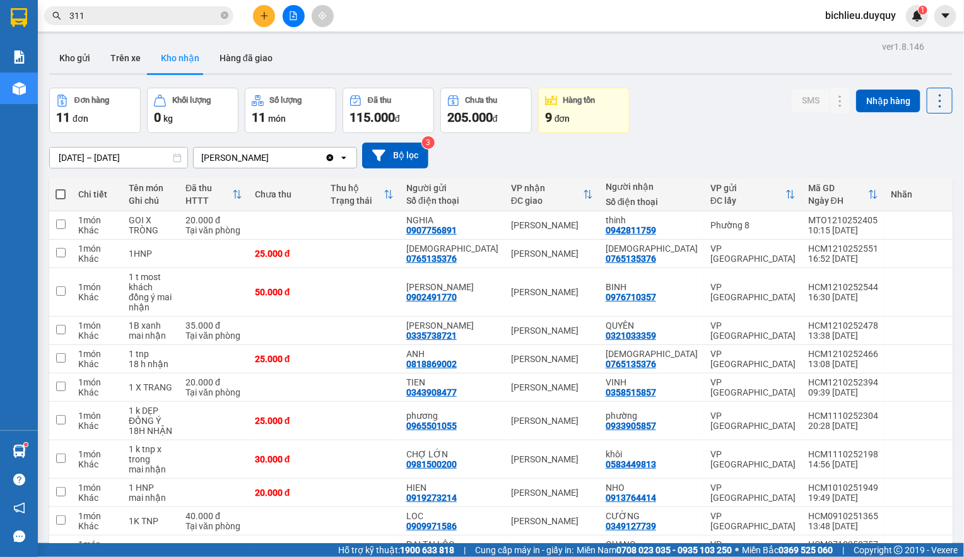
click at [265, 21] on button at bounding box center [264, 16] width 22 height 22
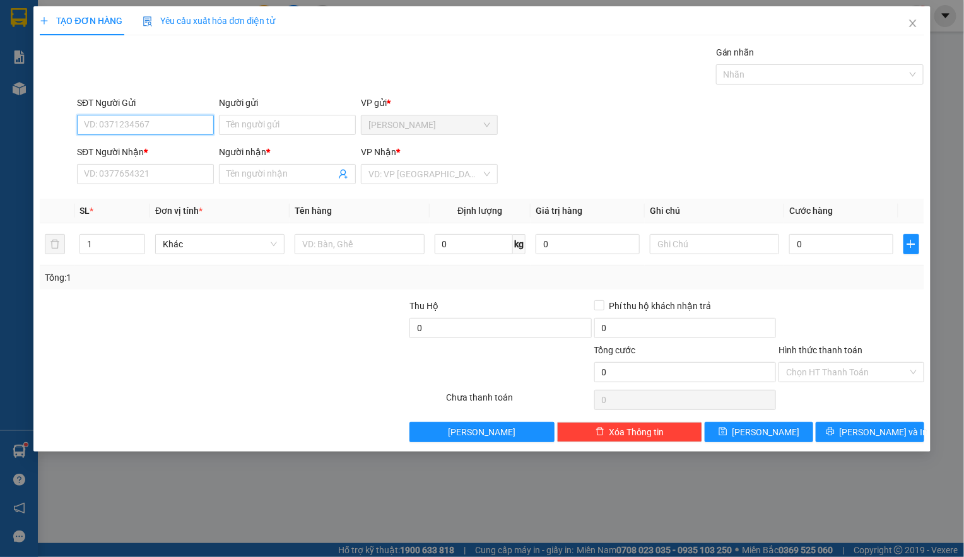
click at [87, 125] on input "SĐT Người Gửi" at bounding box center [145, 125] width 137 height 20
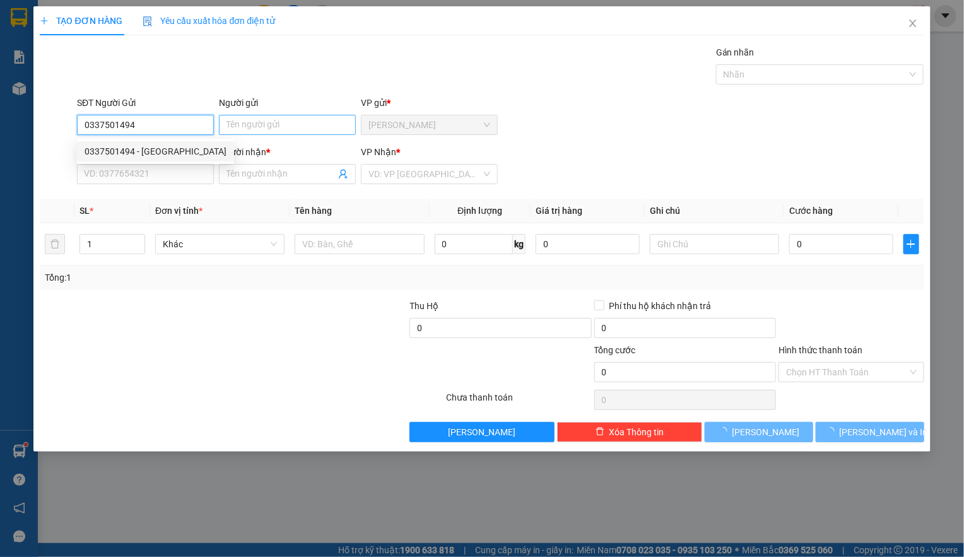
type input "0337501494"
click at [252, 124] on input "Người gửi" at bounding box center [287, 125] width 137 height 20
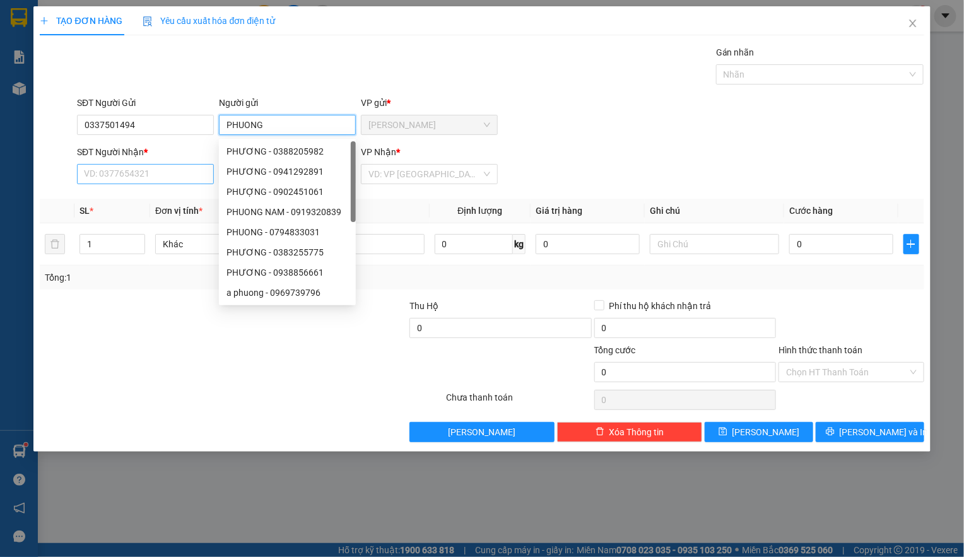
type input "PHUONG"
click at [114, 176] on input "SĐT Người Nhận *" at bounding box center [145, 174] width 137 height 20
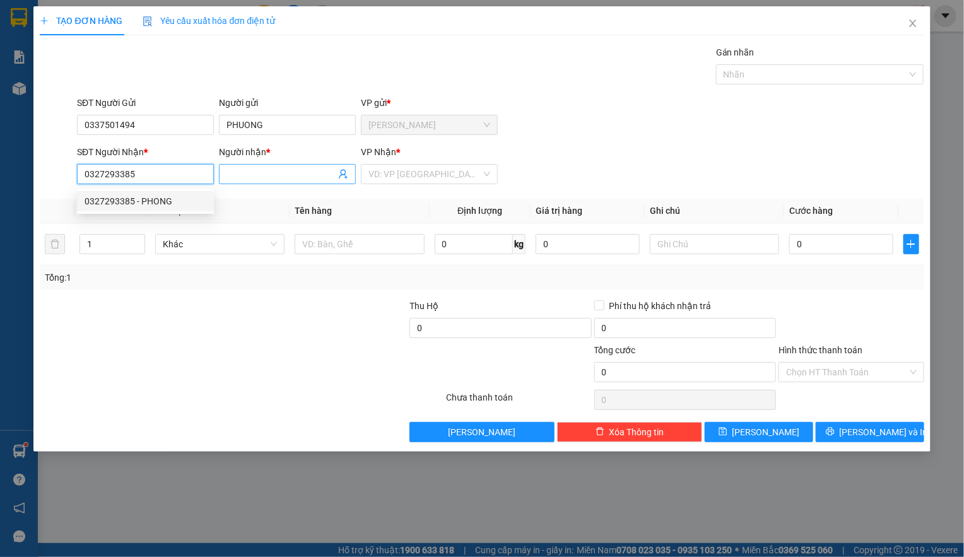
type input "0327293385"
click at [235, 172] on input "Người nhận *" at bounding box center [280, 174] width 109 height 14
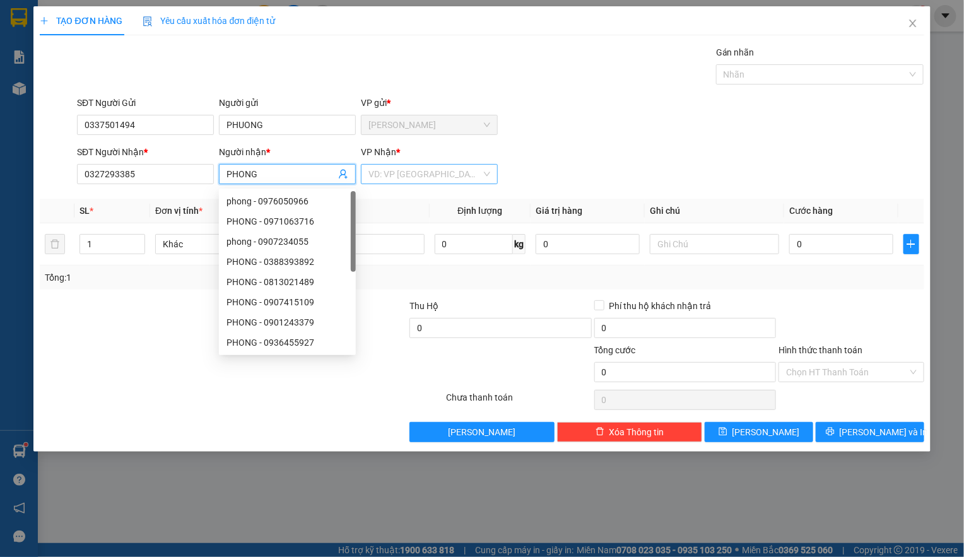
type input "PHONG"
drag, startPoint x: 380, startPoint y: 182, endPoint x: 387, endPoint y: 201, distance: 20.5
click at [380, 180] on input "search" at bounding box center [424, 174] width 113 height 19
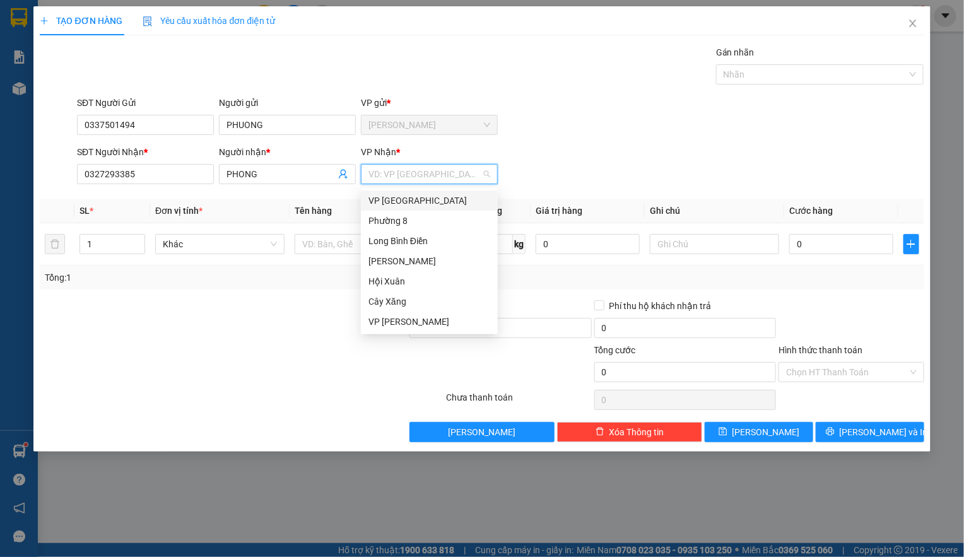
click at [389, 201] on div "VP [GEOGRAPHIC_DATA]" at bounding box center [429, 201] width 122 height 14
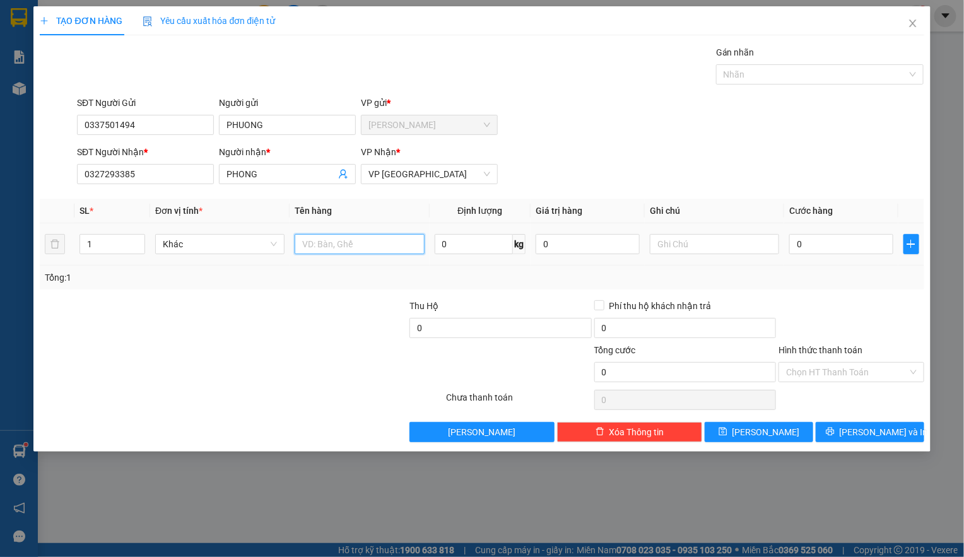
click at [324, 240] on input "text" at bounding box center [359, 244] width 129 height 20
type input "1GIO XANH+1XOP XANH"
click at [808, 241] on input "0" at bounding box center [841, 244] width 104 height 20
type input "6"
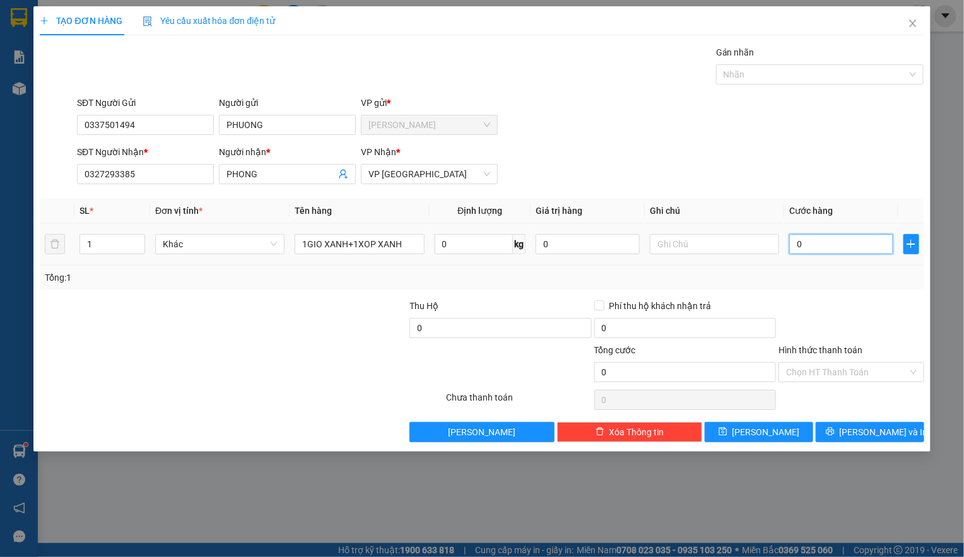
type input "6"
type input "60"
type input "600"
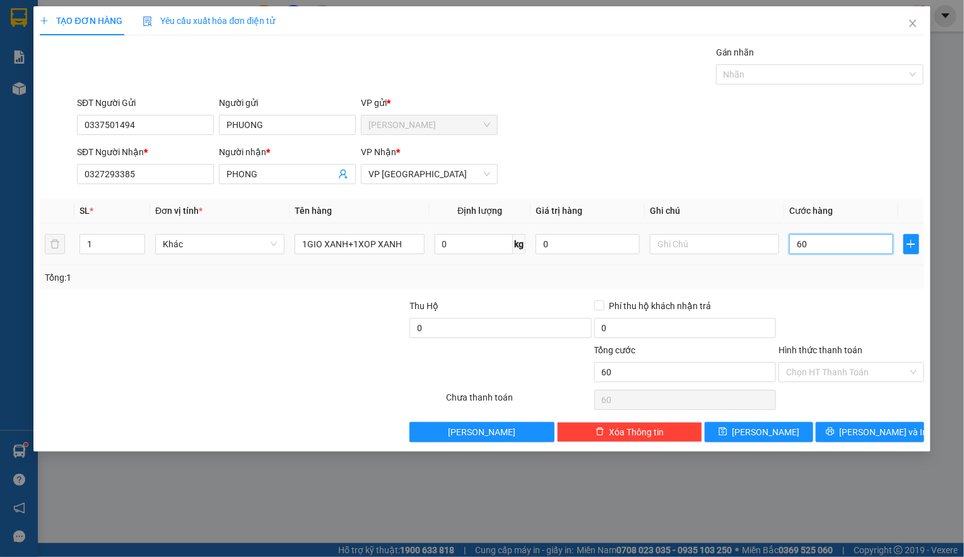
type input "600"
type input "6.000"
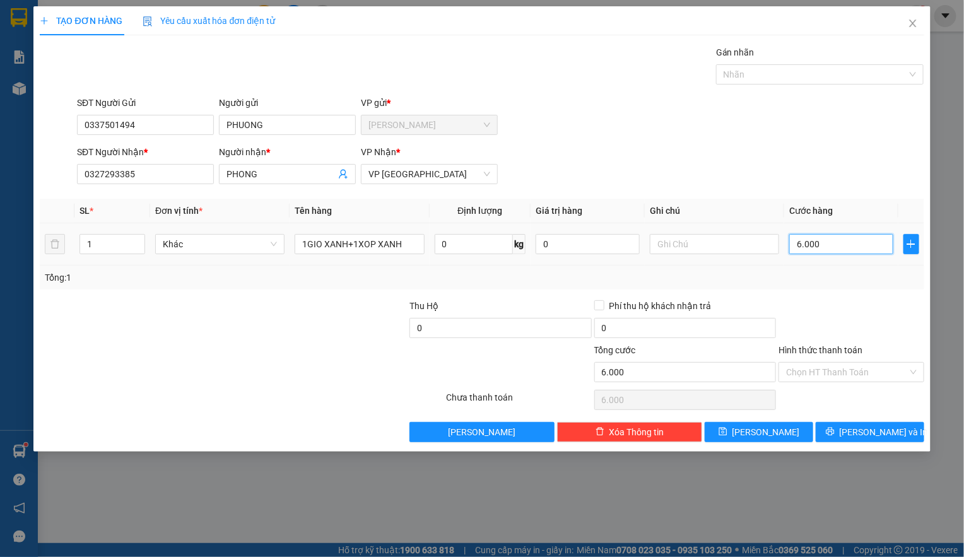
type input "60.000"
click at [797, 369] on input "Hình thức thanh toán" at bounding box center [846, 372] width 121 height 19
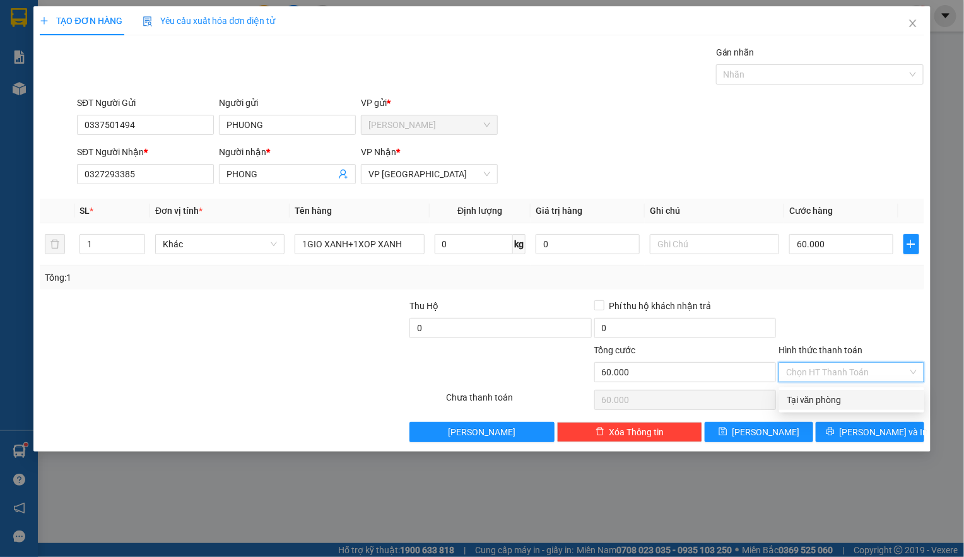
click at [795, 395] on div "Tại văn phòng" at bounding box center [852, 400] width 130 height 14
type input "0"
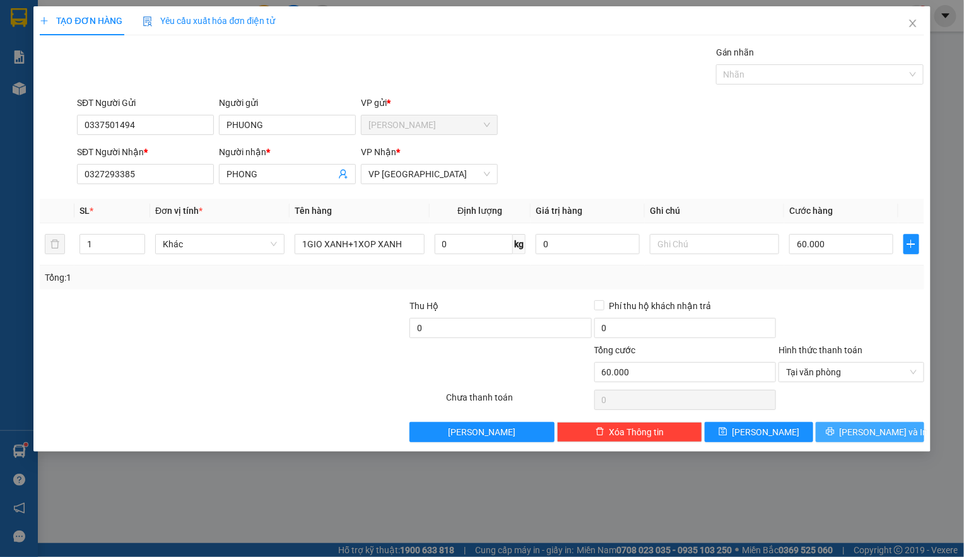
click at [835, 436] on icon "printer" at bounding box center [830, 431] width 9 height 9
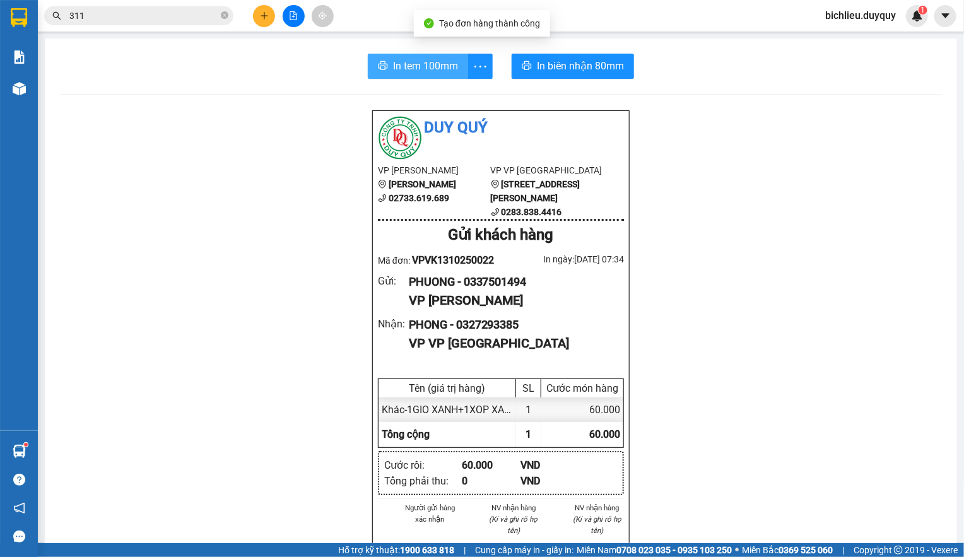
click at [405, 61] on span "In tem 100mm" at bounding box center [425, 66] width 65 height 16
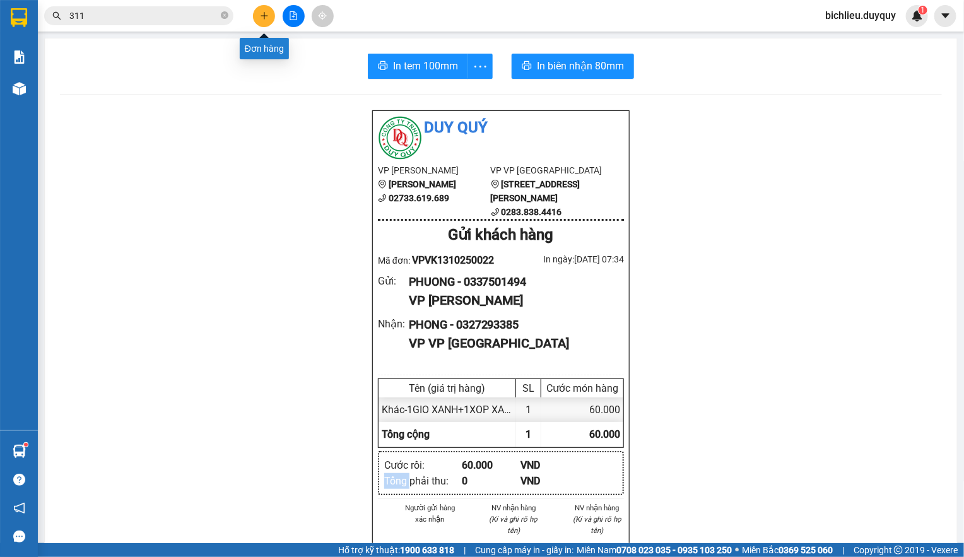
click at [265, 21] on button at bounding box center [264, 16] width 22 height 22
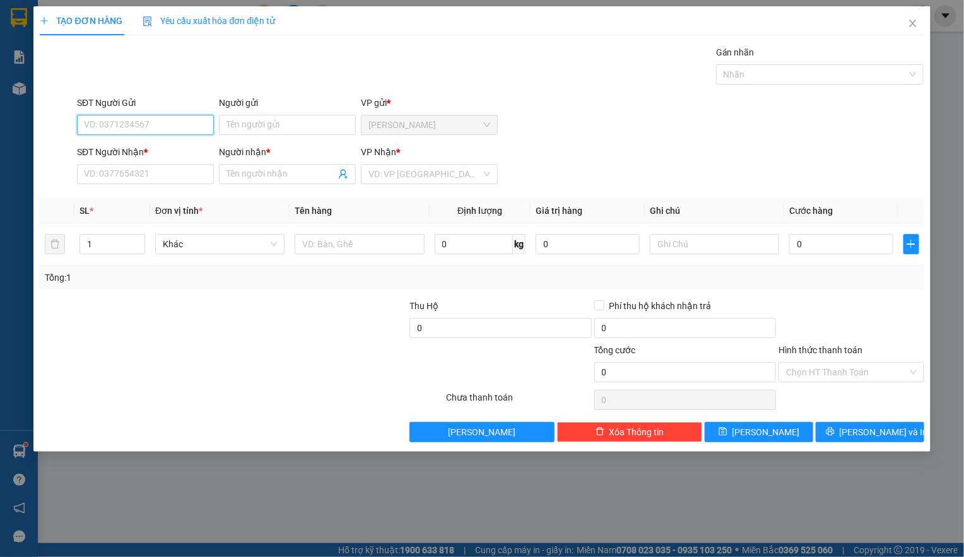
click at [85, 133] on input "SĐT Người Gửi" at bounding box center [145, 125] width 137 height 20
type input "0395725519"
click at [233, 127] on input "Người gửi" at bounding box center [287, 125] width 137 height 20
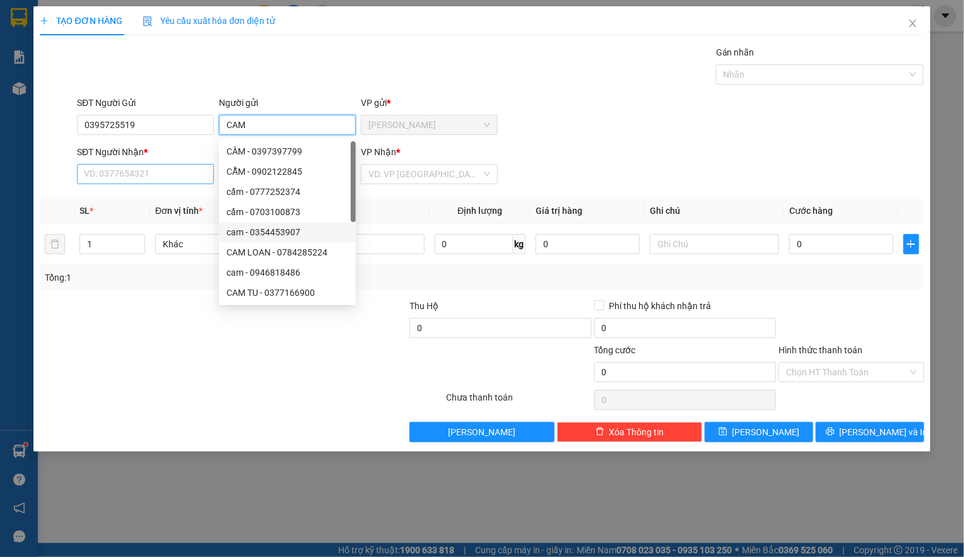
type input "CAM"
click at [81, 167] on input "SĐT Người Nhận *" at bounding box center [145, 174] width 137 height 20
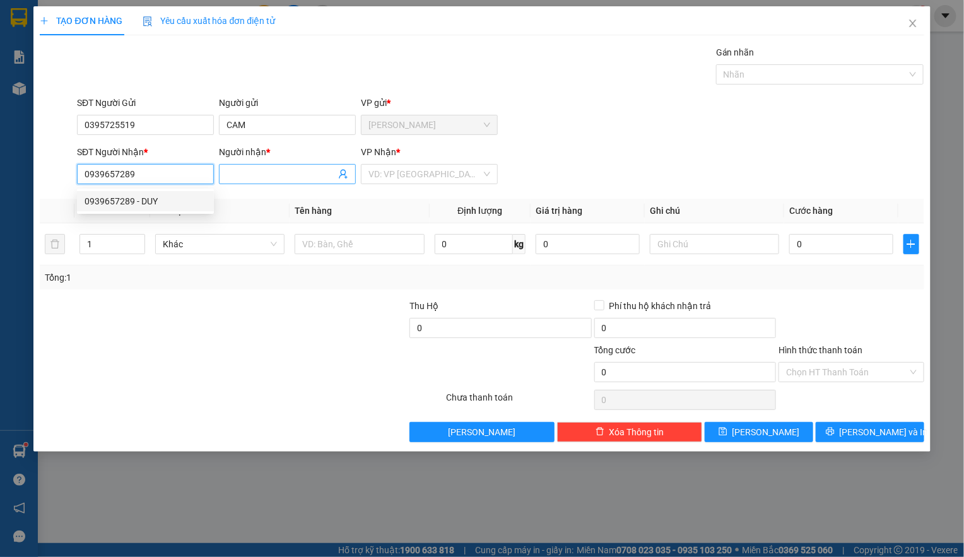
type input "0939657289"
click at [235, 173] on input "Người nhận *" at bounding box center [280, 174] width 109 height 14
type input "DUY"
click at [394, 179] on input "search" at bounding box center [424, 174] width 113 height 19
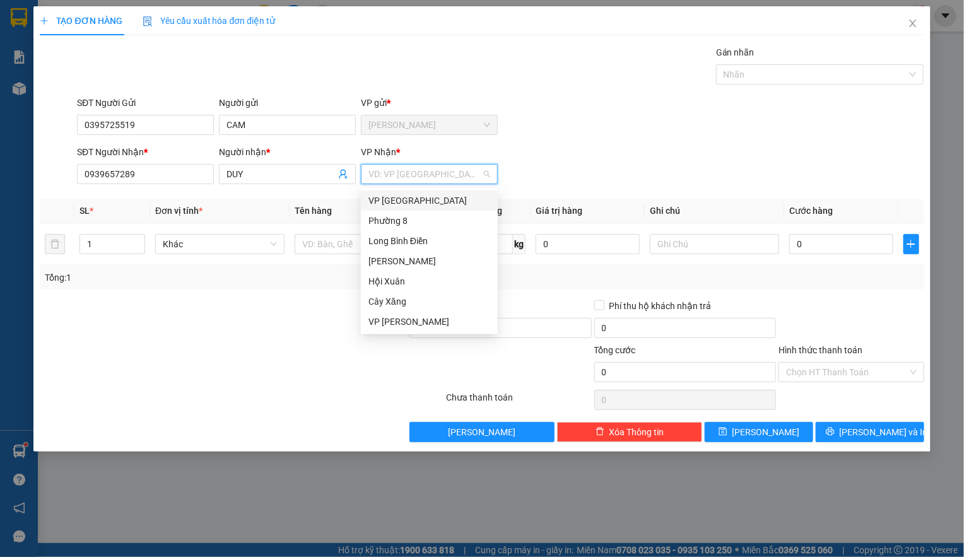
click at [392, 202] on div "VP [GEOGRAPHIC_DATA]" at bounding box center [429, 201] width 122 height 14
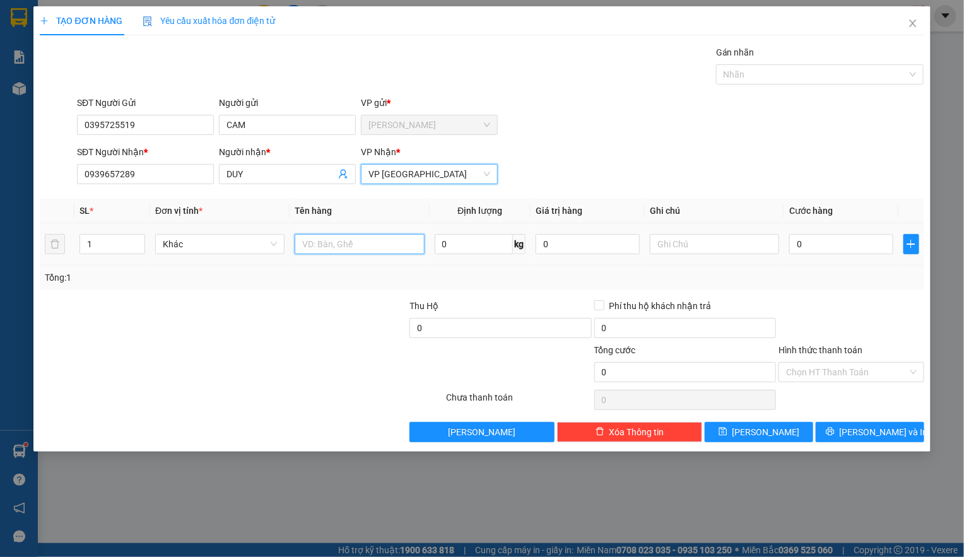
click at [307, 245] on input "text" at bounding box center [359, 244] width 129 height 20
type input "1TNP"
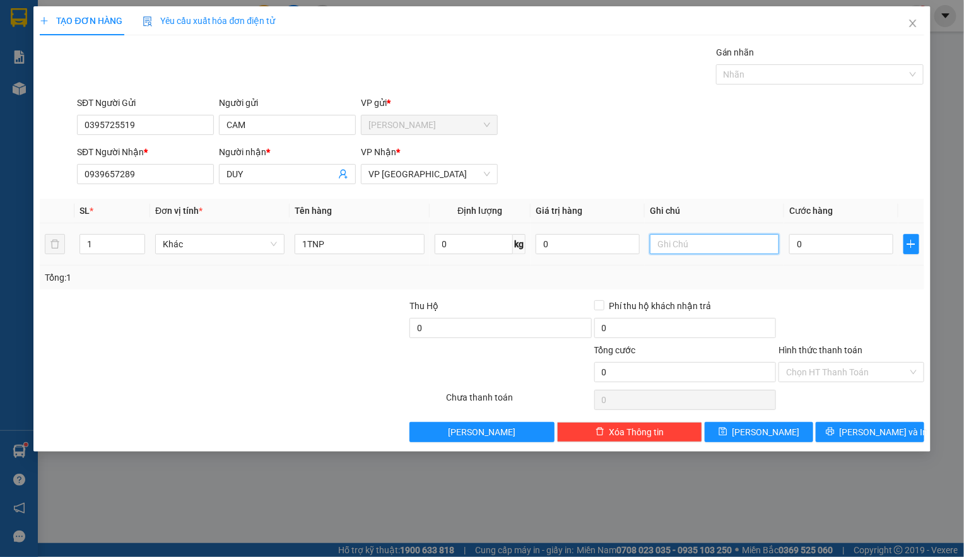
click at [677, 252] on input "text" at bounding box center [714, 244] width 129 height 20
type input "TRAI CAY"
click at [829, 250] on input "0" at bounding box center [841, 244] width 104 height 20
type input "1"
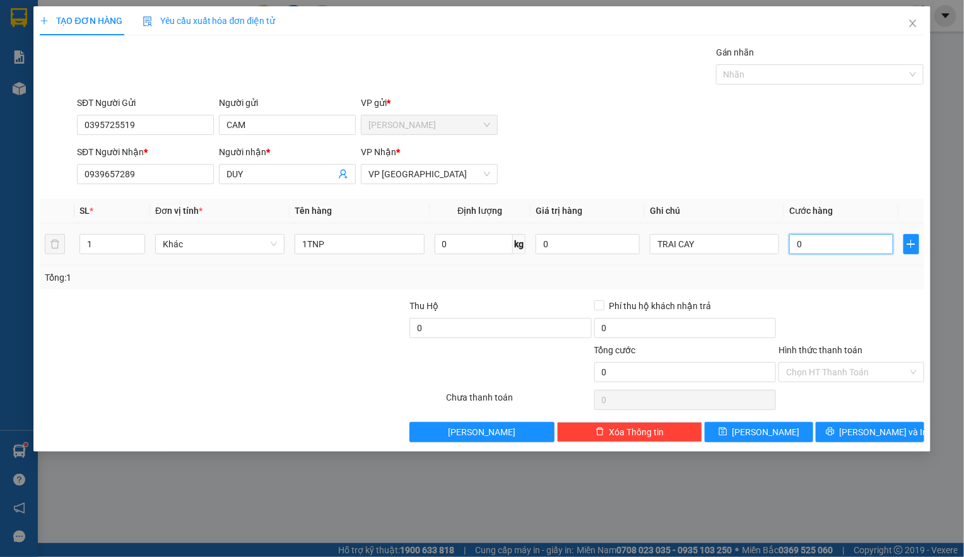
type input "1"
type input "10"
type input "1"
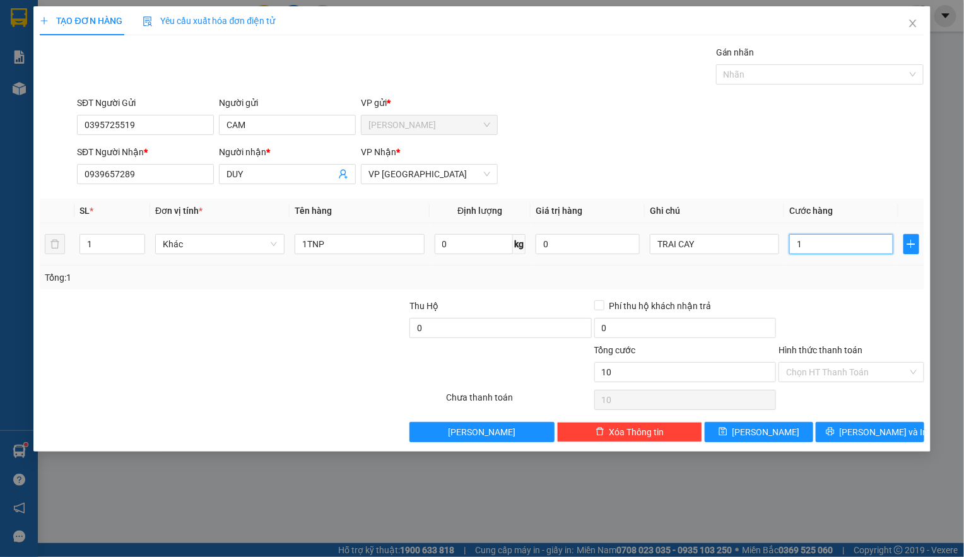
type input "1"
type input "0"
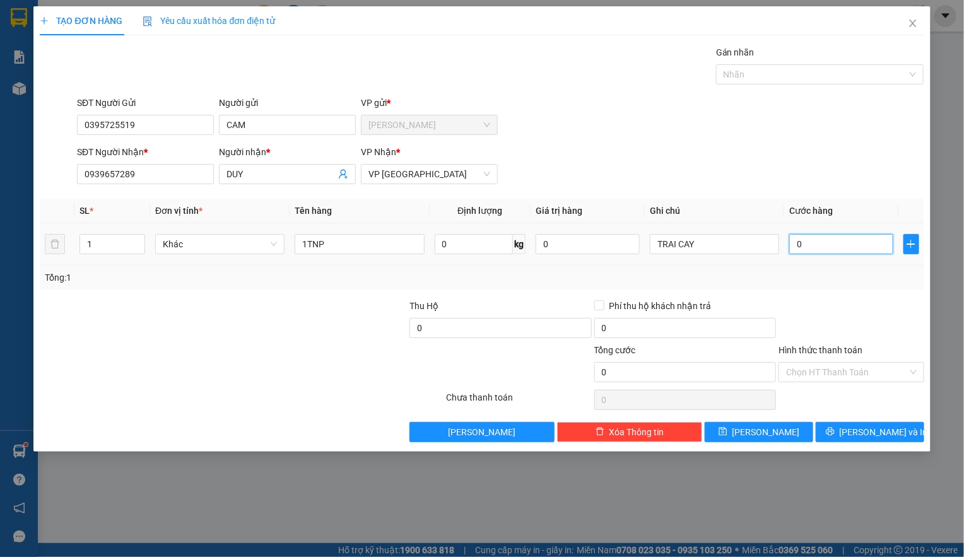
type input "03"
type input "3"
type input "030"
type input "30"
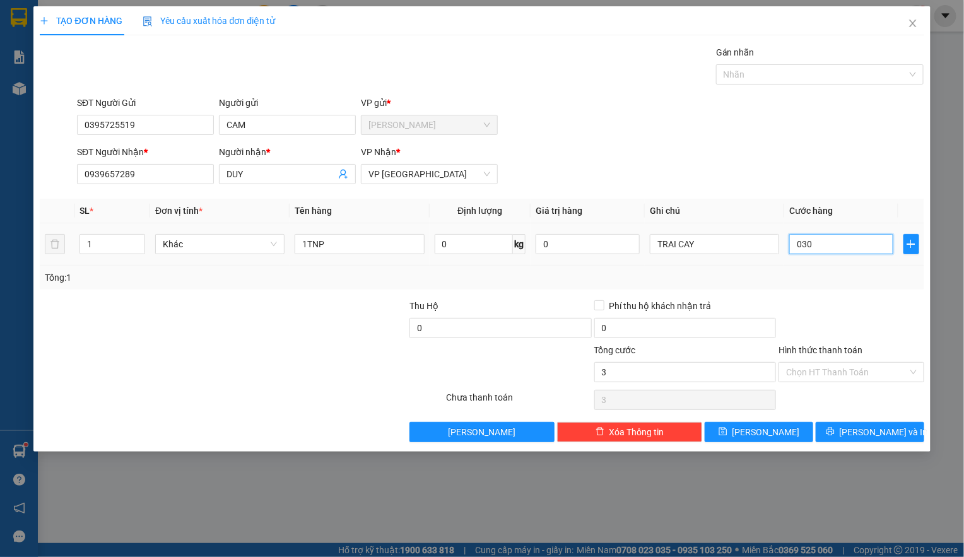
type input "30"
type input "03.000"
type input "3.000"
type input "030.000"
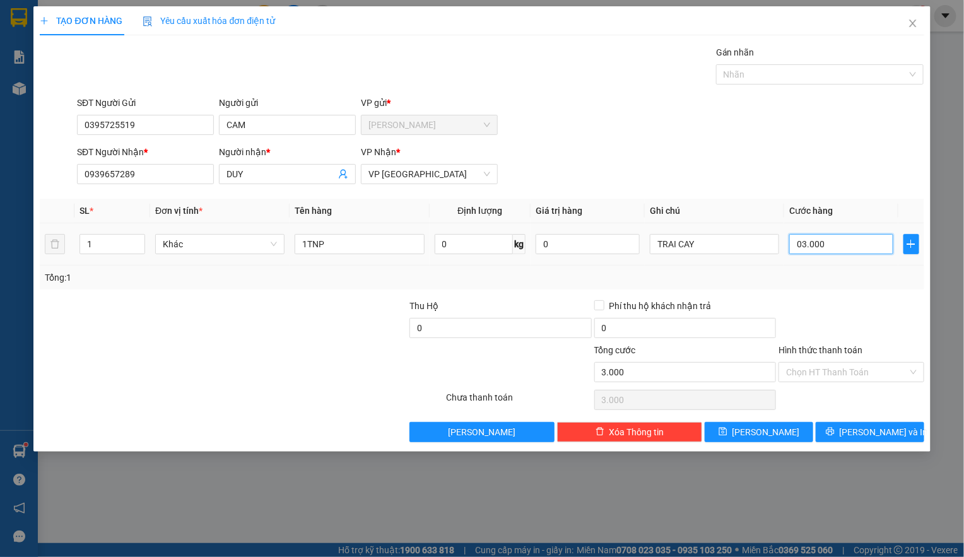
type input "30.000"
click at [799, 370] on input "Hình thức thanh toán" at bounding box center [846, 372] width 121 height 19
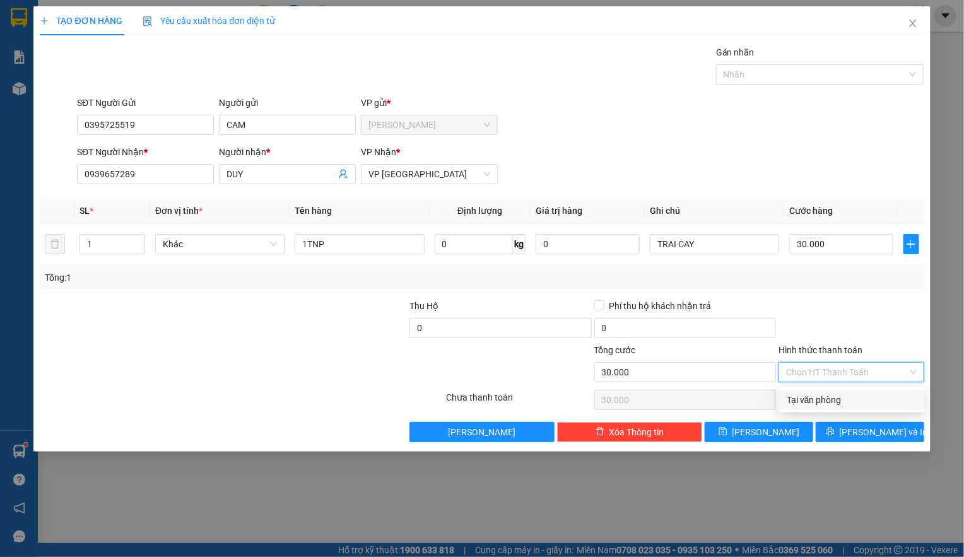
click at [784, 390] on div "Tại văn phòng" at bounding box center [851, 400] width 145 height 20
type input "0"
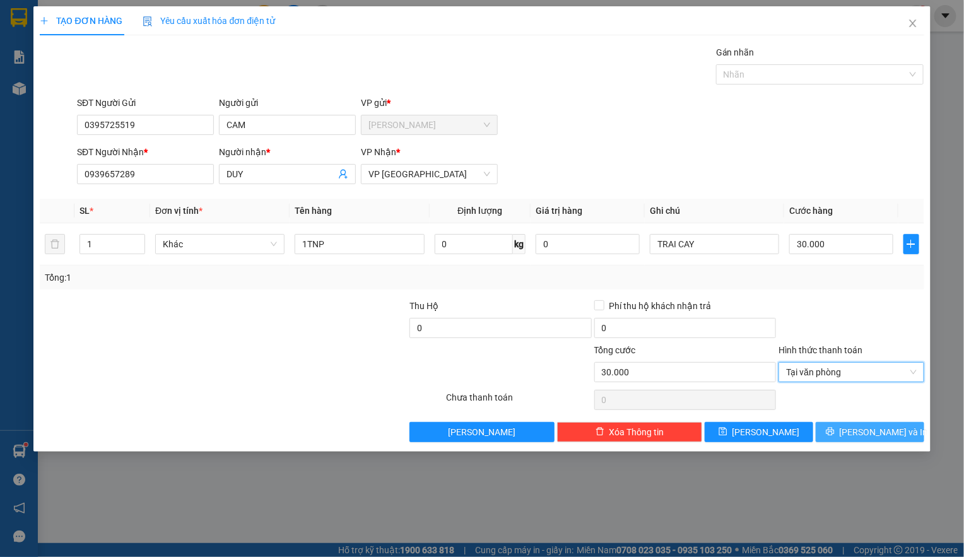
click at [865, 438] on span "[PERSON_NAME] và In" at bounding box center [884, 432] width 88 height 14
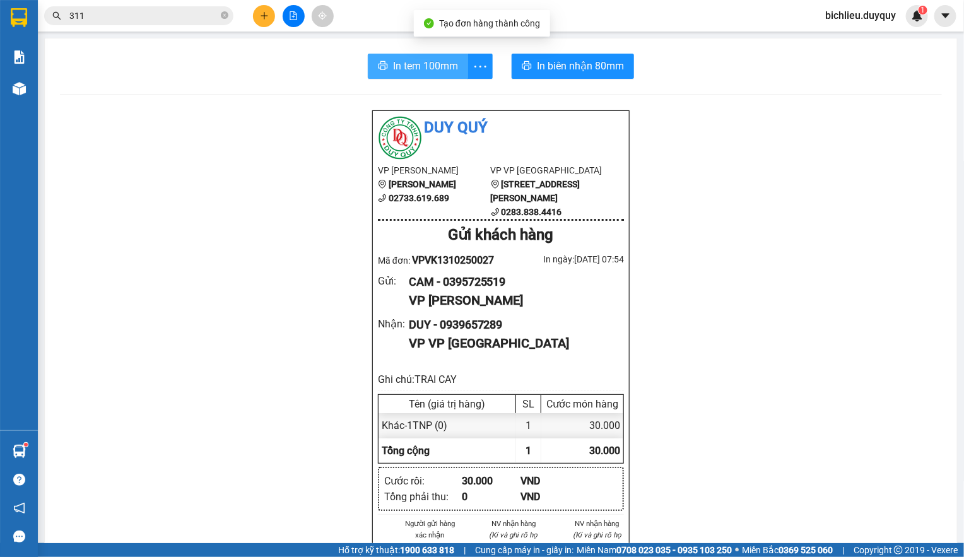
click at [403, 70] on span "In tem 100mm" at bounding box center [425, 66] width 65 height 16
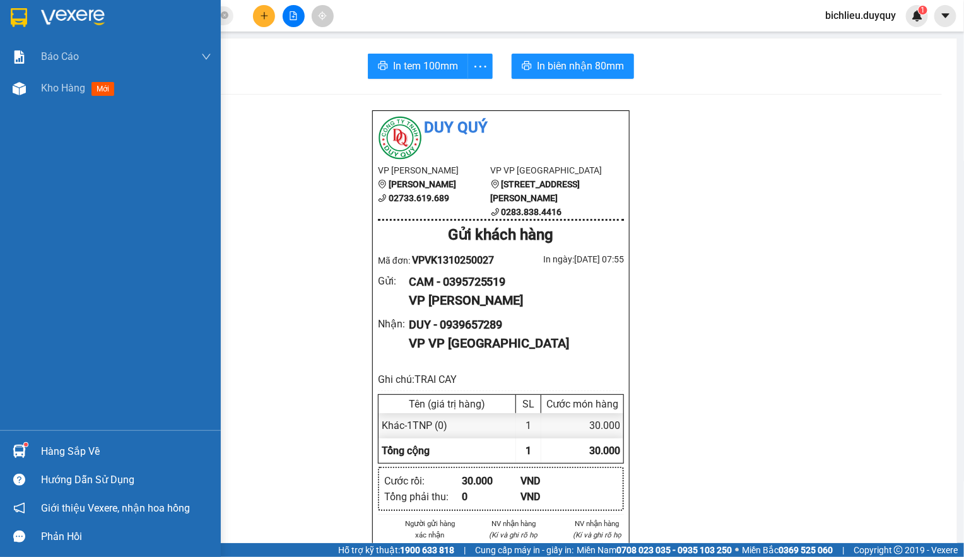
click at [21, 12] on img at bounding box center [19, 17] width 16 height 19
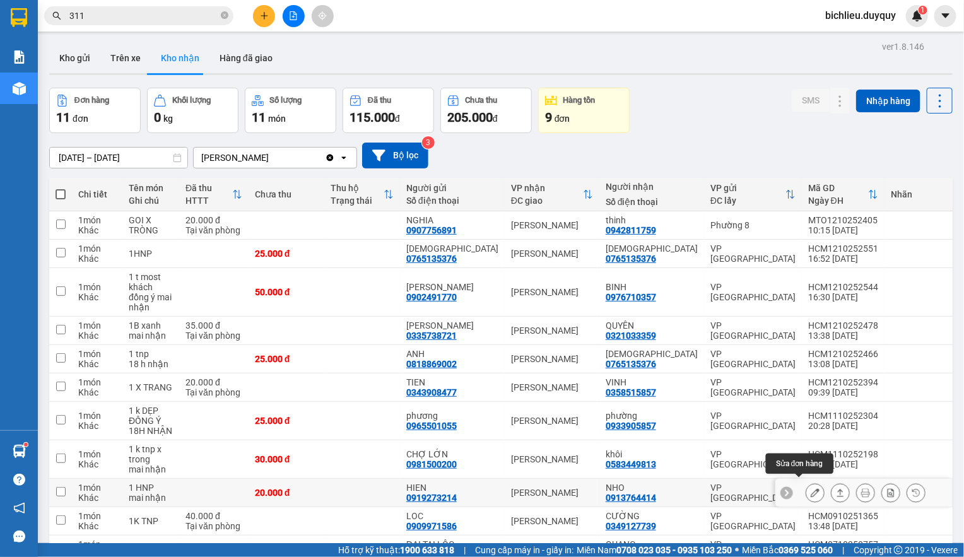
click at [811, 489] on icon at bounding box center [815, 492] width 9 height 9
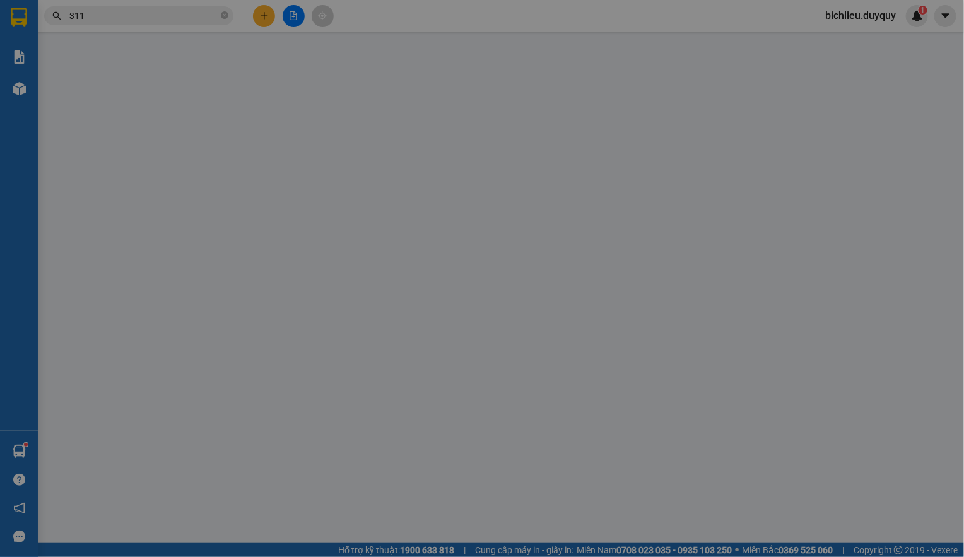
type input "0919273214"
type input "HIEN"
type input "0913764414"
type input "NHO"
type input "0"
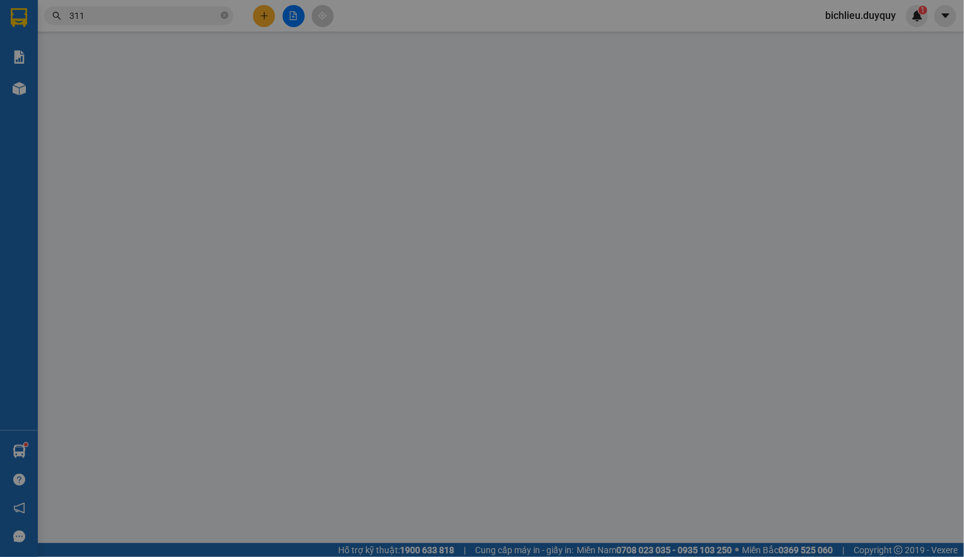
type input "20.000"
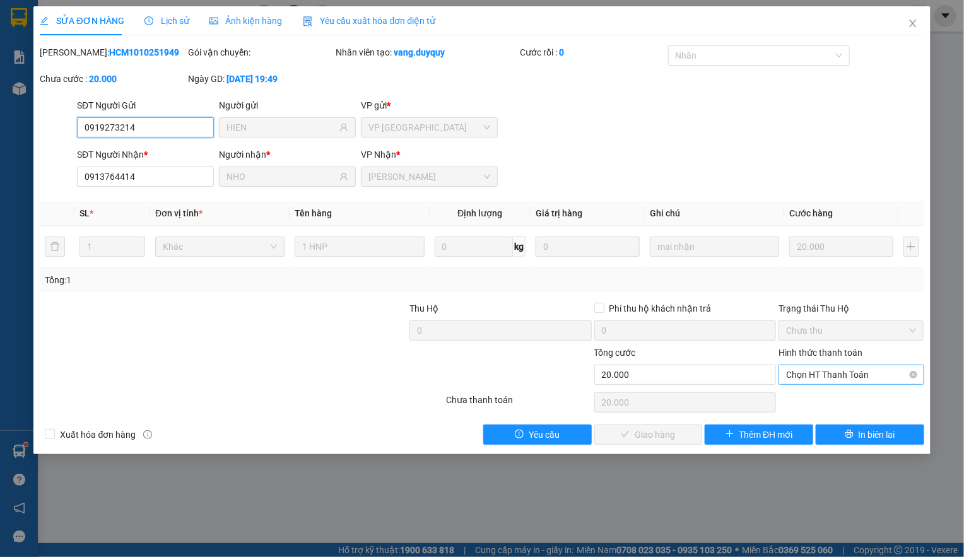
click at [795, 375] on span "Chọn HT Thanh Toán" at bounding box center [851, 374] width 130 height 19
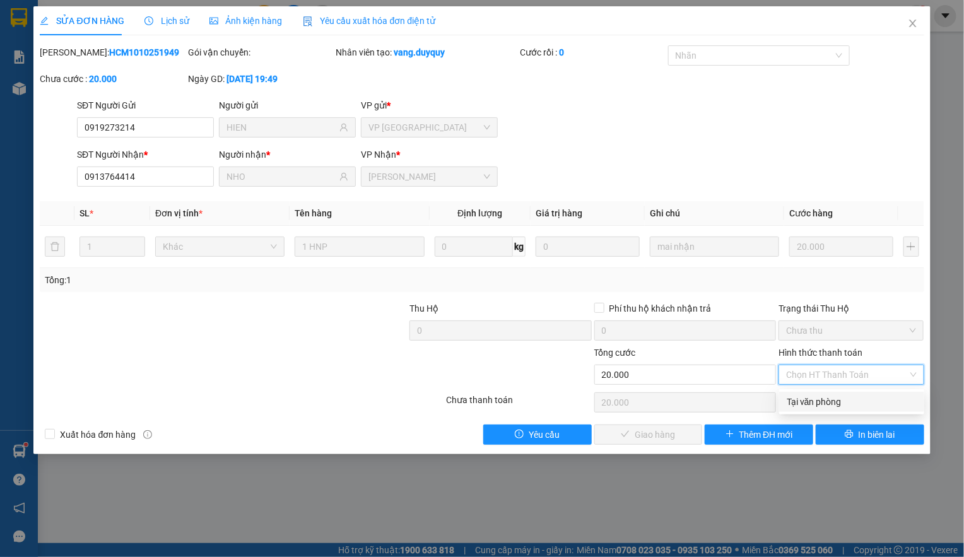
click at [805, 403] on div "Tại văn phòng" at bounding box center [852, 402] width 130 height 14
type input "0"
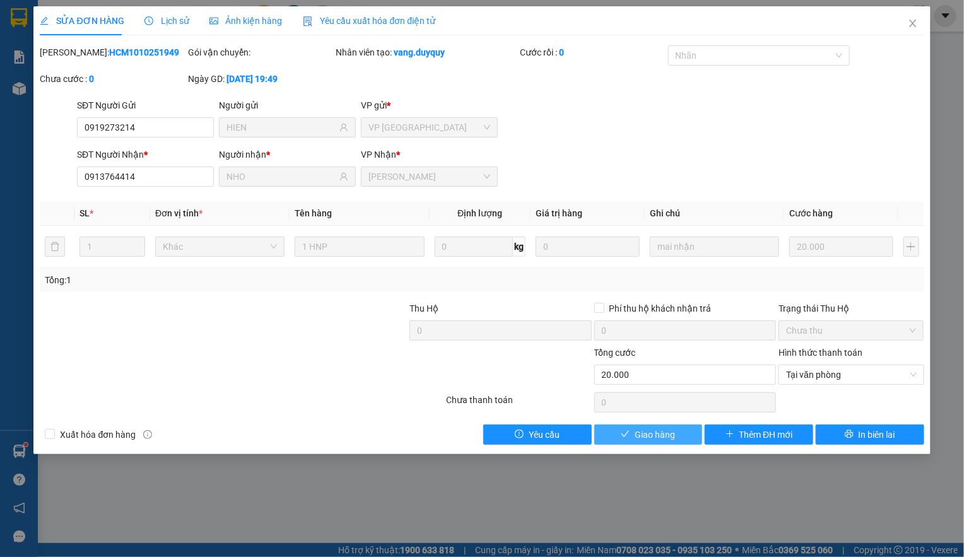
click at [642, 438] on span "Giao hàng" at bounding box center [655, 435] width 40 height 14
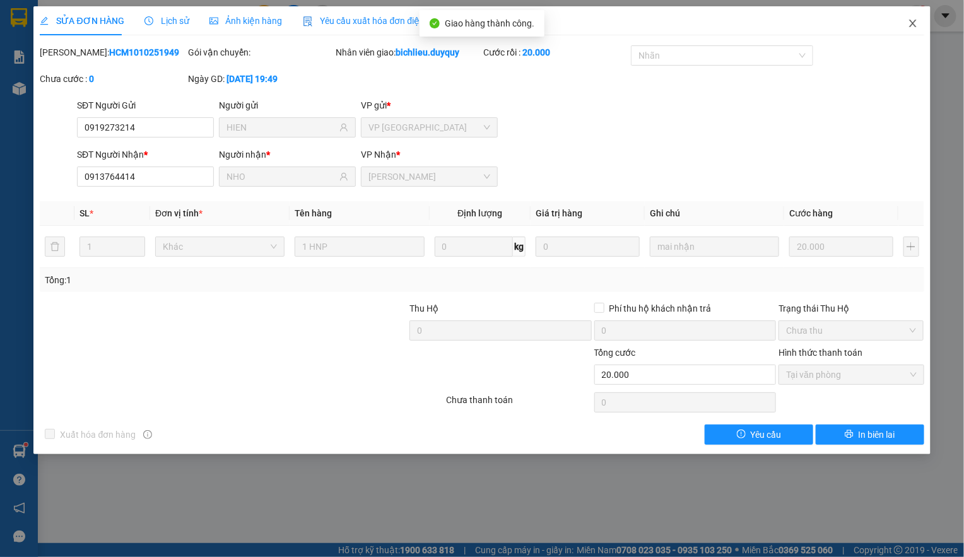
click at [909, 26] on icon "close" at bounding box center [913, 23] width 10 height 10
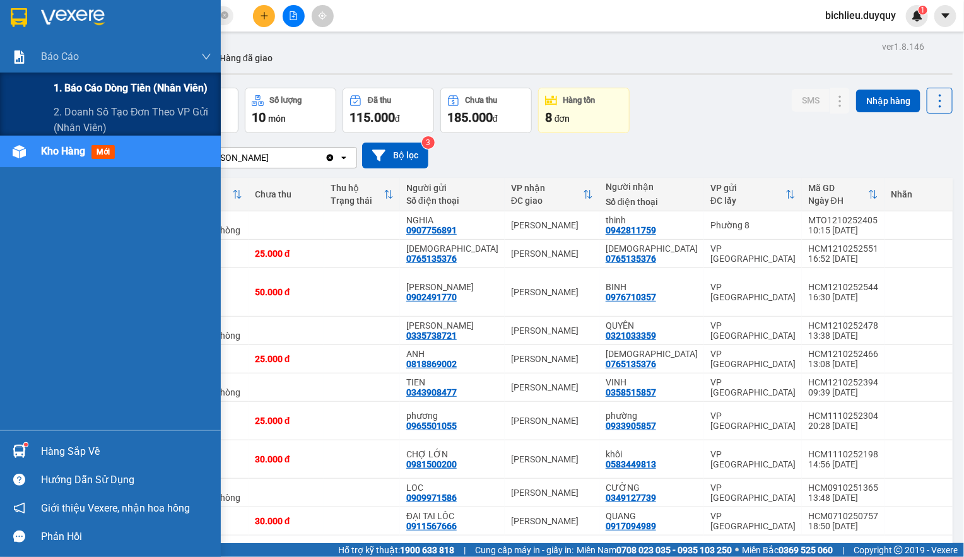
click at [74, 85] on span "1. Báo cáo dòng tiền (nhân viên)" at bounding box center [131, 88] width 154 height 16
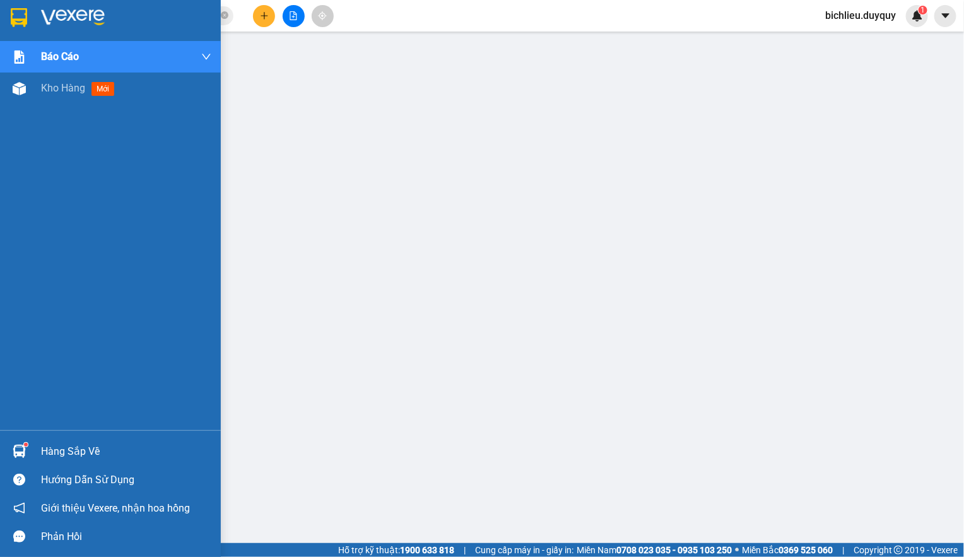
click at [21, 13] on img at bounding box center [19, 17] width 16 height 19
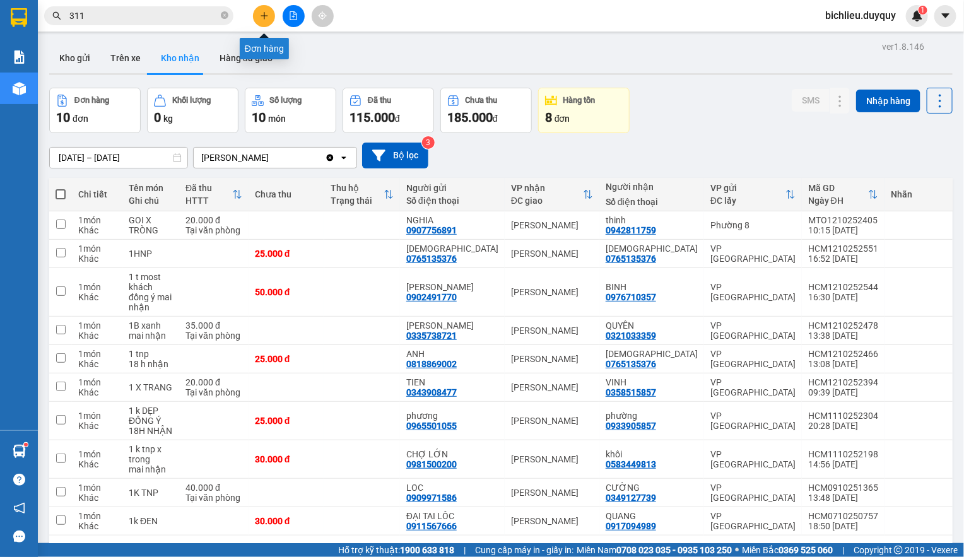
click at [260, 12] on icon "plus" at bounding box center [264, 15] width 9 height 9
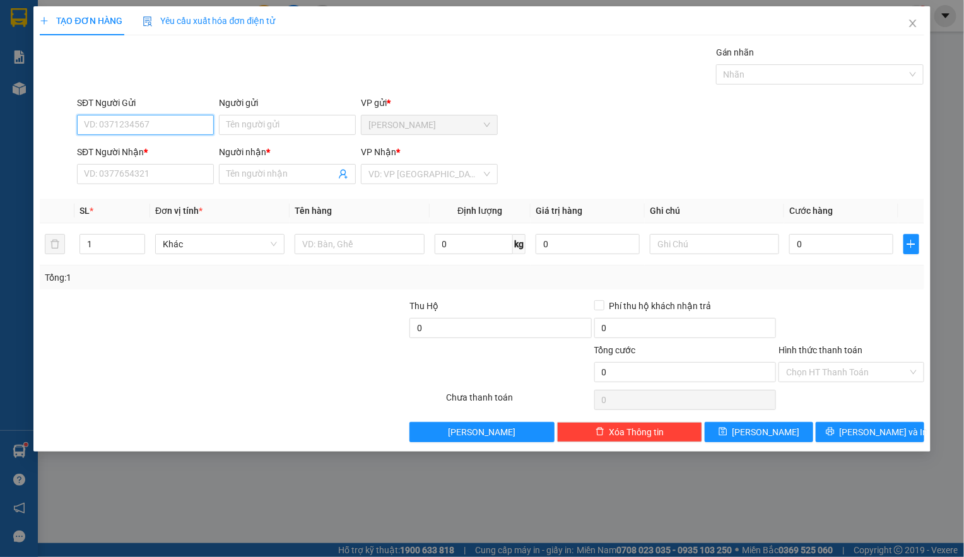
click at [84, 120] on input "SĐT Người Gửi" at bounding box center [145, 125] width 137 height 20
click at [205, 133] on input "0938846179" at bounding box center [145, 125] width 137 height 20
type input "0938846179"
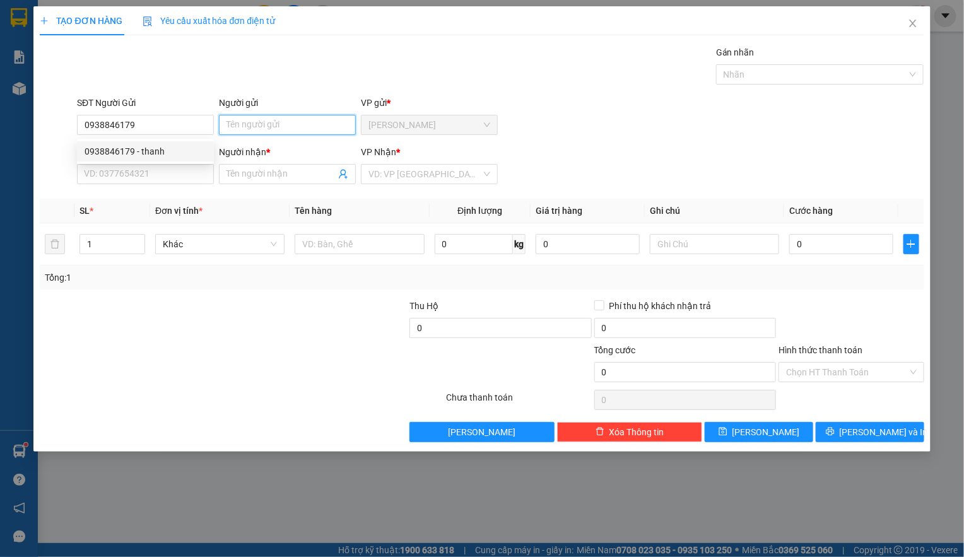
click at [237, 119] on input "Người gửi" at bounding box center [287, 125] width 137 height 20
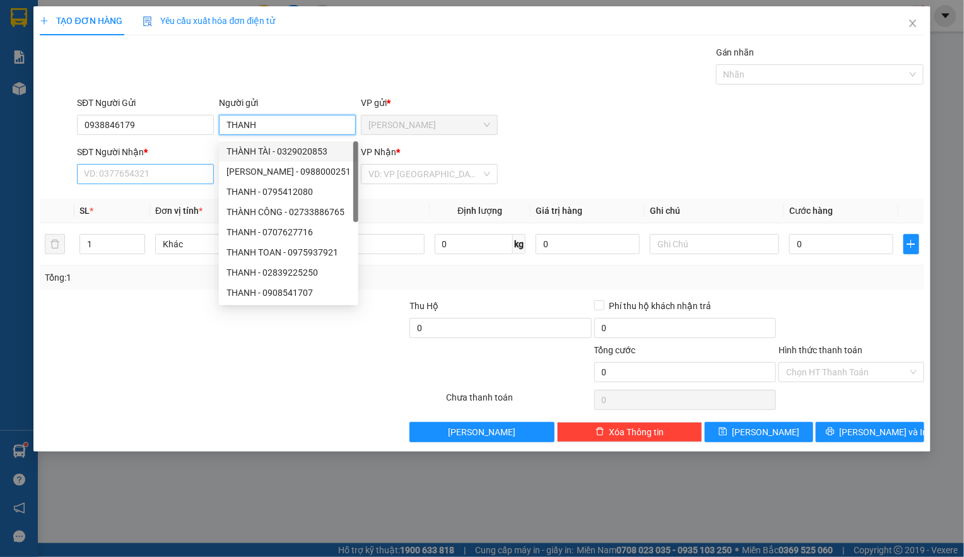
type input "THANH"
click at [106, 169] on input "SĐT Người Nhận *" at bounding box center [145, 174] width 137 height 20
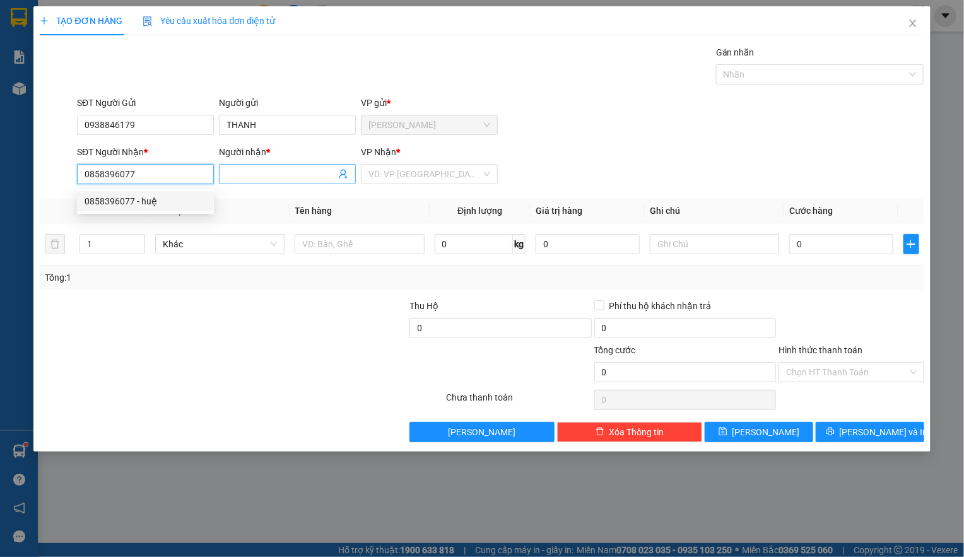
type input "0858396077"
click at [254, 168] on input "Người nhận *" at bounding box center [280, 174] width 109 height 14
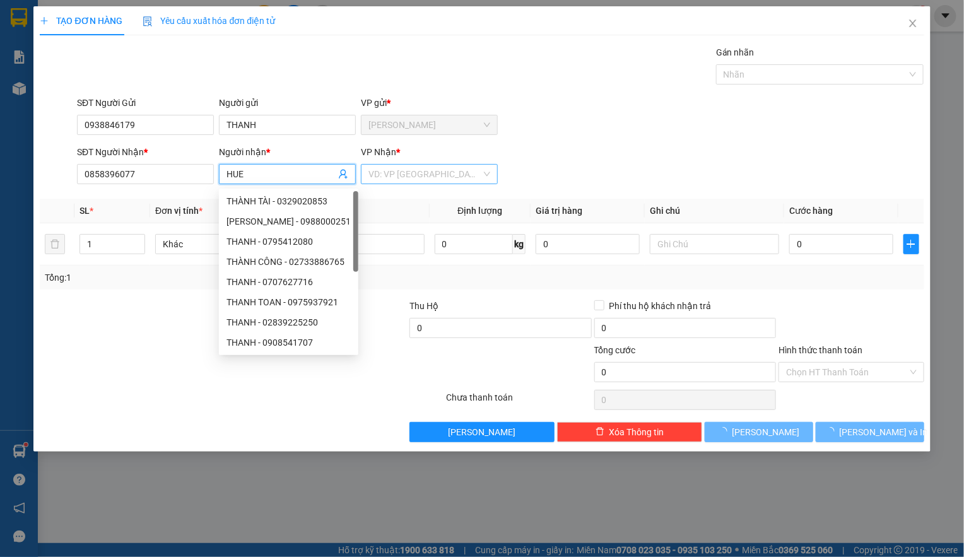
type input "HUE"
click at [392, 170] on input "search" at bounding box center [424, 174] width 113 height 19
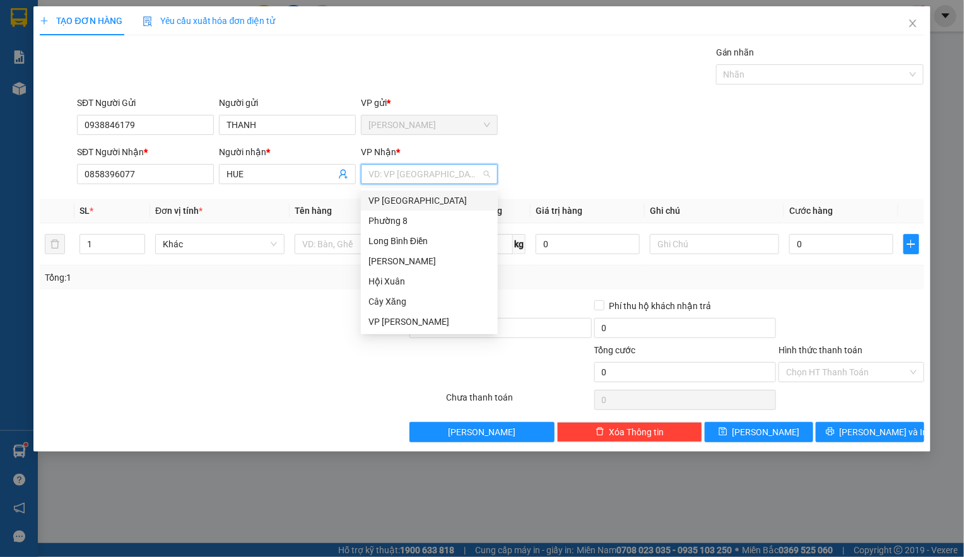
drag, startPoint x: 383, startPoint y: 196, endPoint x: 370, endPoint y: 206, distance: 17.0
click at [383, 195] on div "VP [GEOGRAPHIC_DATA]" at bounding box center [429, 201] width 122 height 14
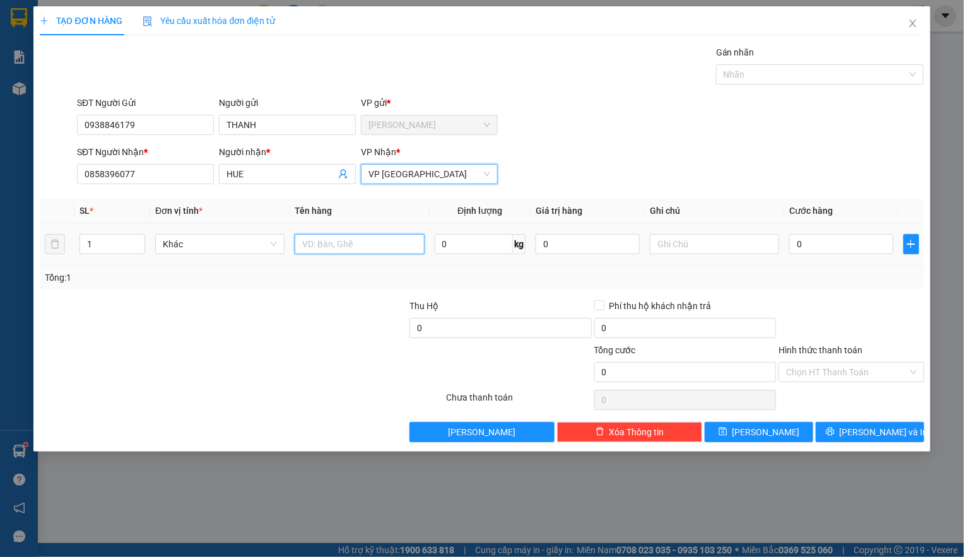
click at [305, 235] on input "text" at bounding box center [359, 244] width 129 height 20
type input "1TNP"
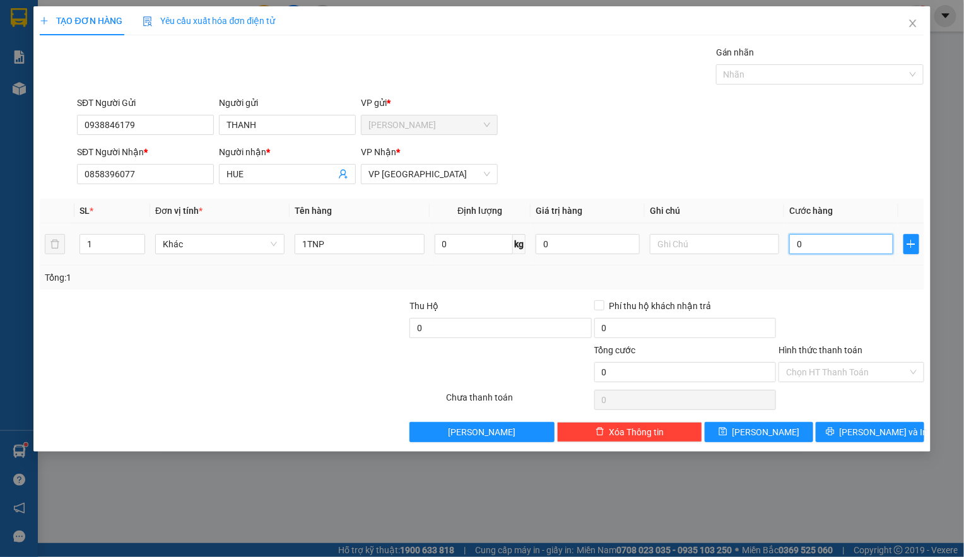
click at [810, 240] on input "0" at bounding box center [841, 244] width 104 height 20
type input "4"
type input "40"
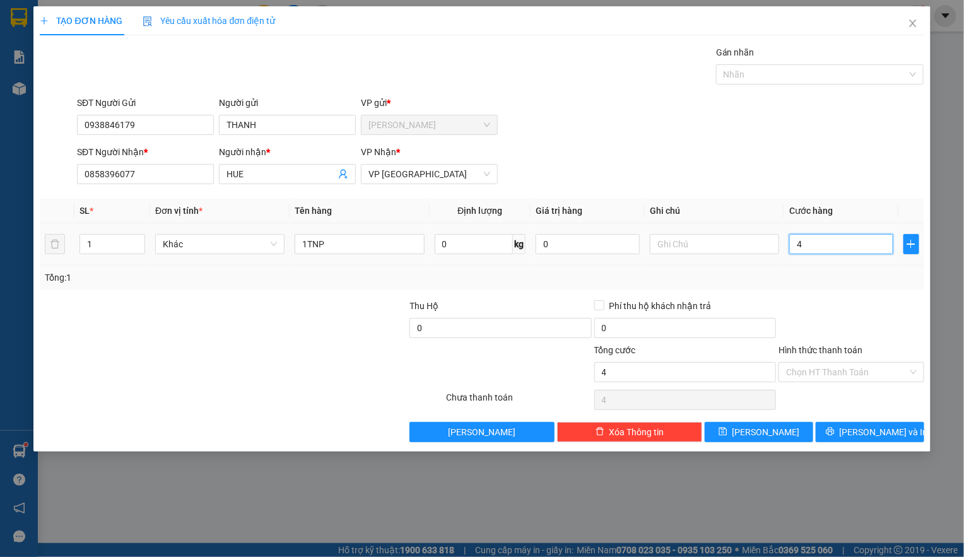
type input "40"
type input "400"
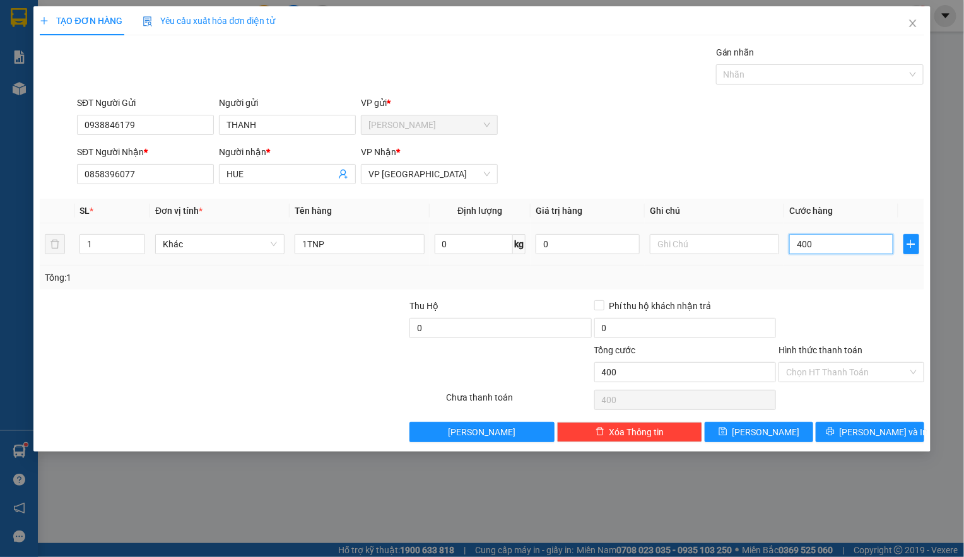
type input "4.000"
type input "40.000"
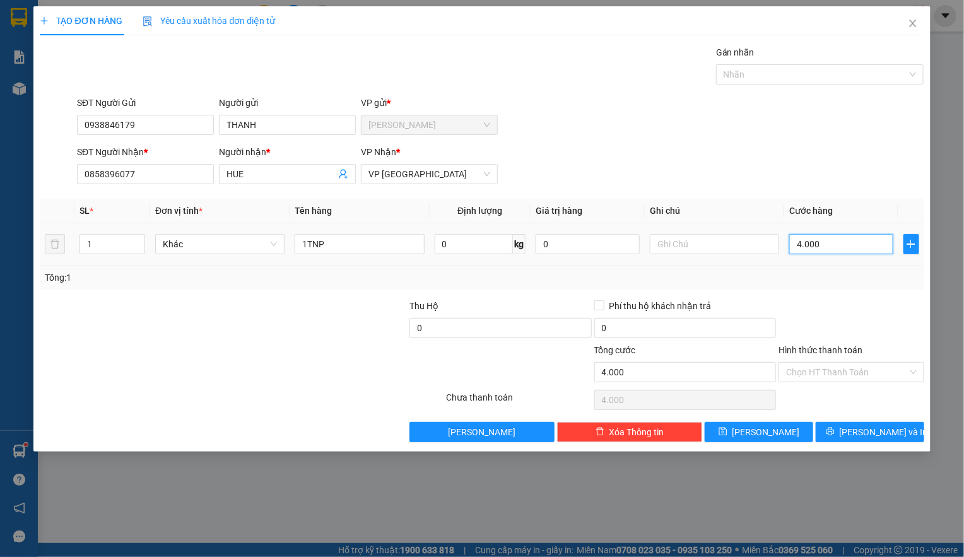
type input "40.000"
click at [804, 375] on input "Hình thức thanh toán" at bounding box center [846, 372] width 121 height 19
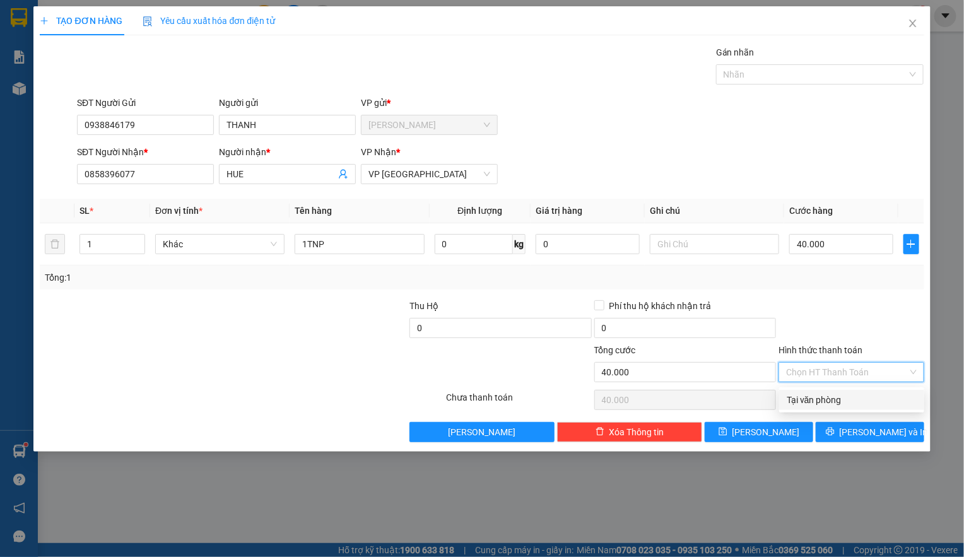
click at [812, 401] on div "Tại văn phòng" at bounding box center [852, 400] width 130 height 14
type input "0"
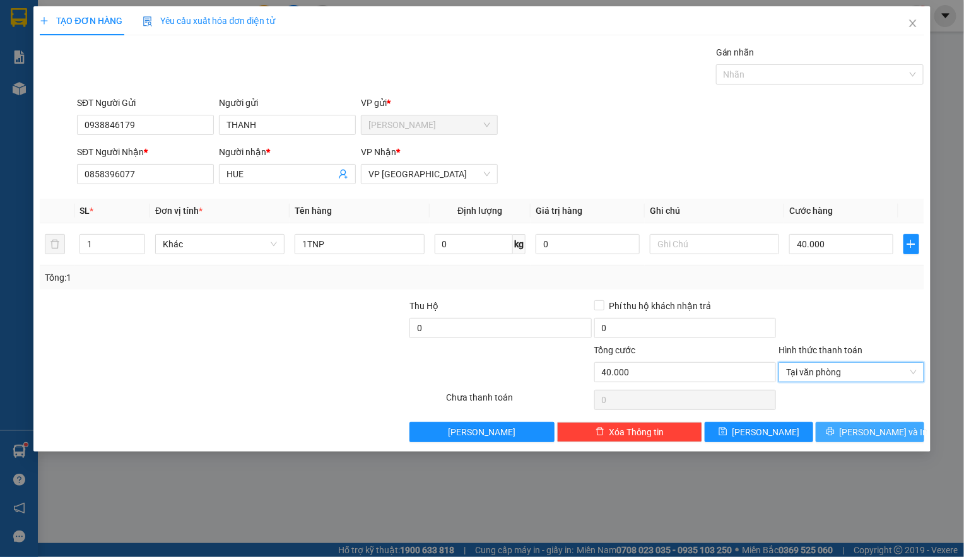
click at [842, 433] on button "[PERSON_NAME] và In" at bounding box center [870, 432] width 108 height 20
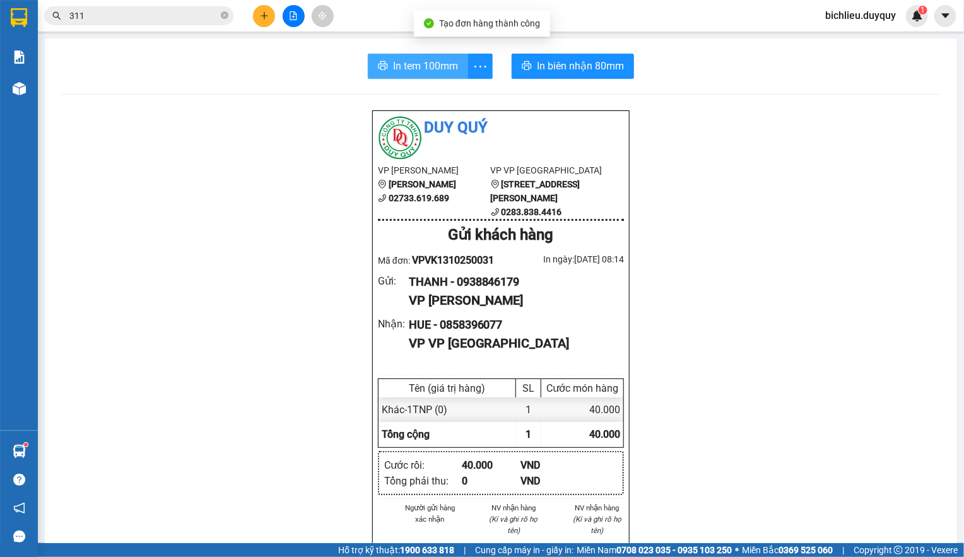
click at [393, 62] on span "In tem 100mm" at bounding box center [425, 66] width 65 height 16
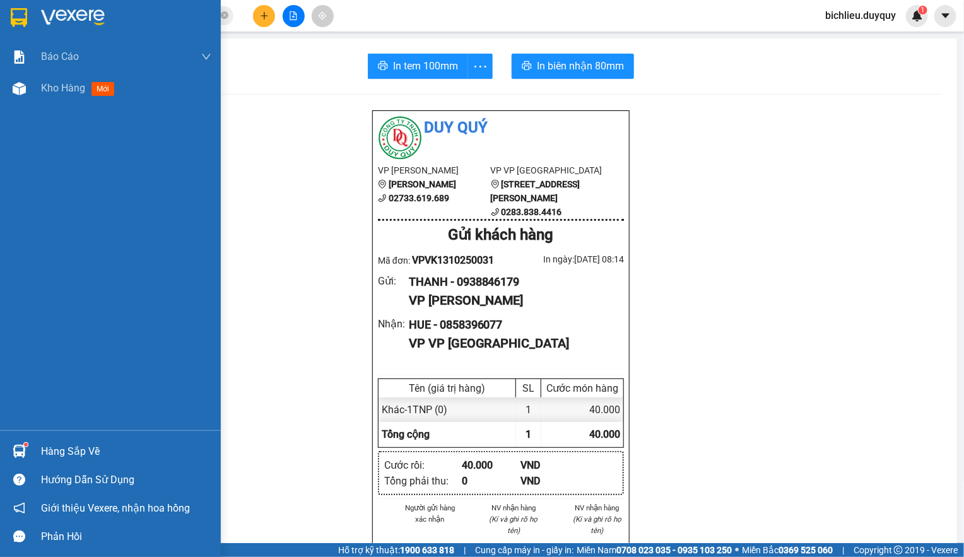
click at [16, 14] on img at bounding box center [19, 17] width 16 height 19
